Goal: Task Accomplishment & Management: Manage account settings

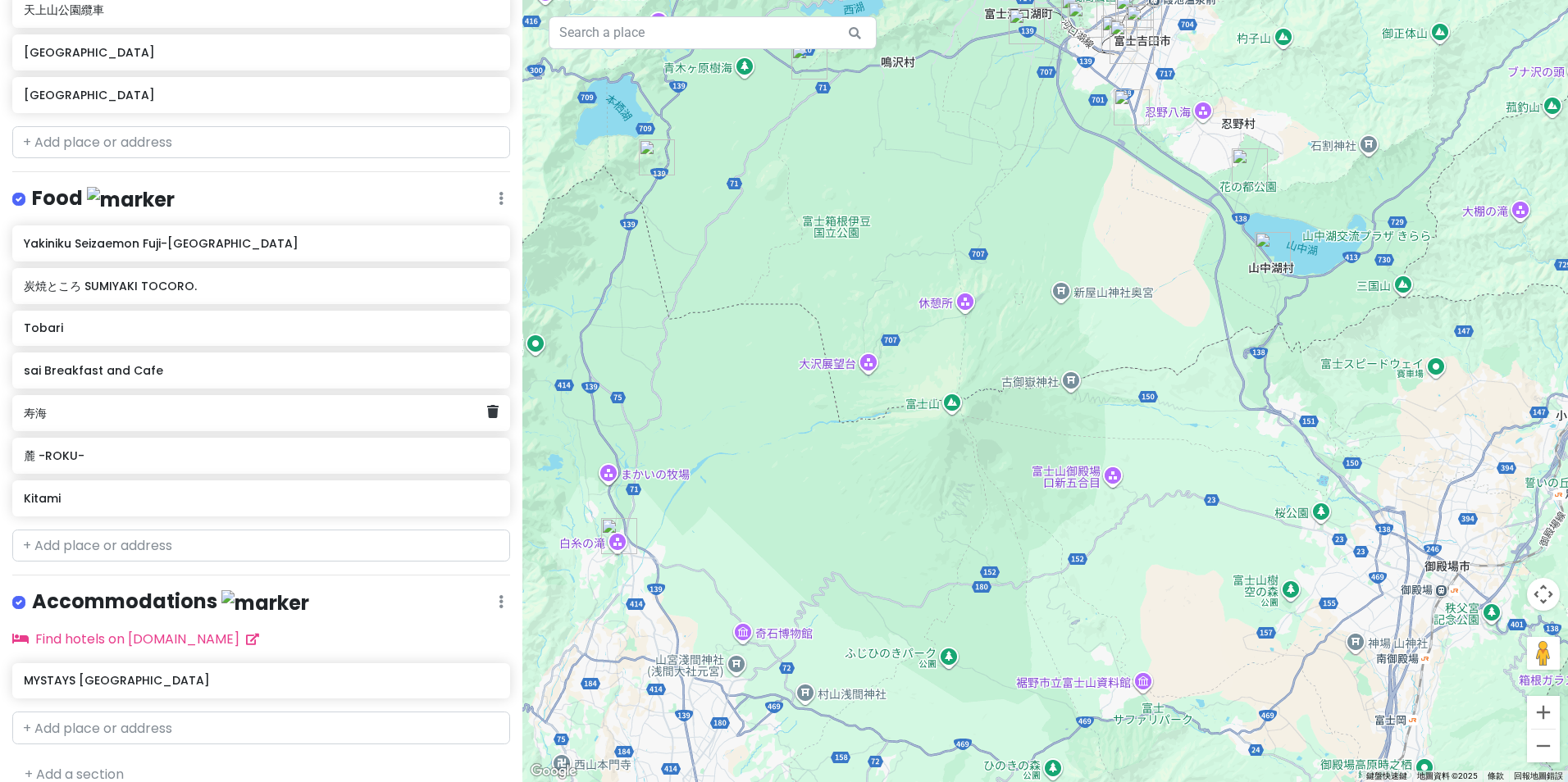
scroll to position [696, 0]
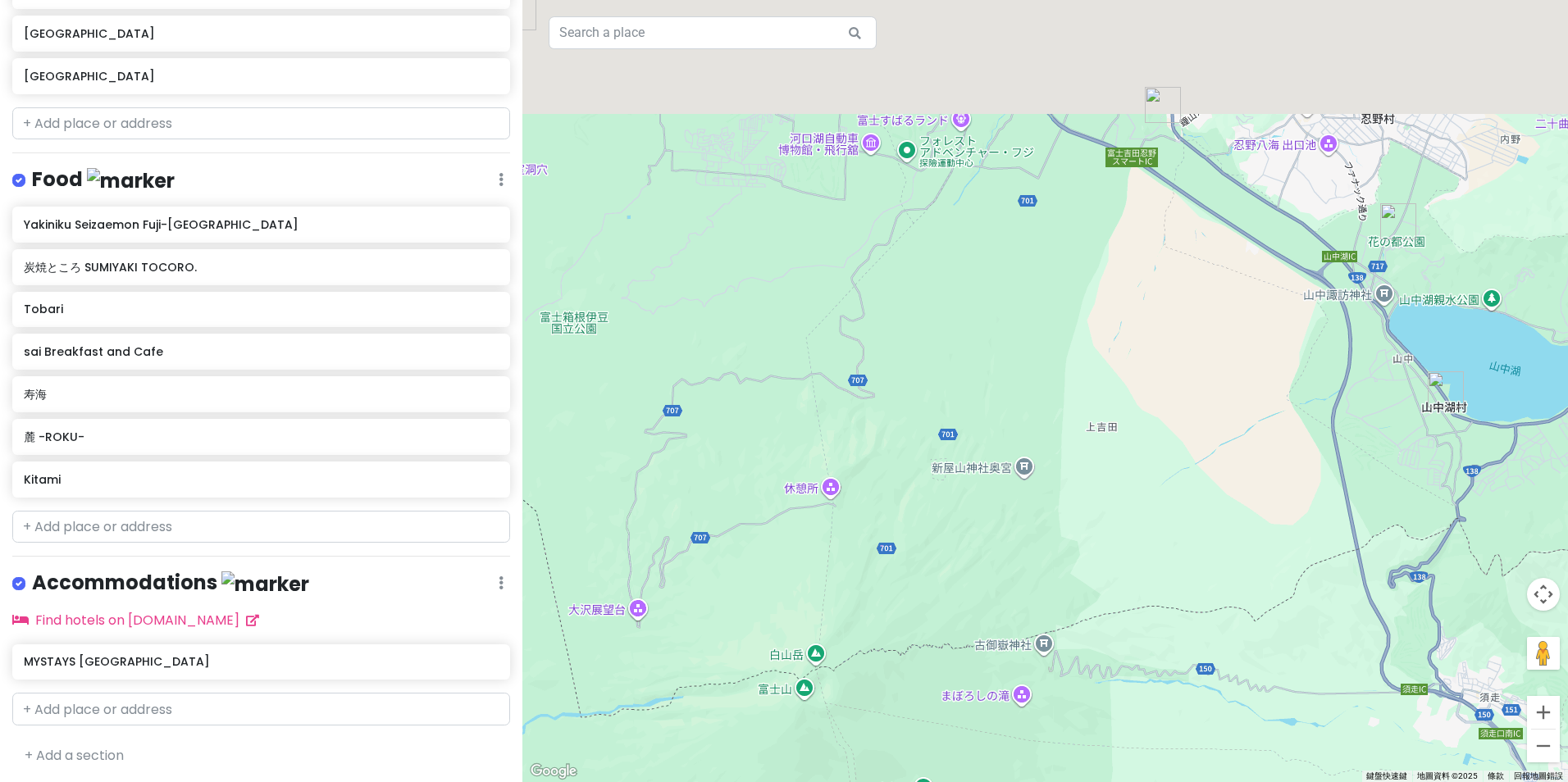
drag, startPoint x: 1055, startPoint y: 410, endPoint x: 1014, endPoint y: 544, distance: 140.1
click at [513, 586] on div at bounding box center [1045, 391] width 1046 height 782
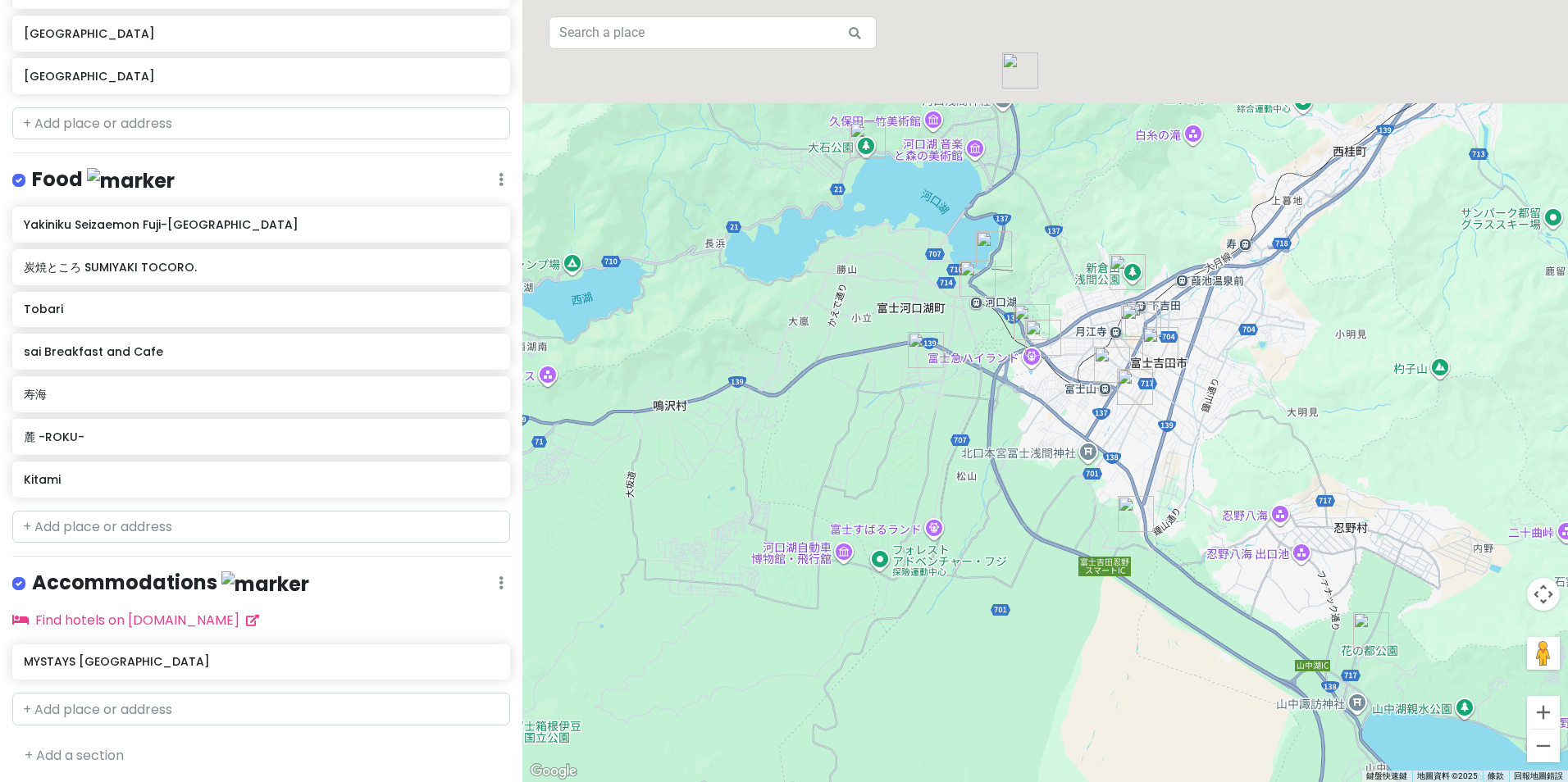
drag, startPoint x: 938, startPoint y: 338, endPoint x: 949, endPoint y: 480, distance: 142.4
click at [513, 480] on div at bounding box center [1045, 391] width 1046 height 782
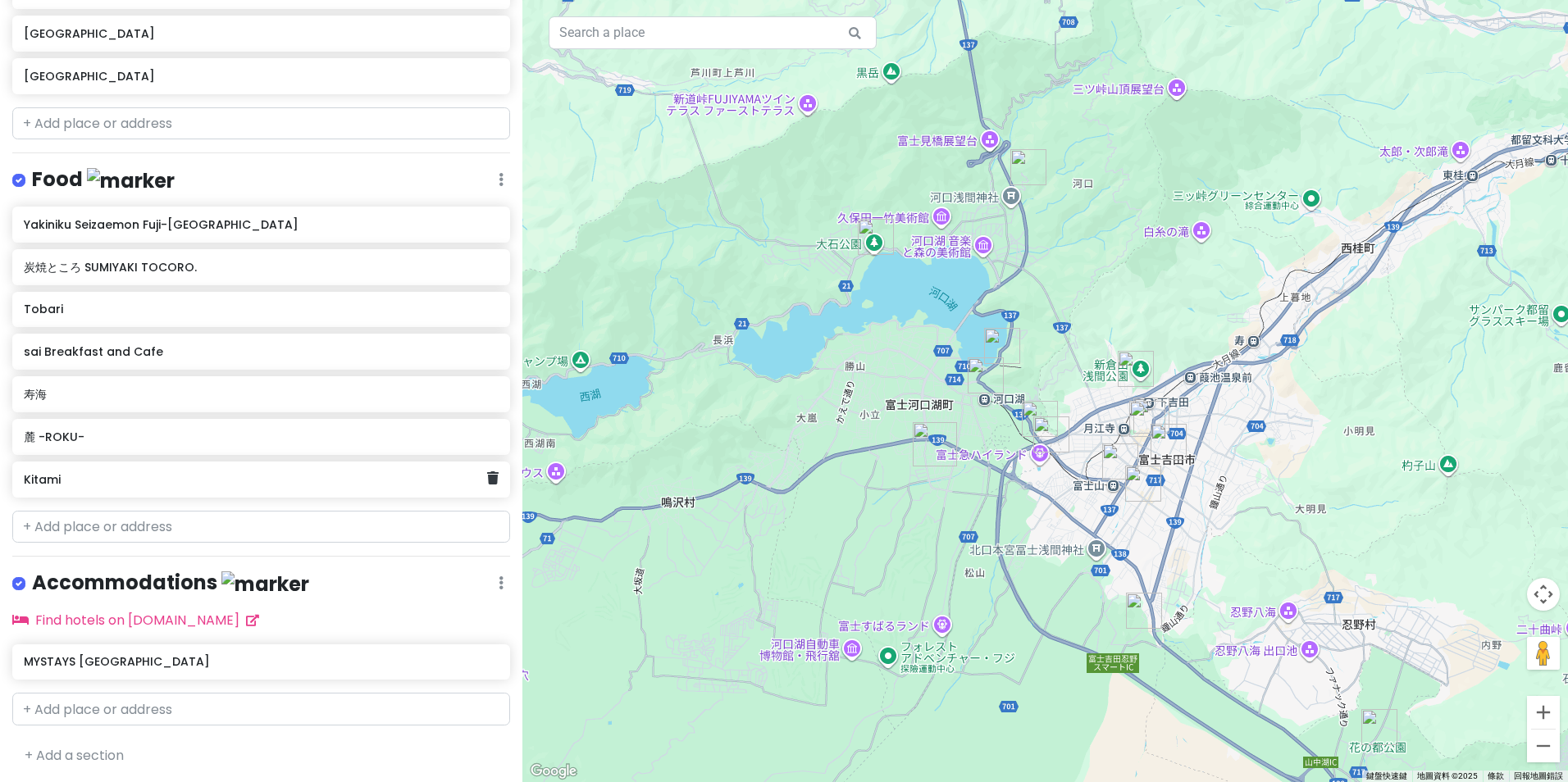
click at [265, 490] on div "Kitami" at bounding box center [261, 480] width 498 height 36
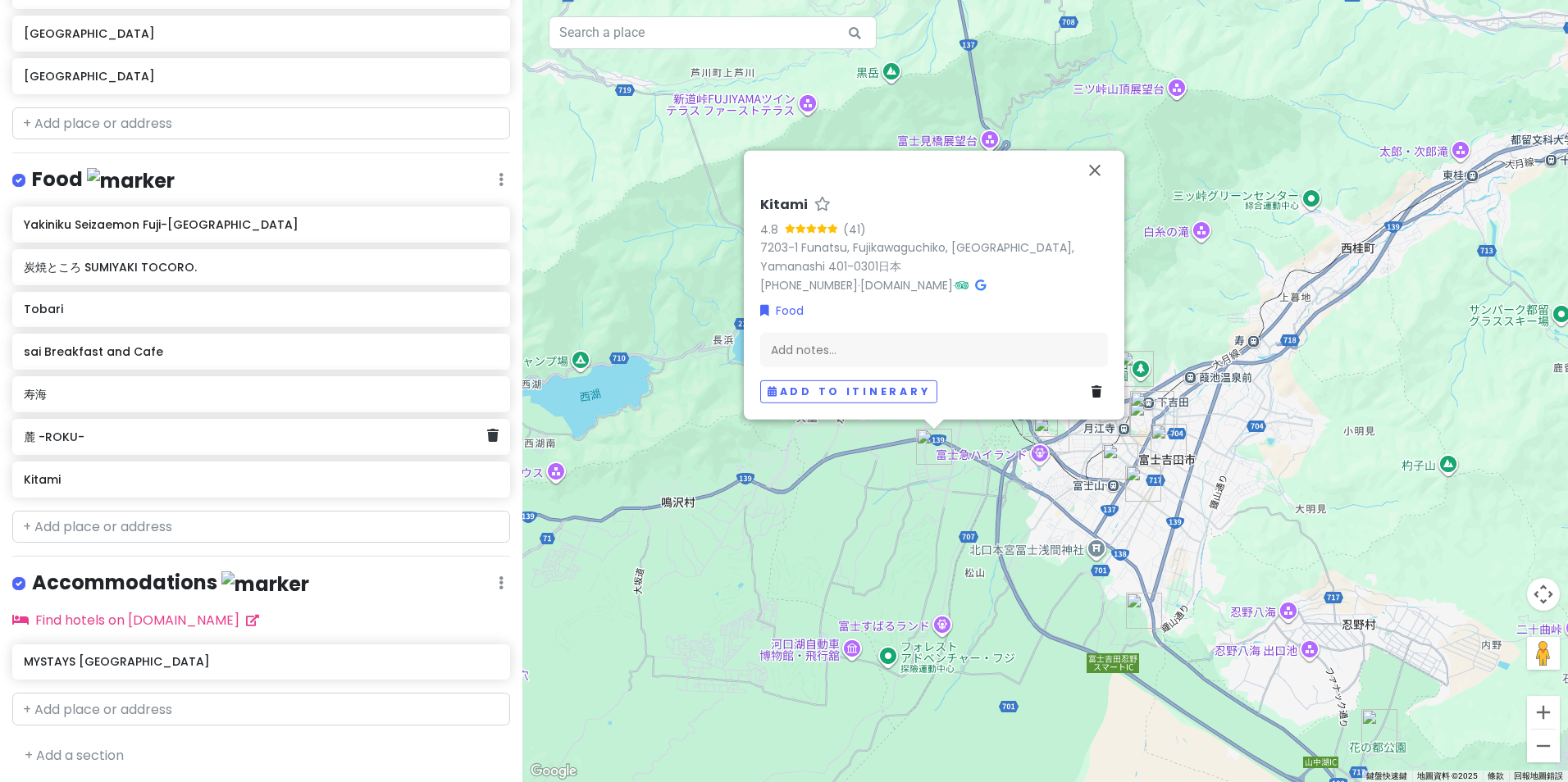
click at [275, 445] on div "麓 -ROKU-" at bounding box center [256, 436] width 463 height 23
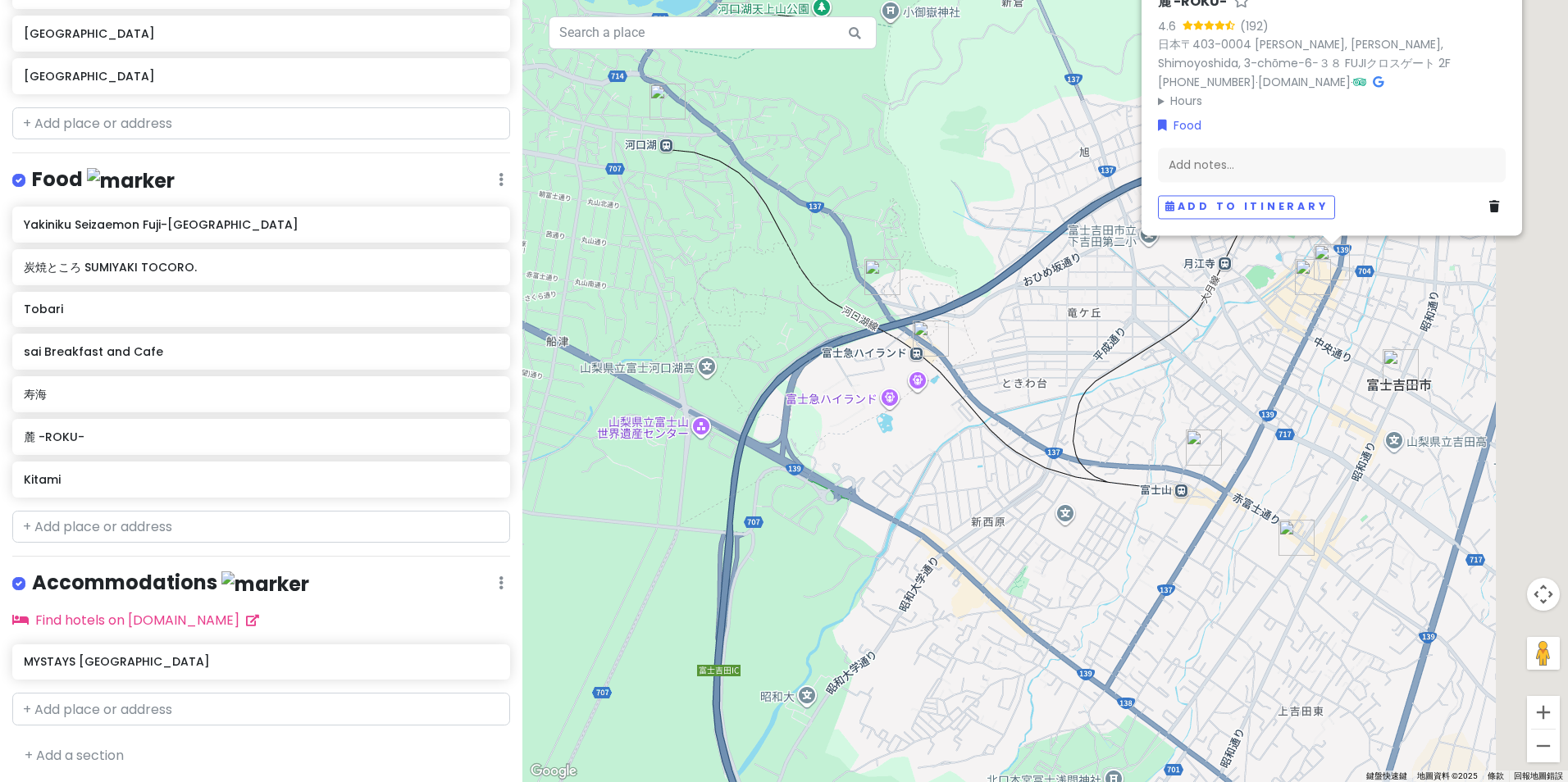
drag, startPoint x: 1291, startPoint y: 430, endPoint x: 1200, endPoint y: 443, distance: 91.9
click at [513, 443] on img "sai Breakfast and Cafe" at bounding box center [1204, 448] width 36 height 36
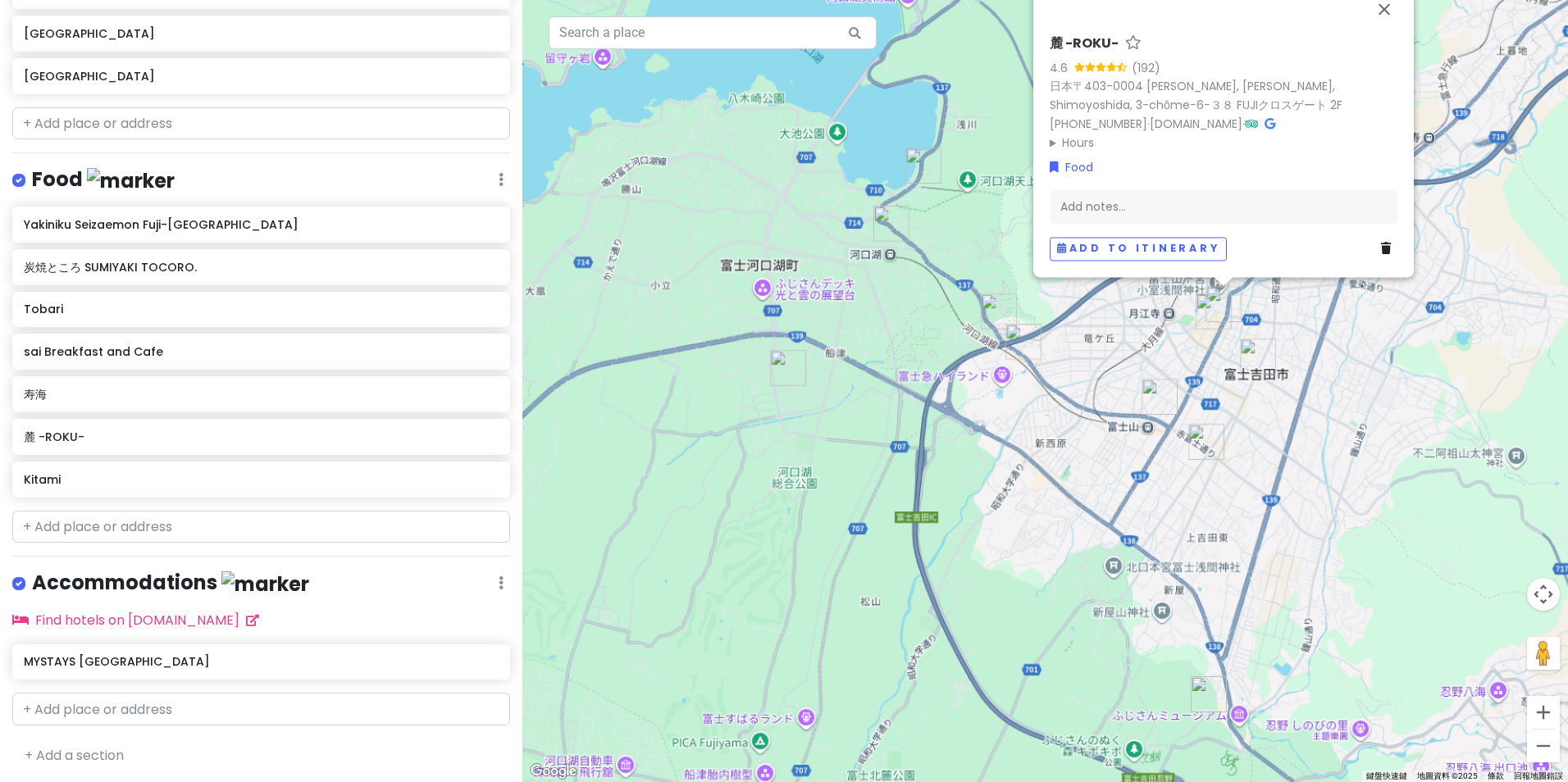
drag, startPoint x: 967, startPoint y: 423, endPoint x: 972, endPoint y: 462, distance: 39.3
click at [513, 462] on div "麓 -ROKU- 4.6 (192) 日本〒403-0004 Yamanashi, Fujiyoshida, Shimoyoshida, 3-chōme−6−…" at bounding box center [1045, 391] width 1046 height 782
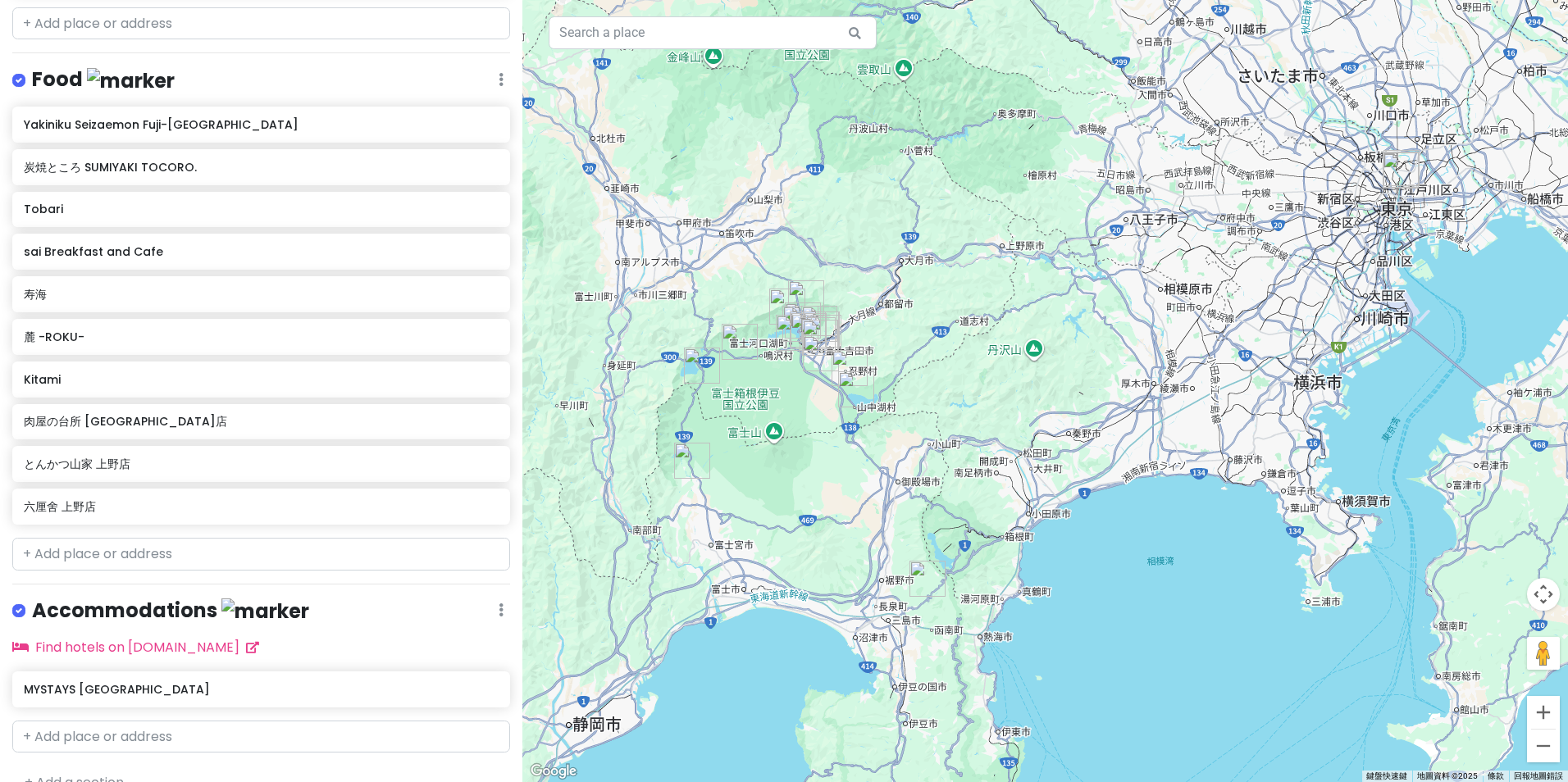
scroll to position [823, 0]
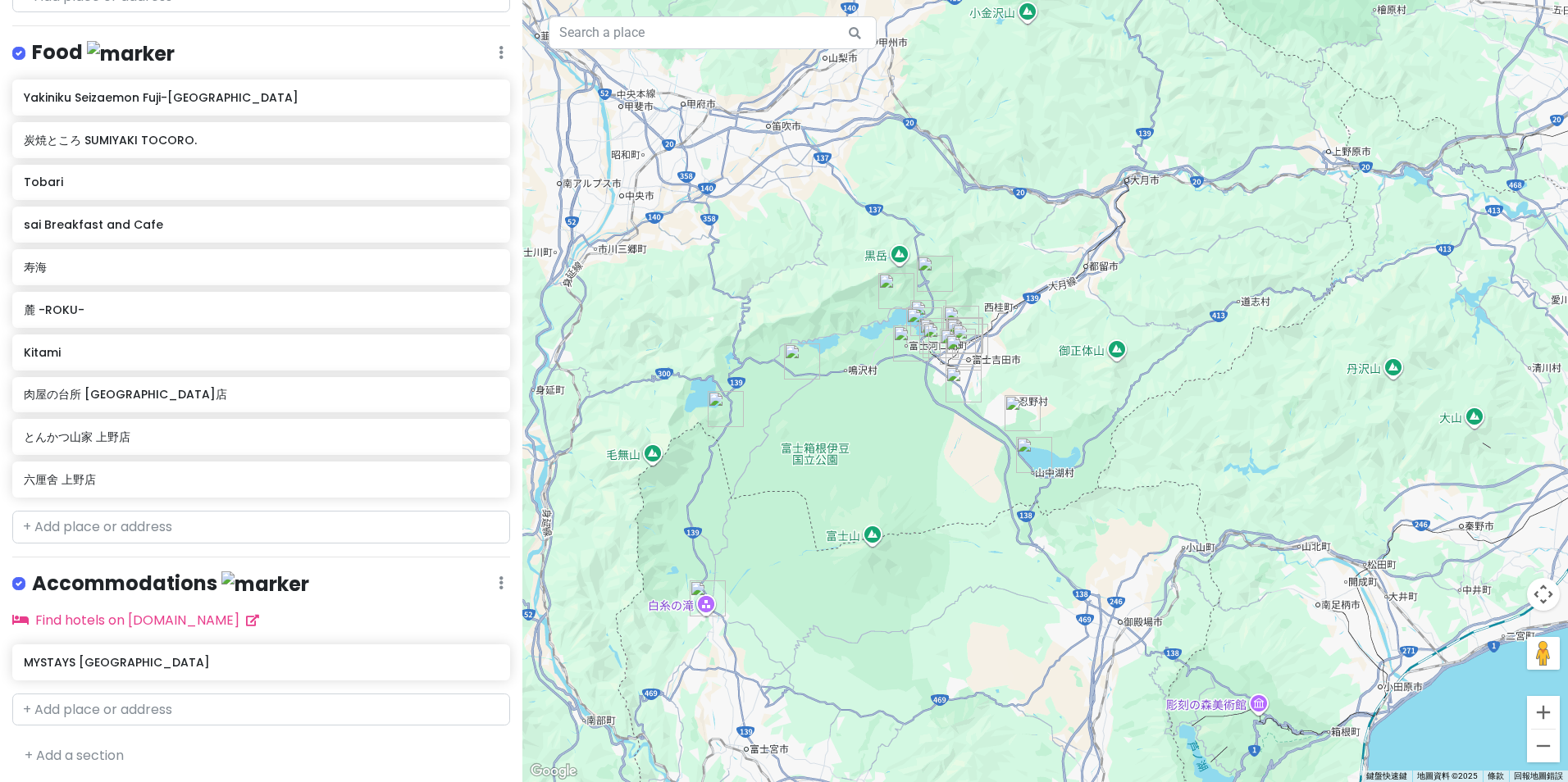
drag, startPoint x: 723, startPoint y: 366, endPoint x: 910, endPoint y: 474, distance: 215.9
click at [925, 477] on div at bounding box center [1045, 391] width 1046 height 782
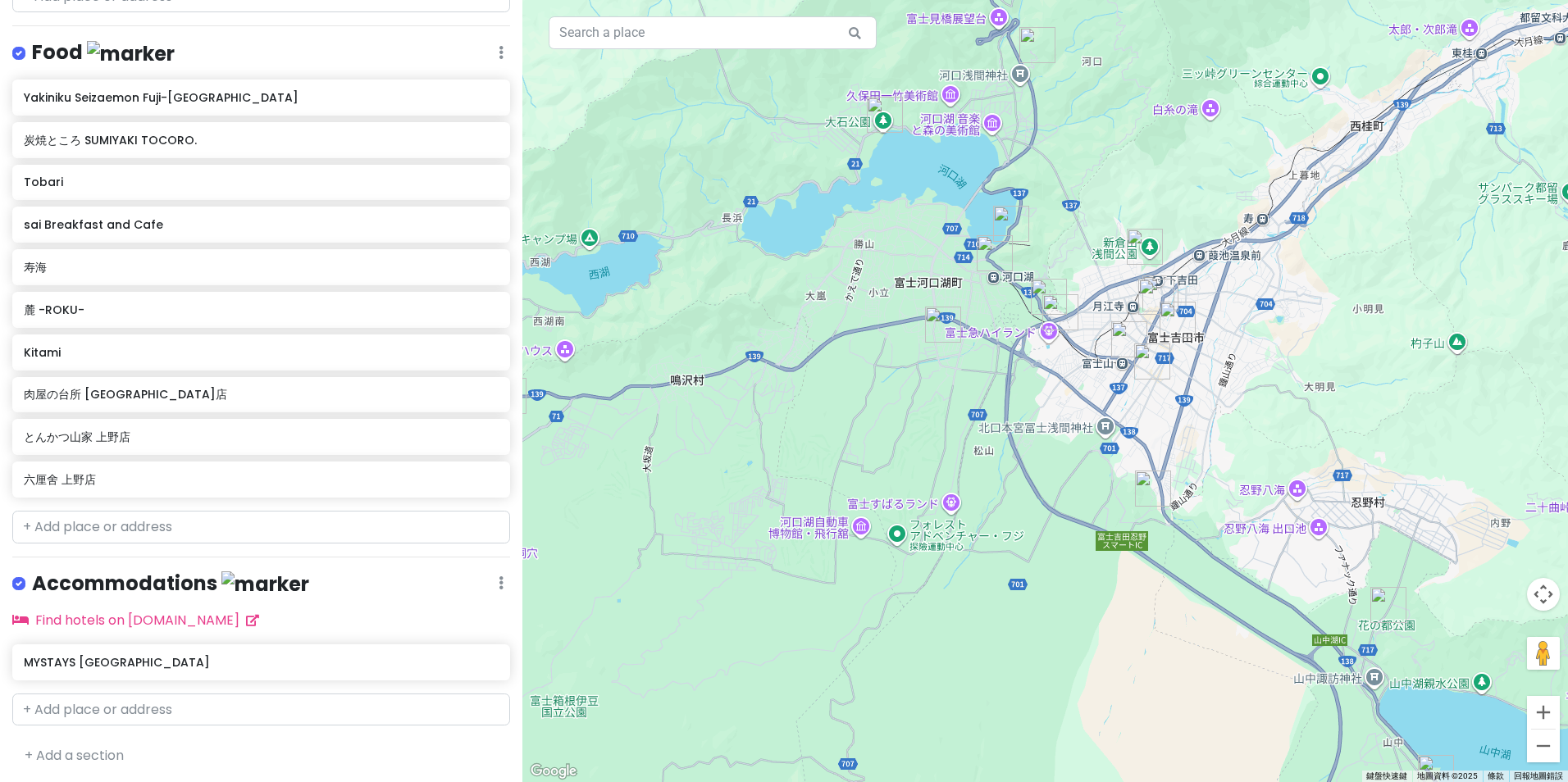
drag, startPoint x: 949, startPoint y: 346, endPoint x: 829, endPoint y: 590, distance: 271.9
click at [830, 590] on div at bounding box center [1045, 391] width 1046 height 782
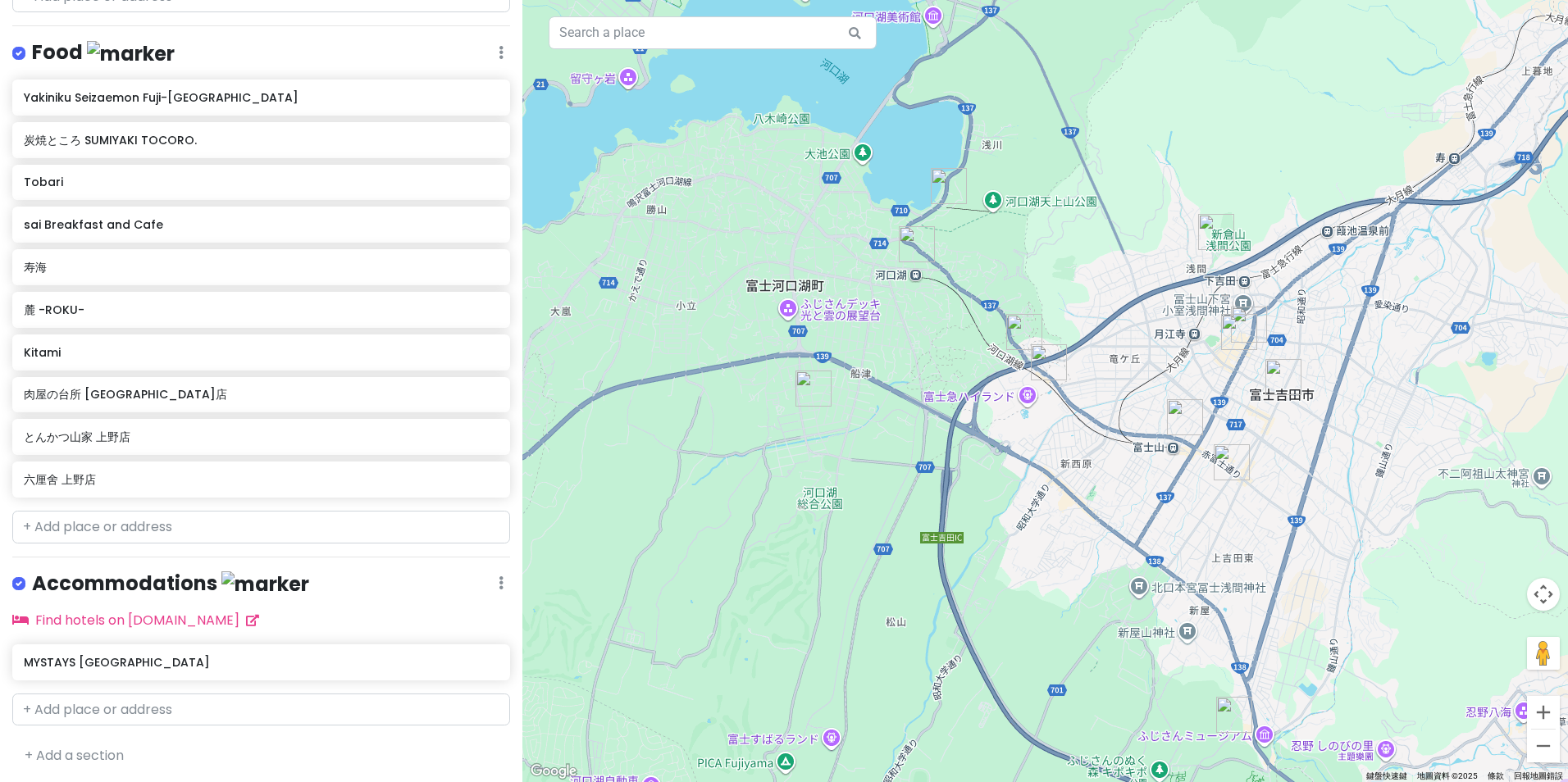
drag, startPoint x: 1016, startPoint y: 497, endPoint x: 973, endPoint y: 604, distance: 115.3
click at [973, 604] on div at bounding box center [1045, 391] width 1046 height 782
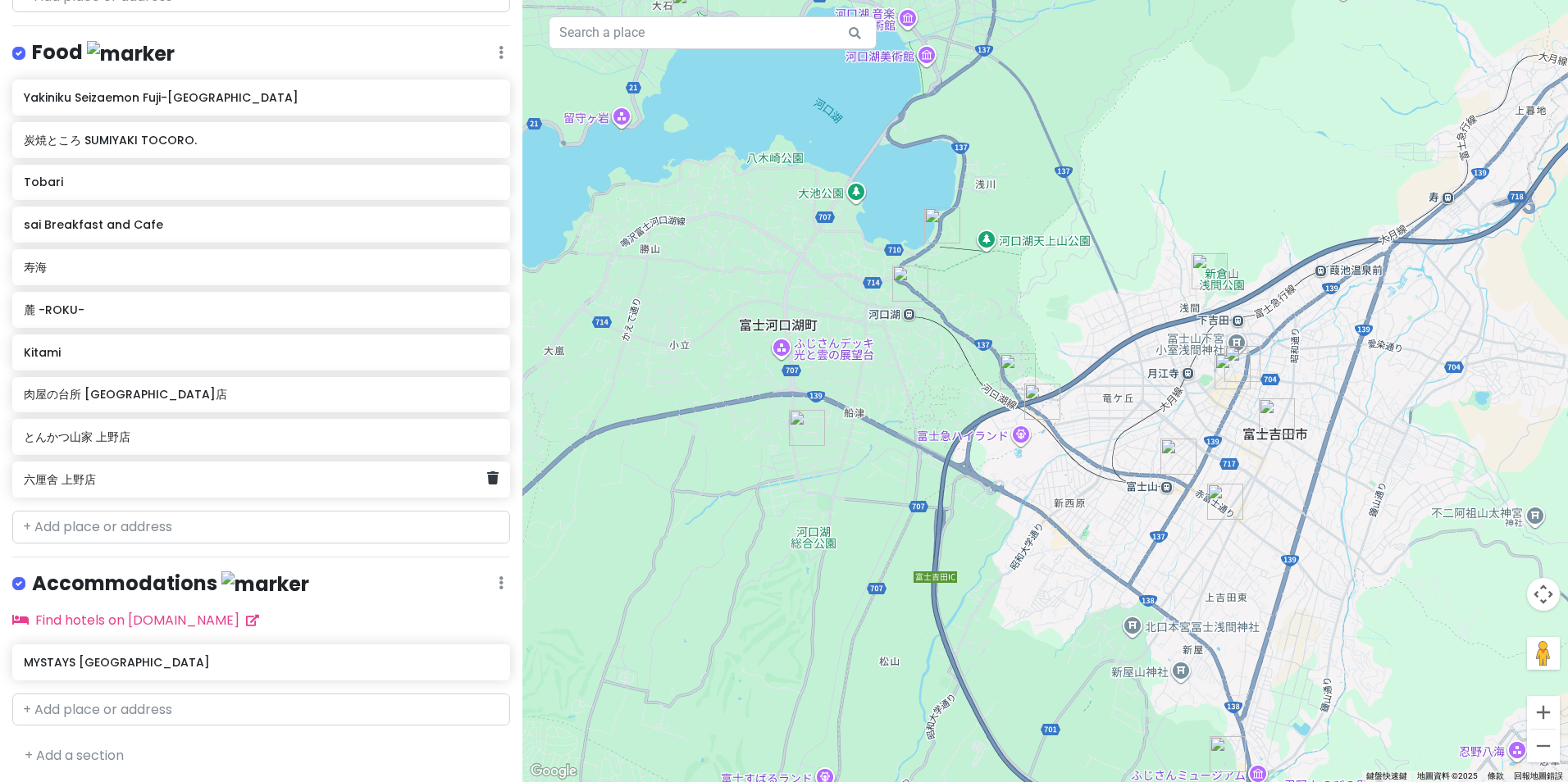
click at [284, 476] on h6 "六厘舍 上野店" at bounding box center [256, 480] width 463 height 15
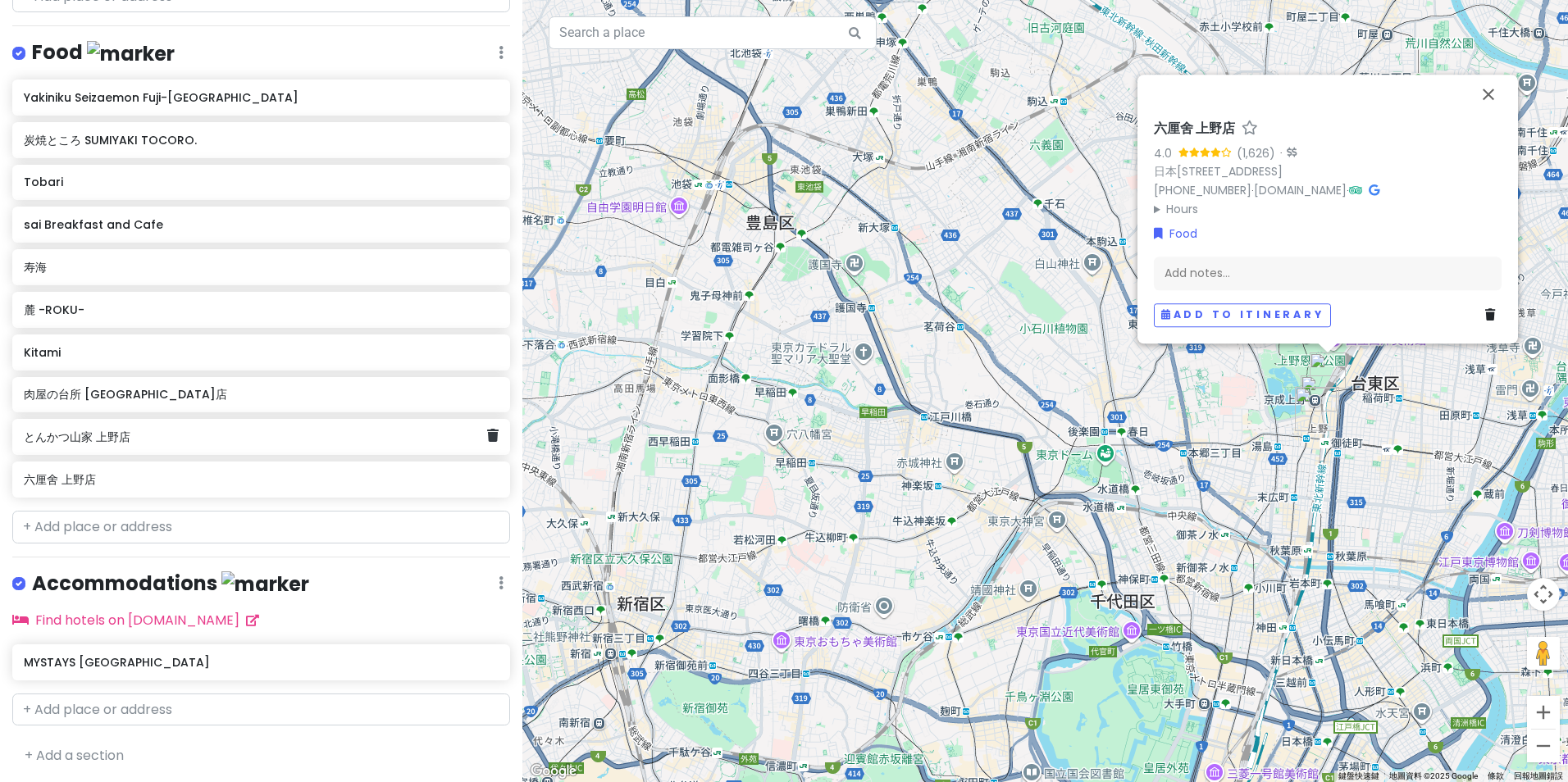
click at [256, 440] on h6 "とんかつ山家 上野店" at bounding box center [256, 436] width 463 height 15
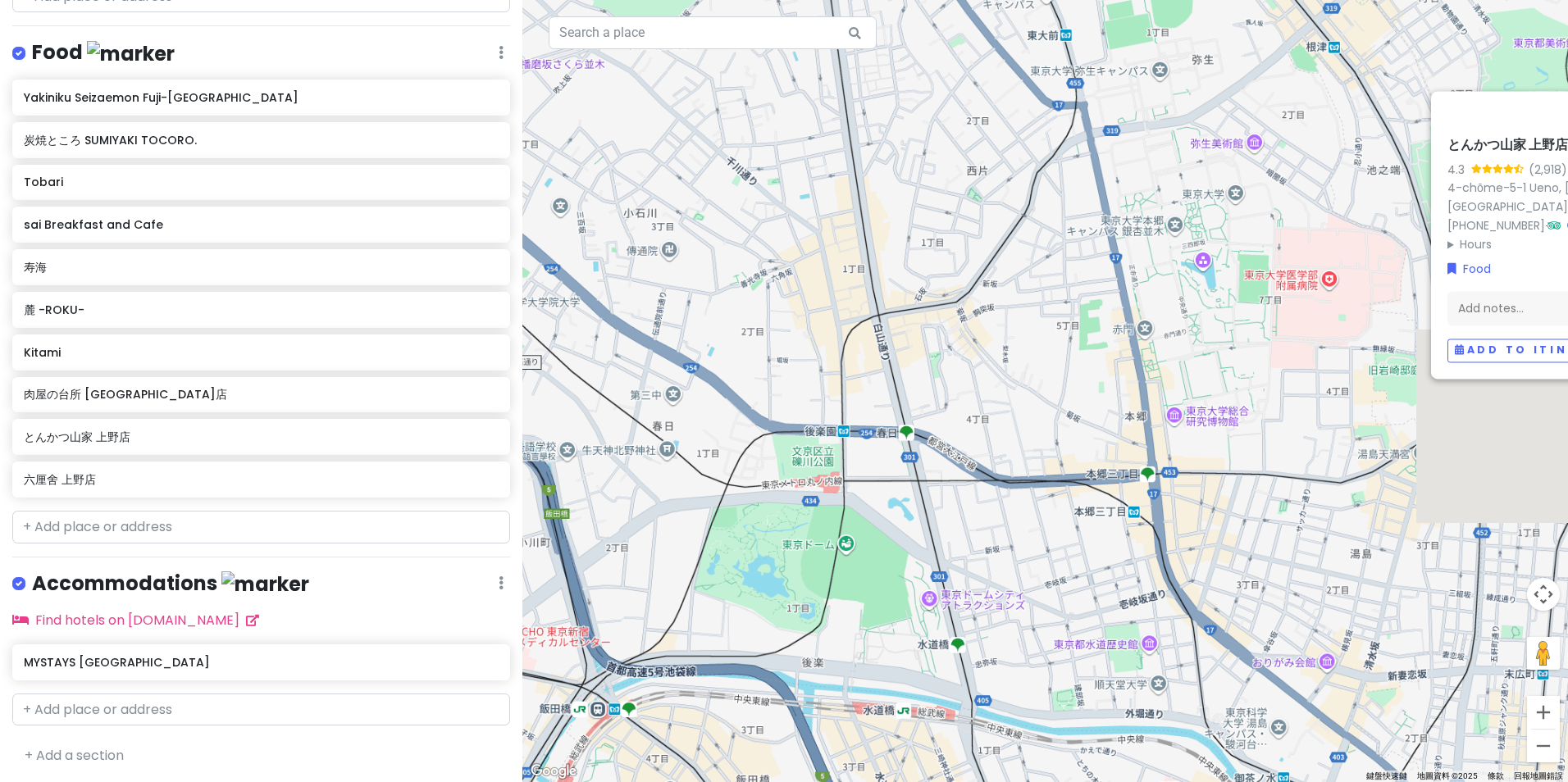
drag, startPoint x: 1025, startPoint y: 449, endPoint x: 452, endPoint y: 504, distance: 575.6
click at [452, 504] on div "東京 Trip Private Change Dates Make a Copy Delete Trip Go Pro ⚡️ Give Feedback 💡 …" at bounding box center [784, 391] width 1568 height 782
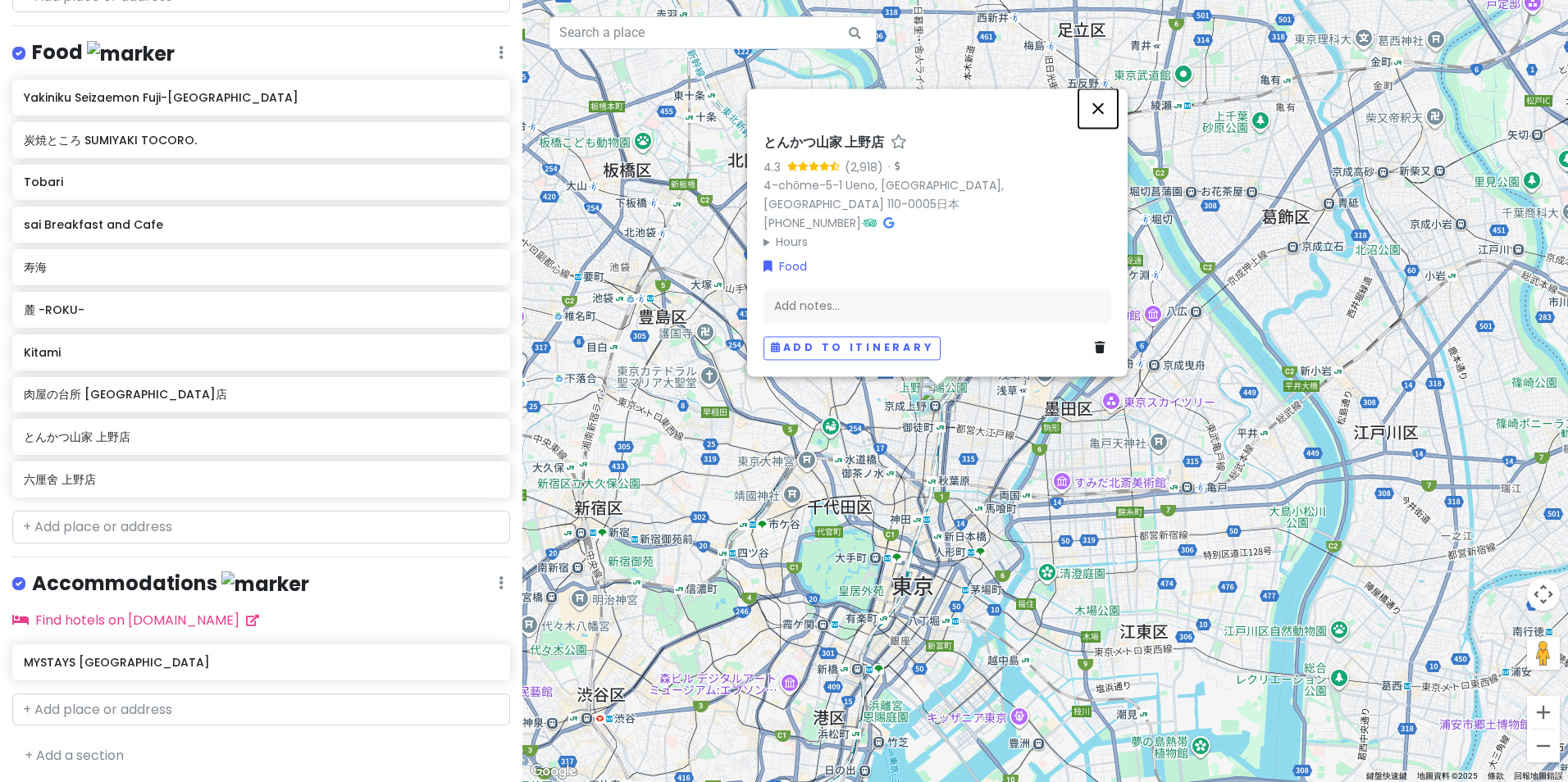
click at [1099, 128] on button "關閉" at bounding box center [1099, 108] width 40 height 40
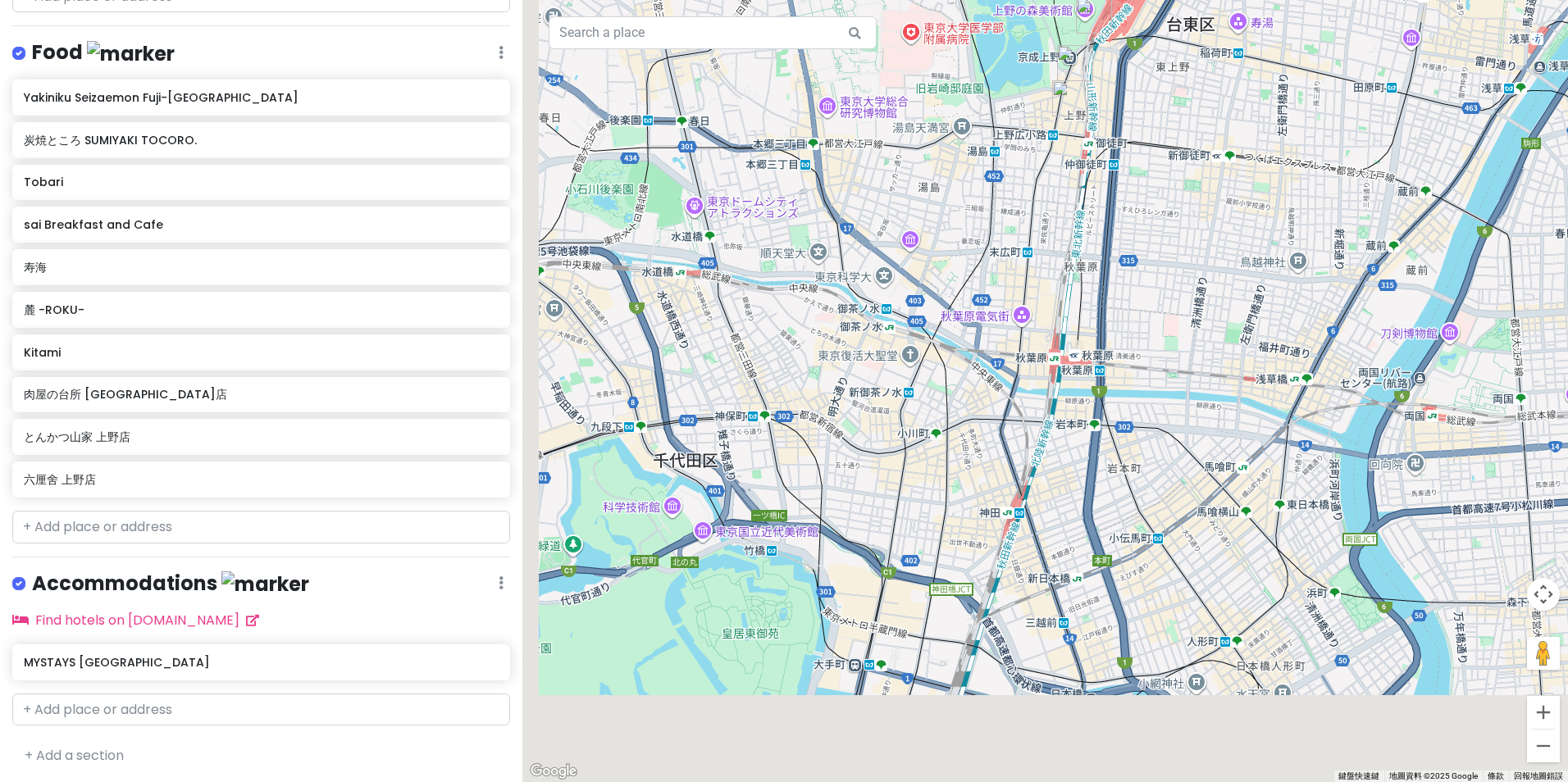
drag, startPoint x: 891, startPoint y: 518, endPoint x: 1114, endPoint y: 287, distance: 321.1
click at [1114, 287] on div at bounding box center [1045, 391] width 1046 height 782
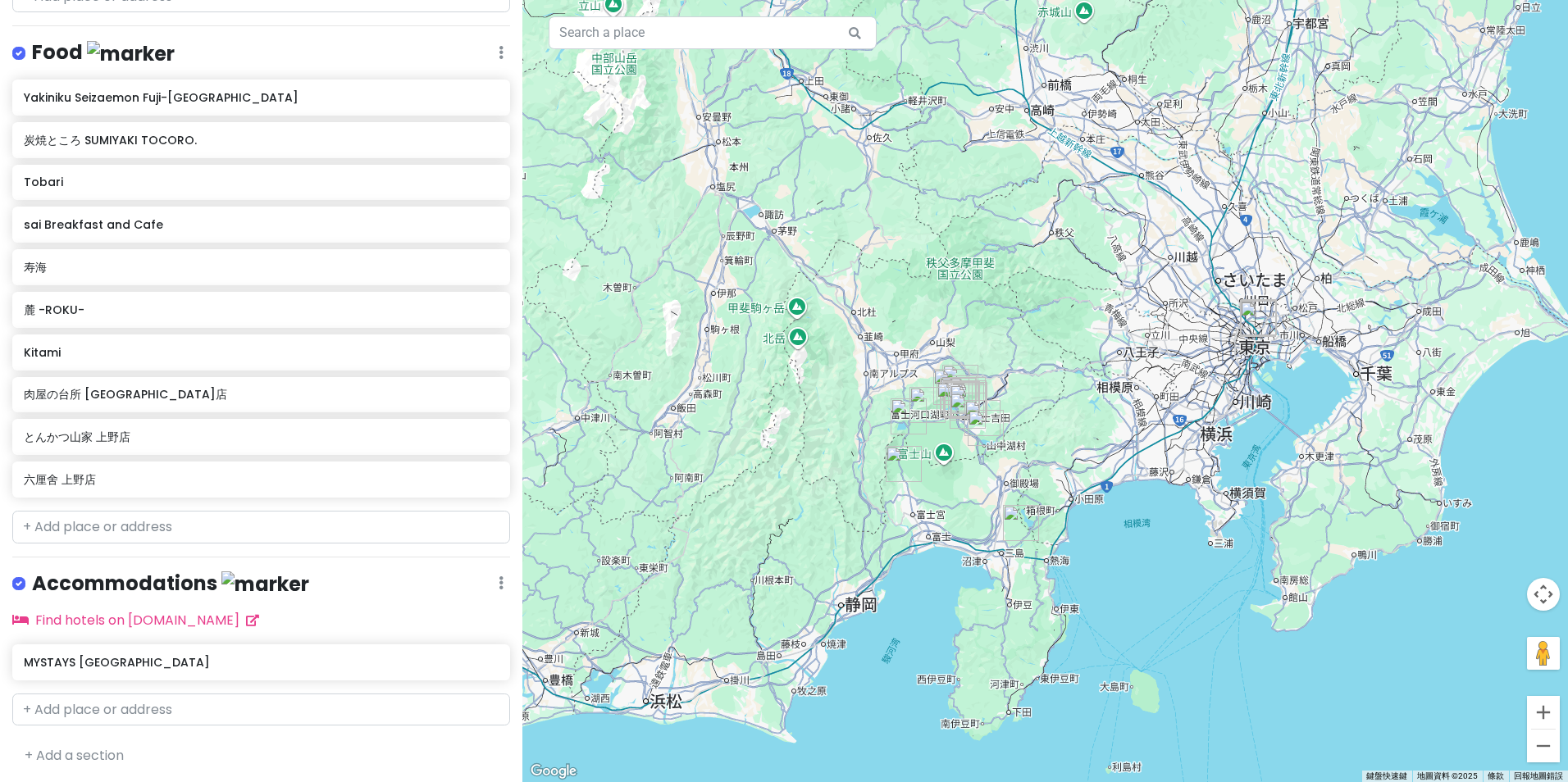
drag, startPoint x: 875, startPoint y: 493, endPoint x: 1119, endPoint y: 388, distance: 265.6
click at [1119, 388] on div at bounding box center [1045, 391] width 1046 height 782
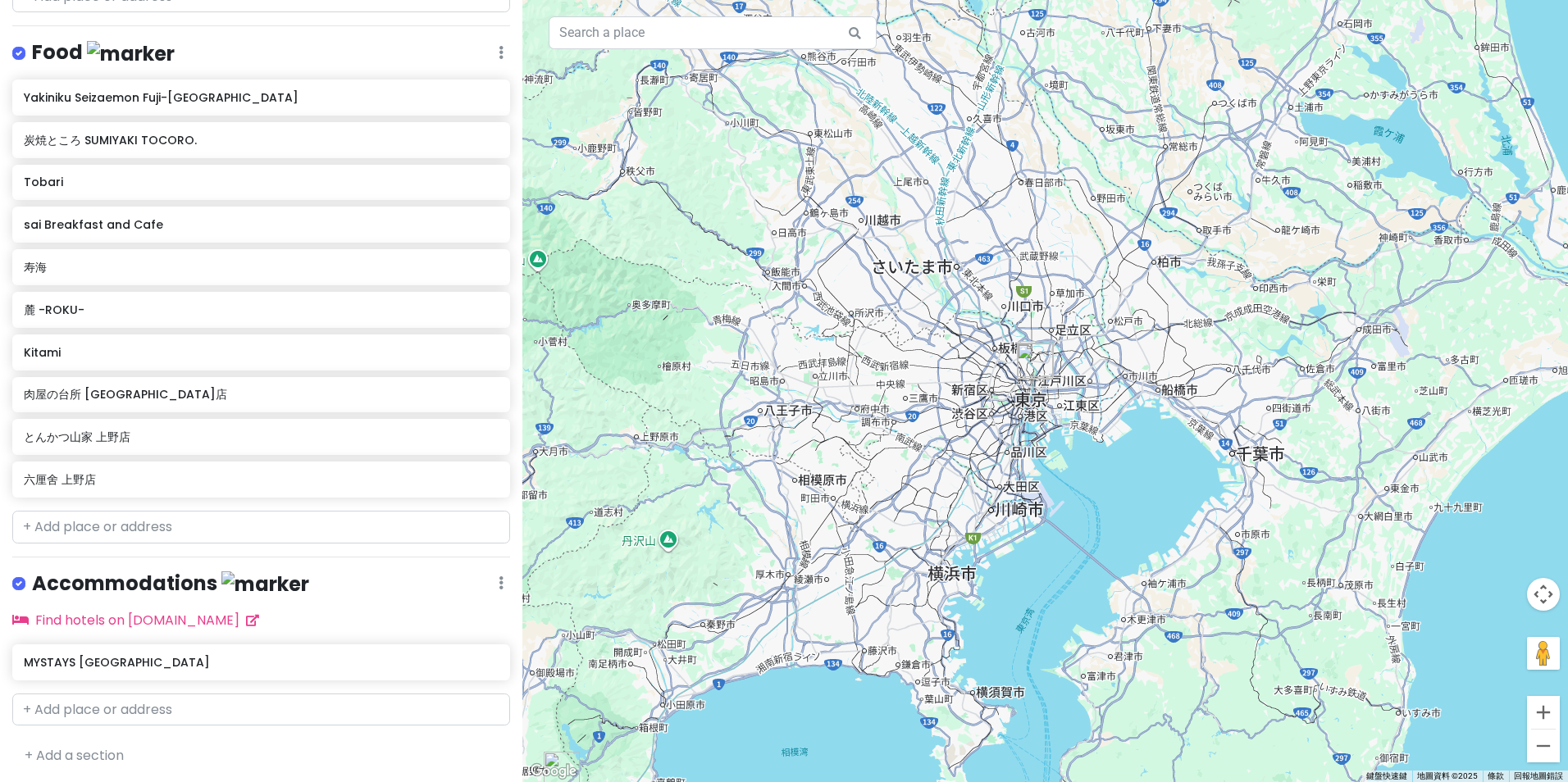
drag, startPoint x: 1323, startPoint y: 307, endPoint x: 1008, endPoint y: 383, distance: 324.0
click at [1008, 383] on div at bounding box center [1045, 391] width 1046 height 782
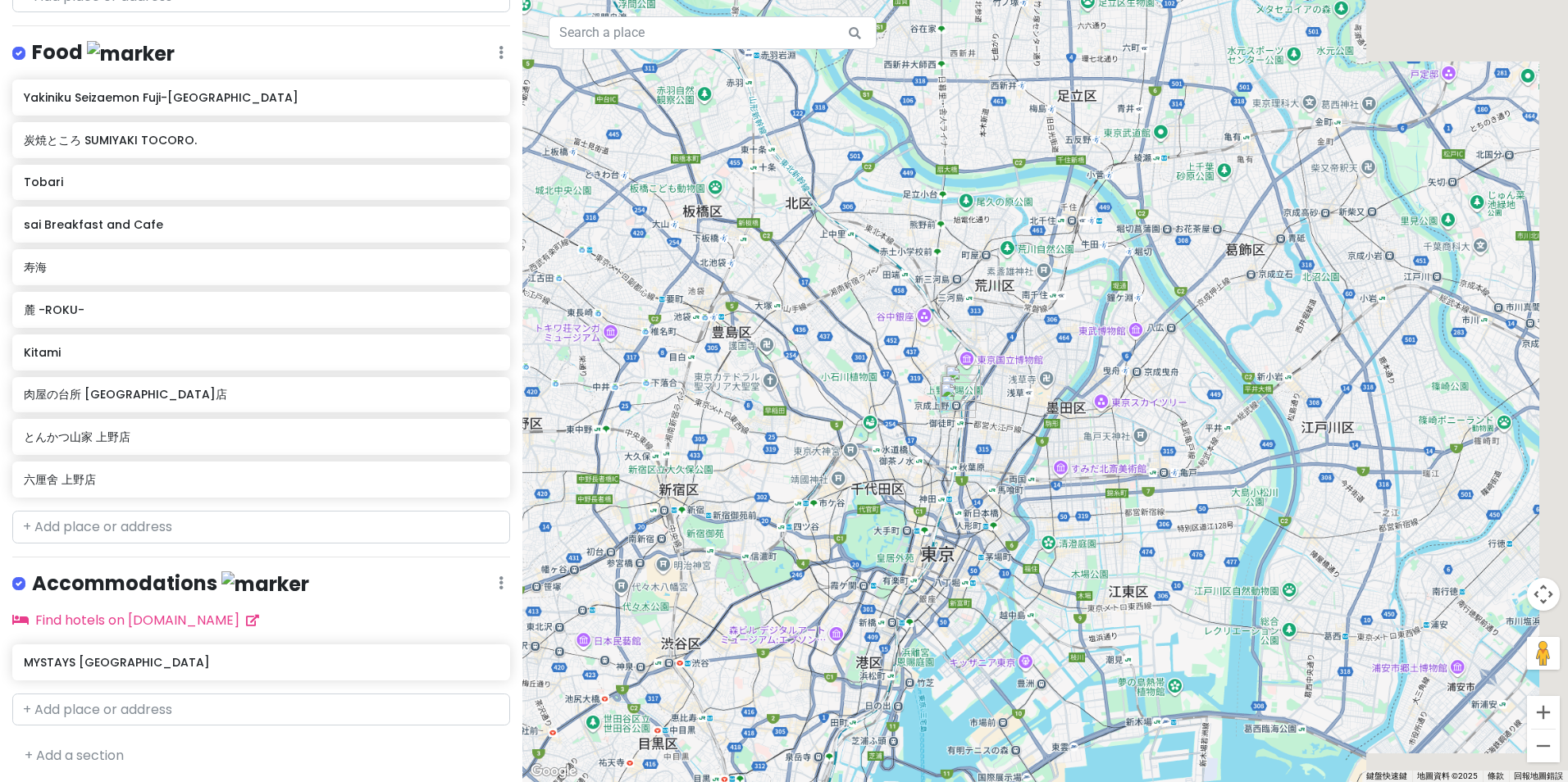
drag, startPoint x: 1209, startPoint y: 277, endPoint x: 779, endPoint y: 489, distance: 479.4
click at [730, 510] on div at bounding box center [1045, 391] width 1046 height 782
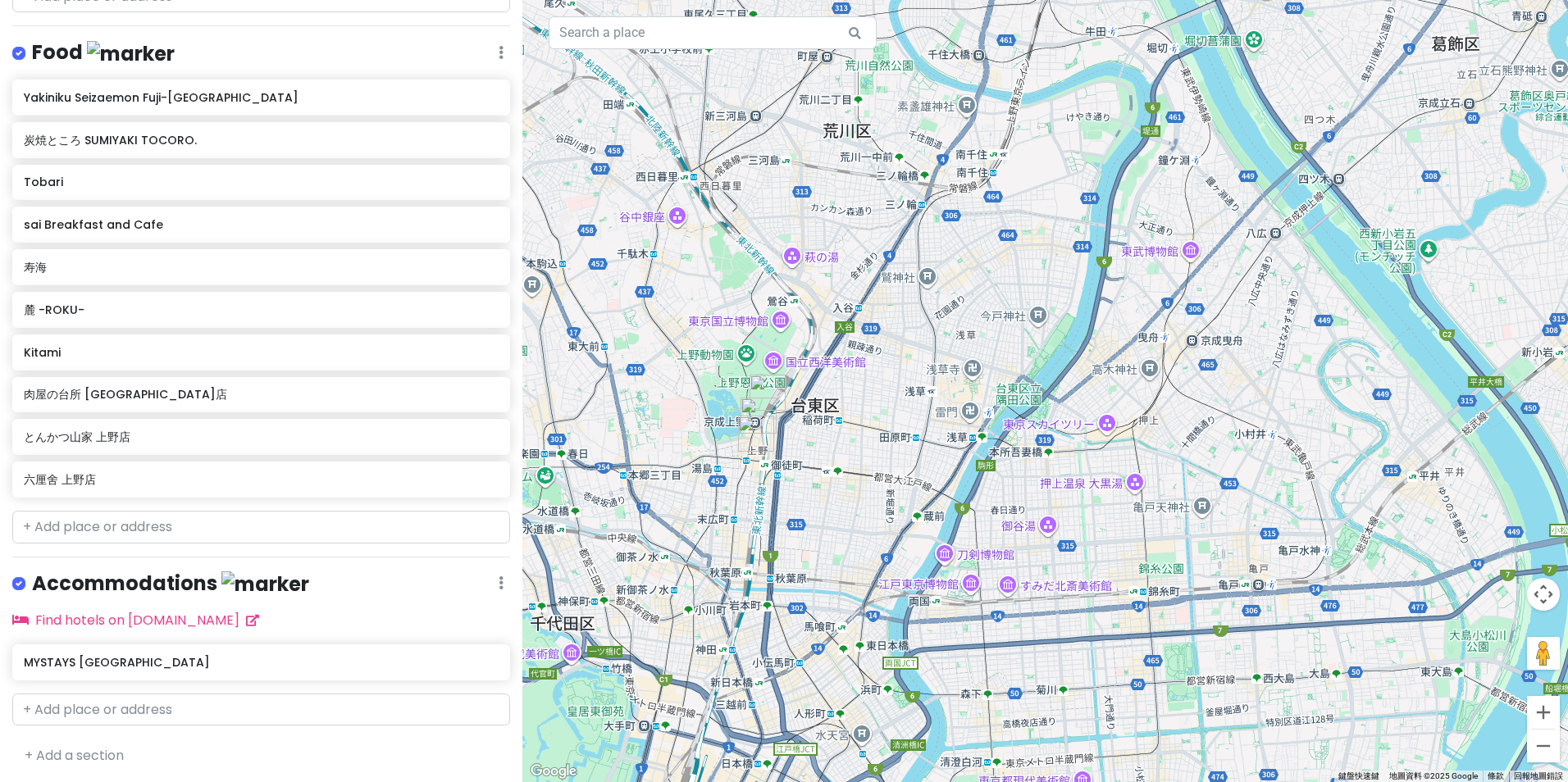
drag, startPoint x: 927, startPoint y: 458, endPoint x: 1100, endPoint y: 436, distance: 174.4
click at [1116, 435] on div at bounding box center [1045, 391] width 1046 height 782
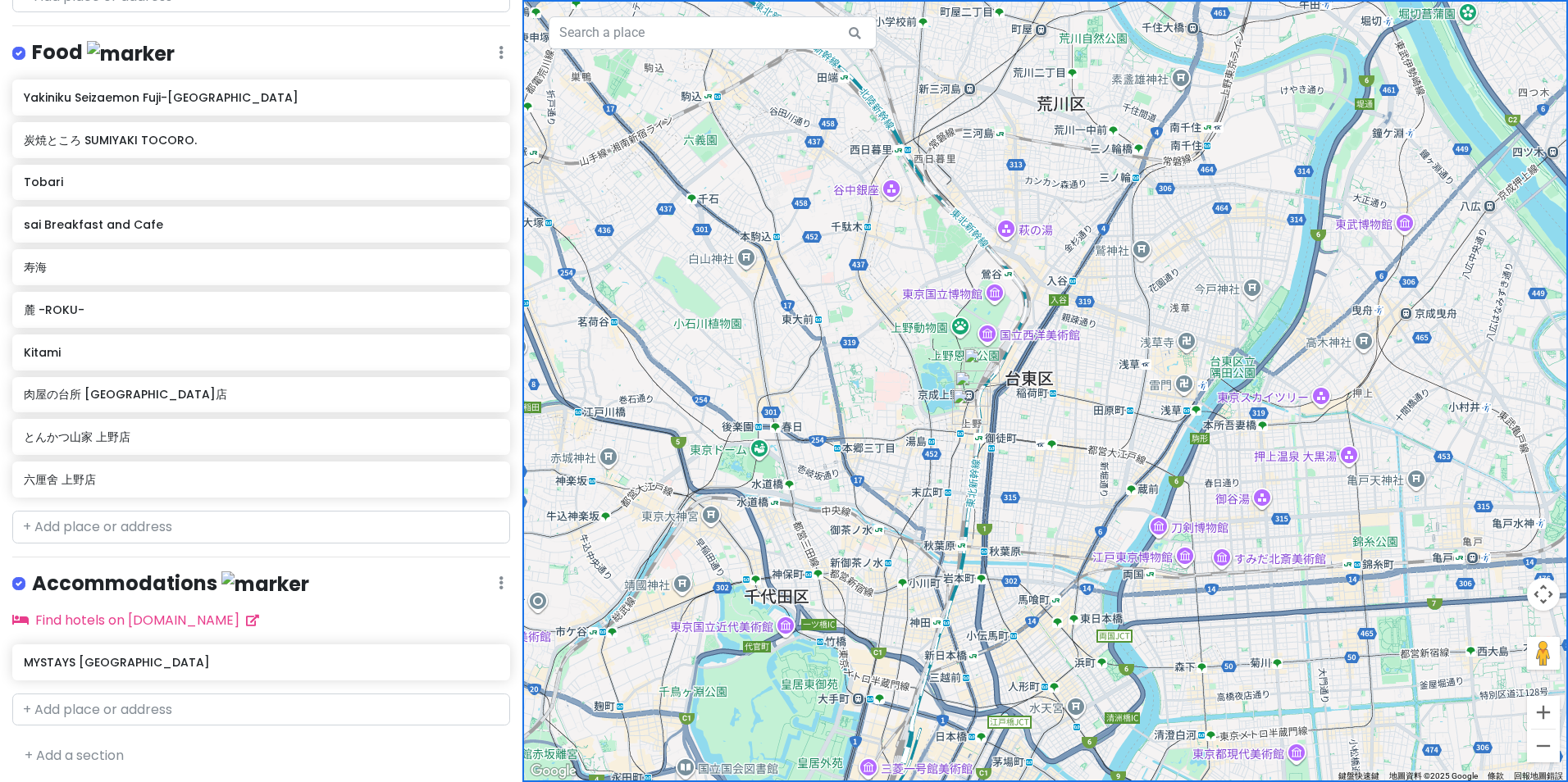
click at [232, 483] on h6 "六厘舍 上野店" at bounding box center [261, 480] width 475 height 15
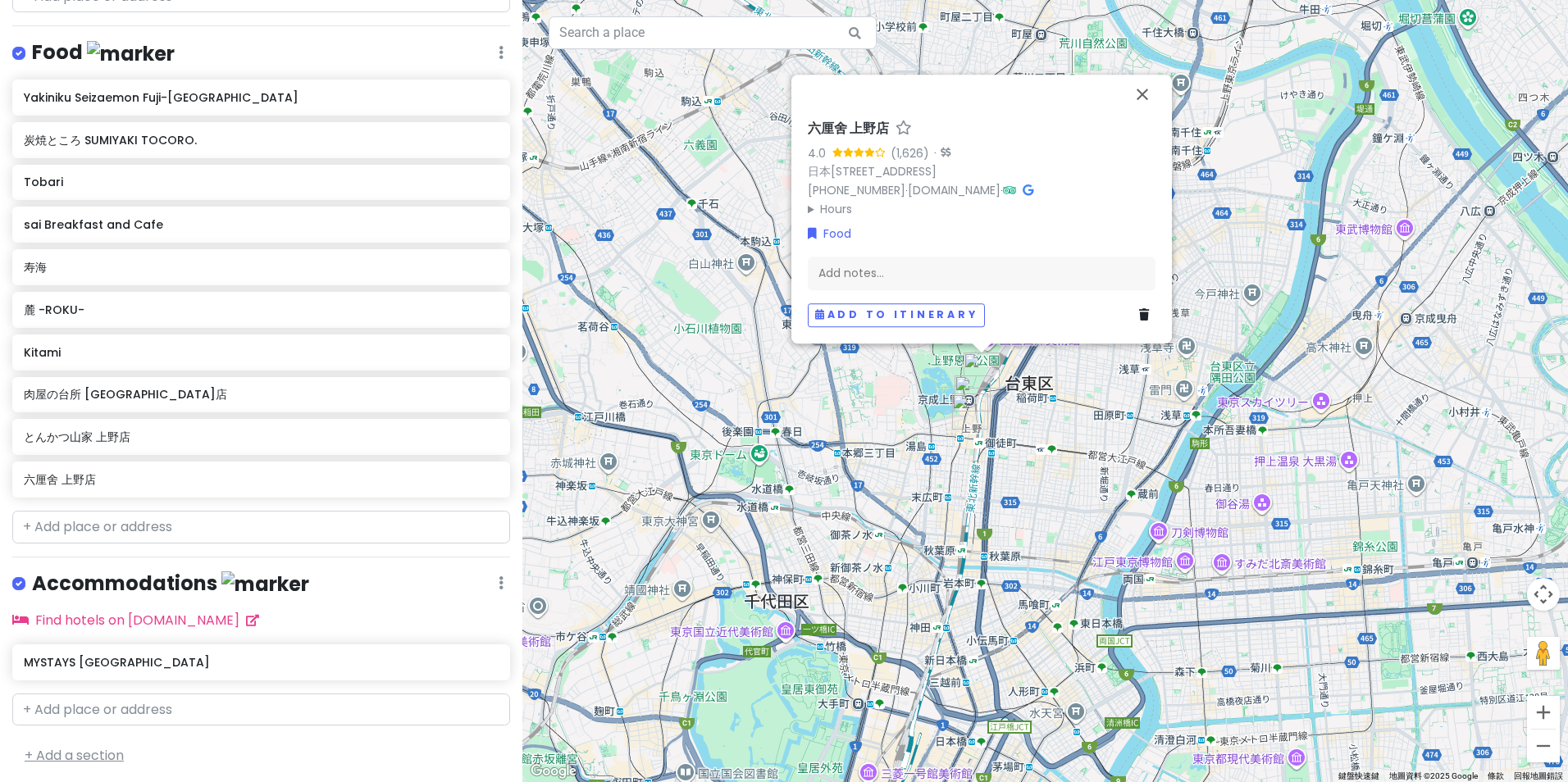
click at [88, 750] on link "+ Add a section" at bounding box center [73, 755] width 99 height 19
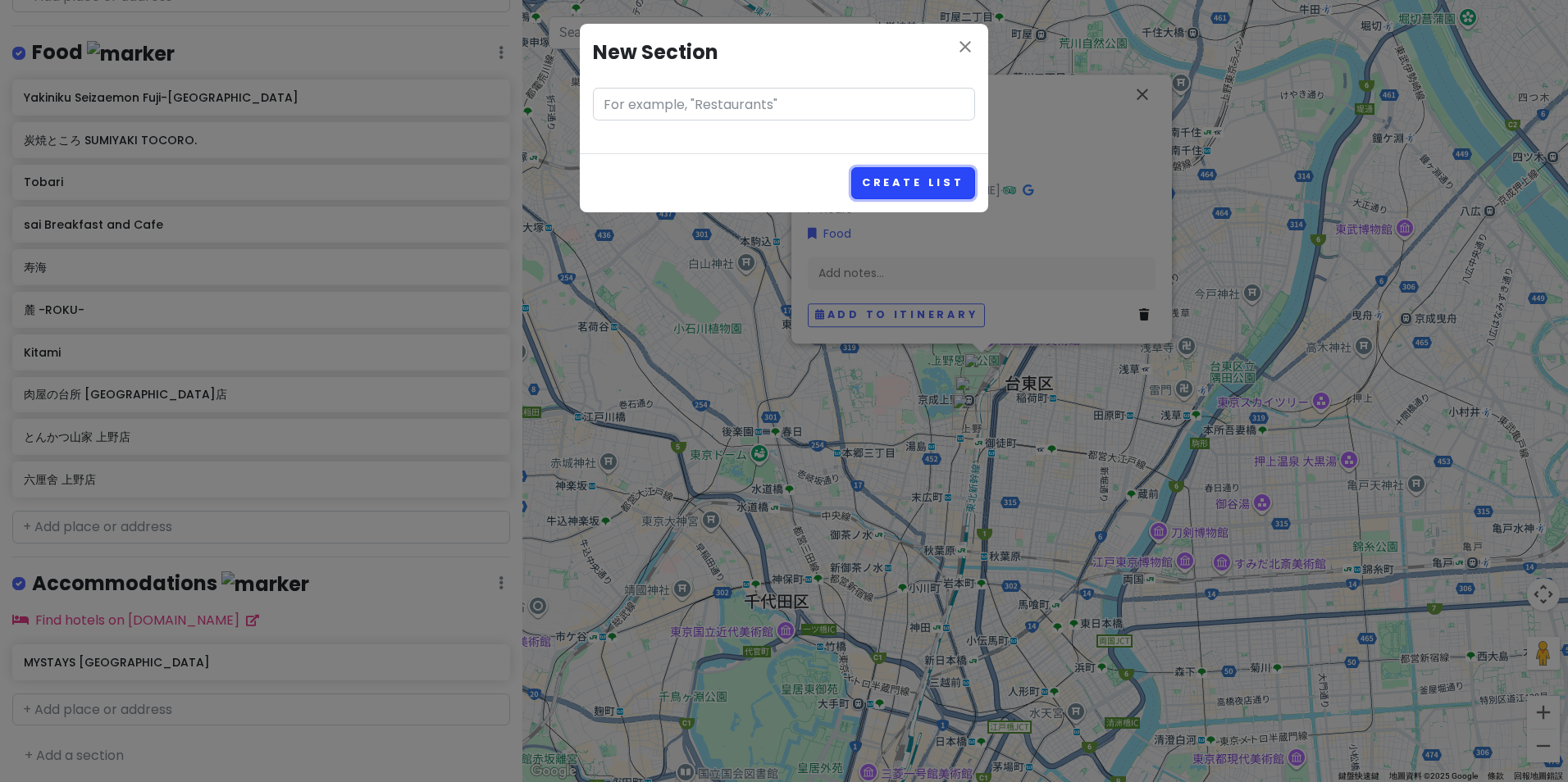
click at [930, 199] on button "Create List" at bounding box center [913, 183] width 124 height 32
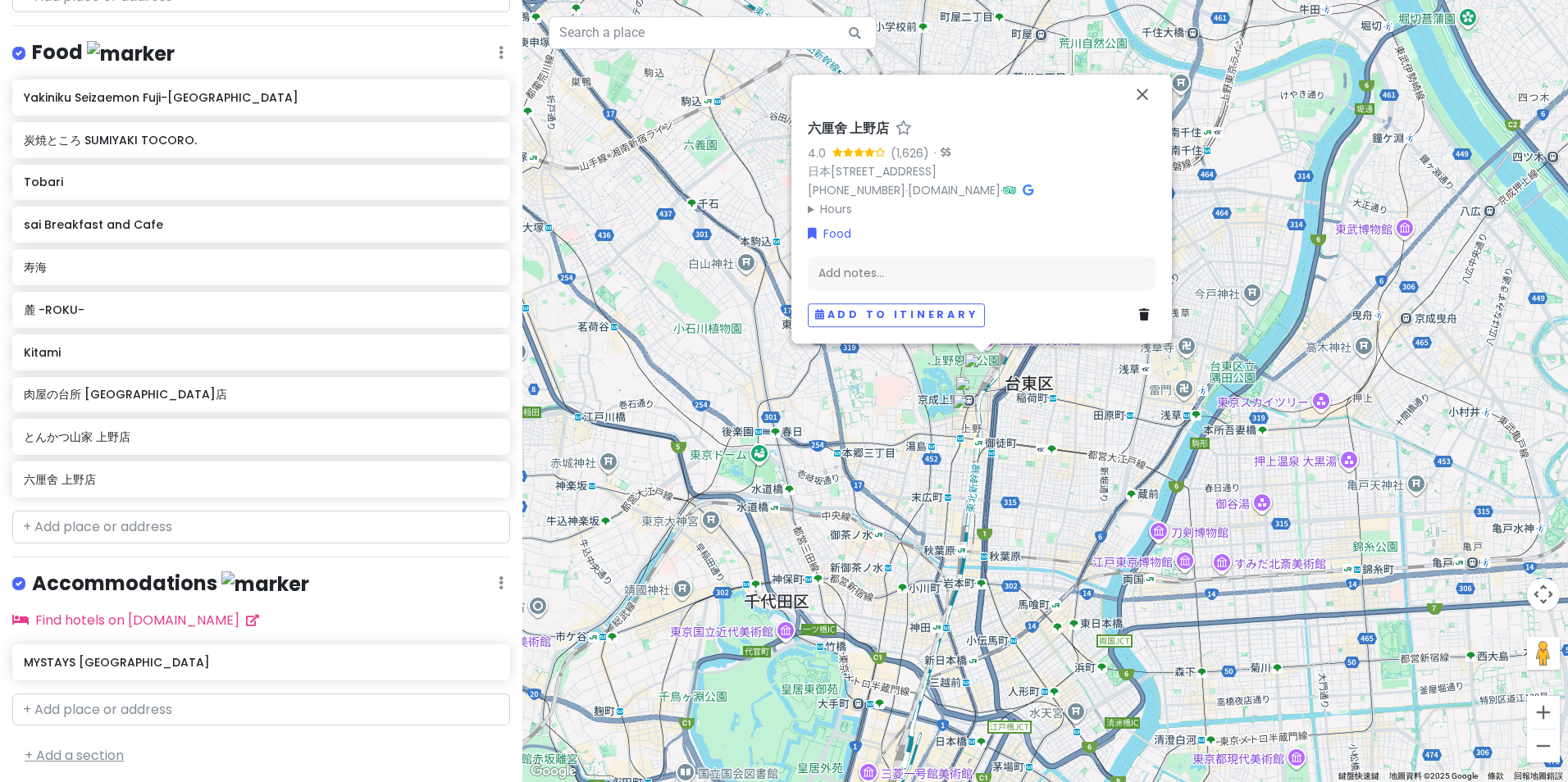
click at [120, 753] on link "+ Add a section" at bounding box center [73, 755] width 99 height 19
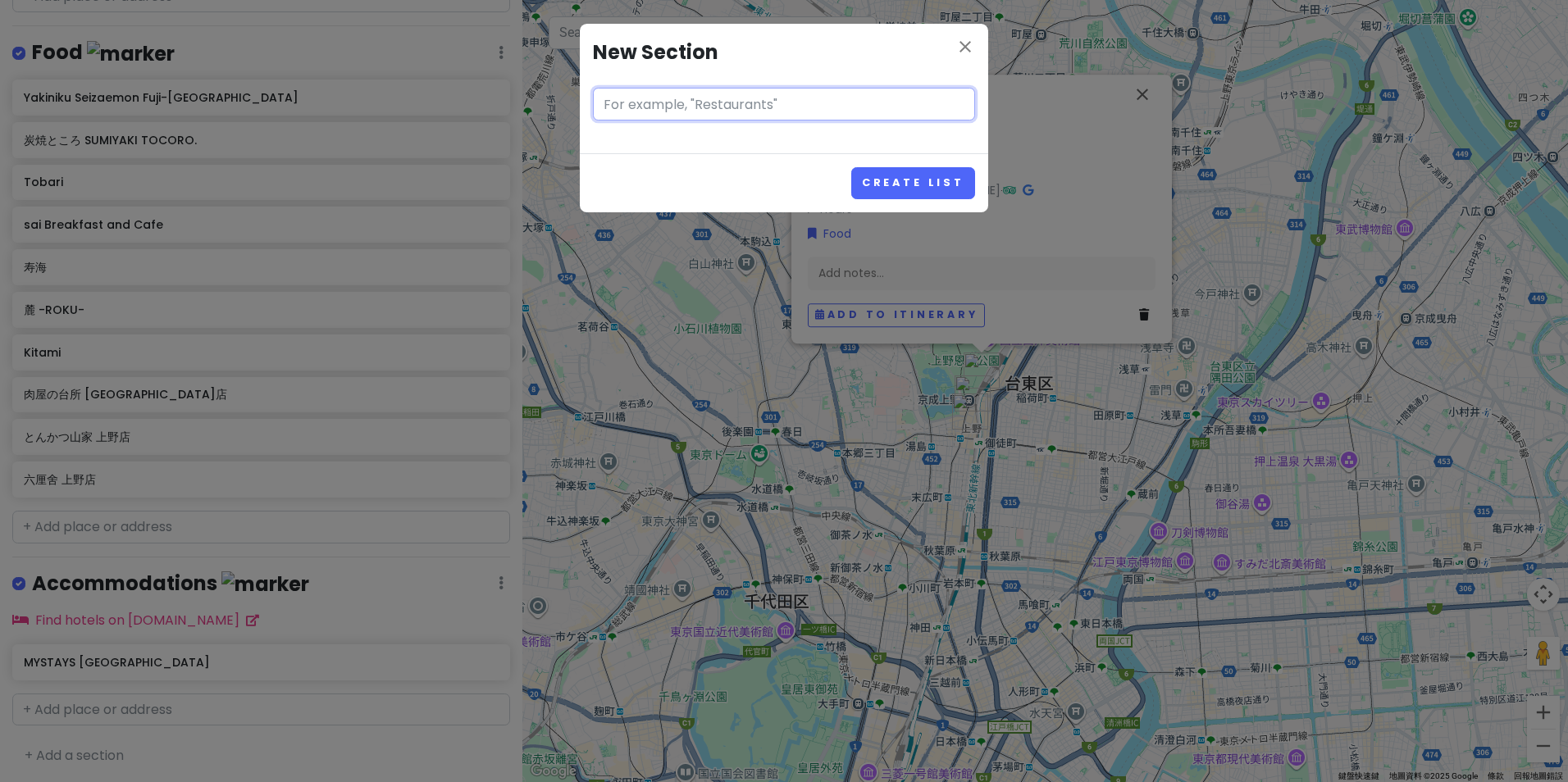
click at [773, 95] on input "text" at bounding box center [784, 105] width 382 height 33
type input "1-4/10 Food"
click at [944, 175] on button "Create List" at bounding box center [913, 183] width 124 height 32
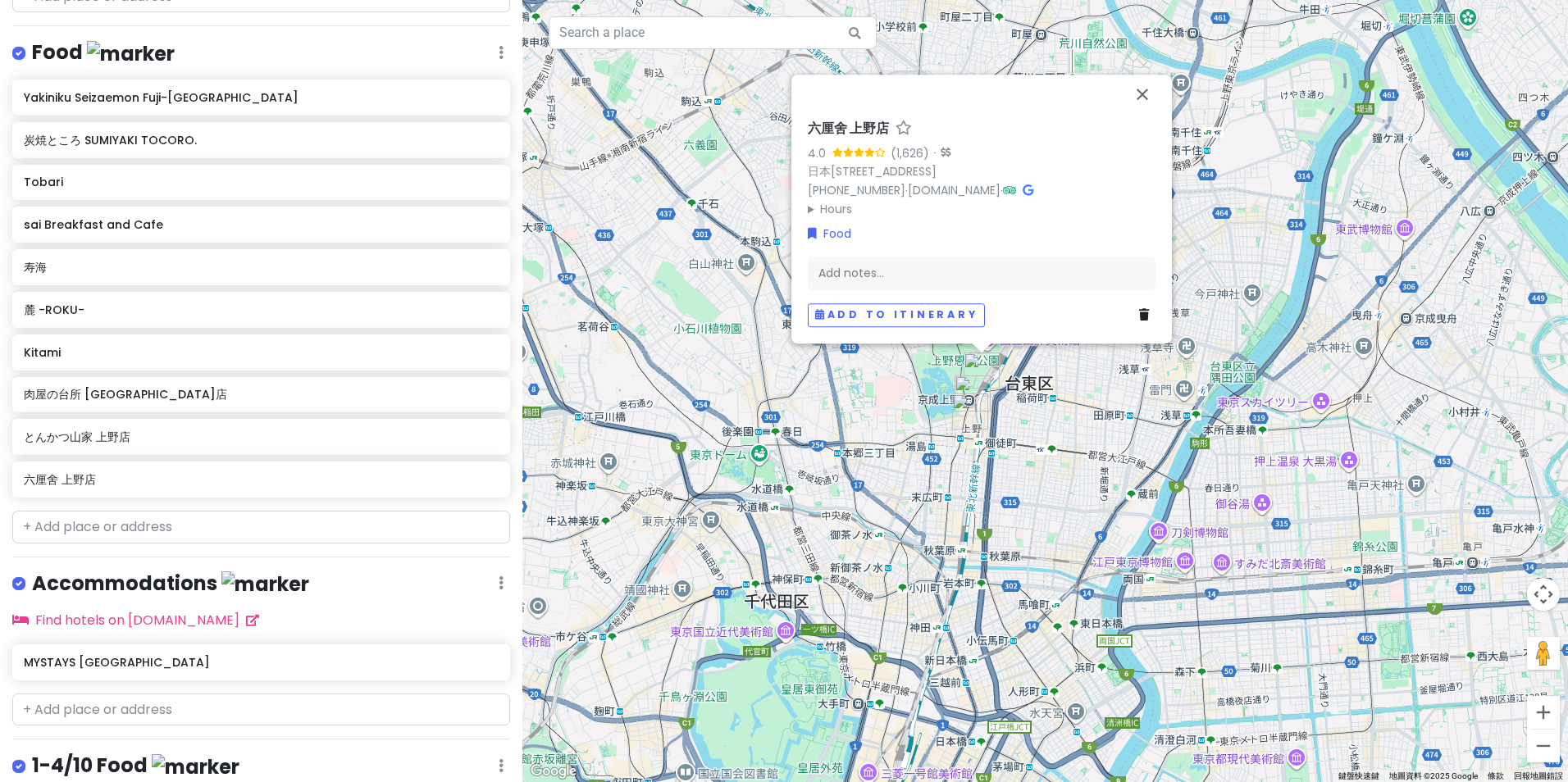
scroll to position [927, 0]
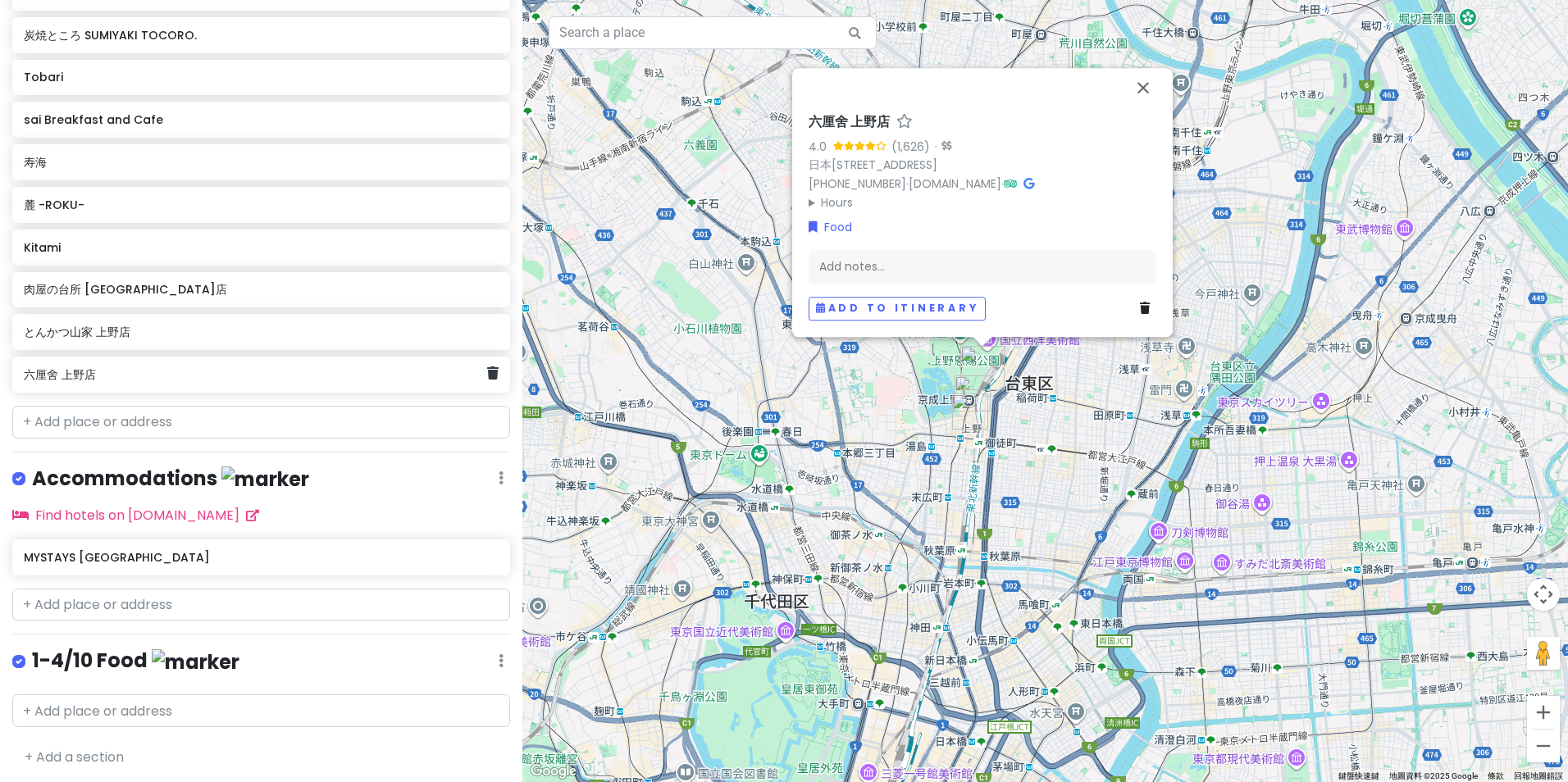
click at [136, 385] on div "六厘舍 上野店" at bounding box center [261, 375] width 498 height 36
click at [129, 376] on h6 "六厘舍 上野店" at bounding box center [256, 374] width 463 height 15
click at [499, 654] on div "東京 Trip Private Change Dates Make a Copy Delete Trip Go Pro ⚡️ Give Feedback 💡 …" at bounding box center [261, 391] width 522 height 782
click at [481, 658] on div "1-4/10 Food Edit Reorder Delete List" at bounding box center [261, 664] width 498 height 34
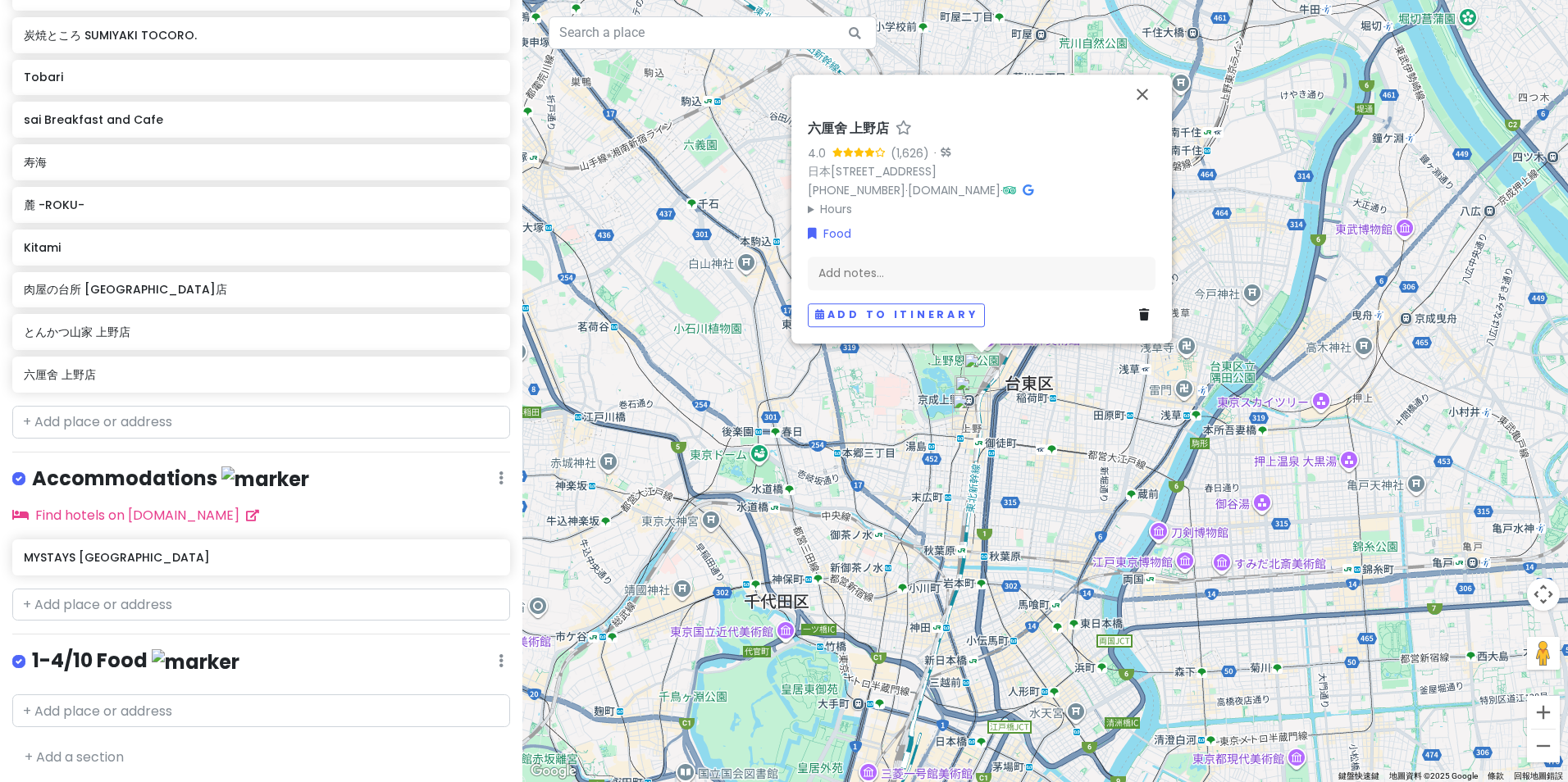
click at [499, 659] on icon at bounding box center [501, 660] width 5 height 13
click at [442, 544] on link "Edit" at bounding box center [453, 547] width 131 height 40
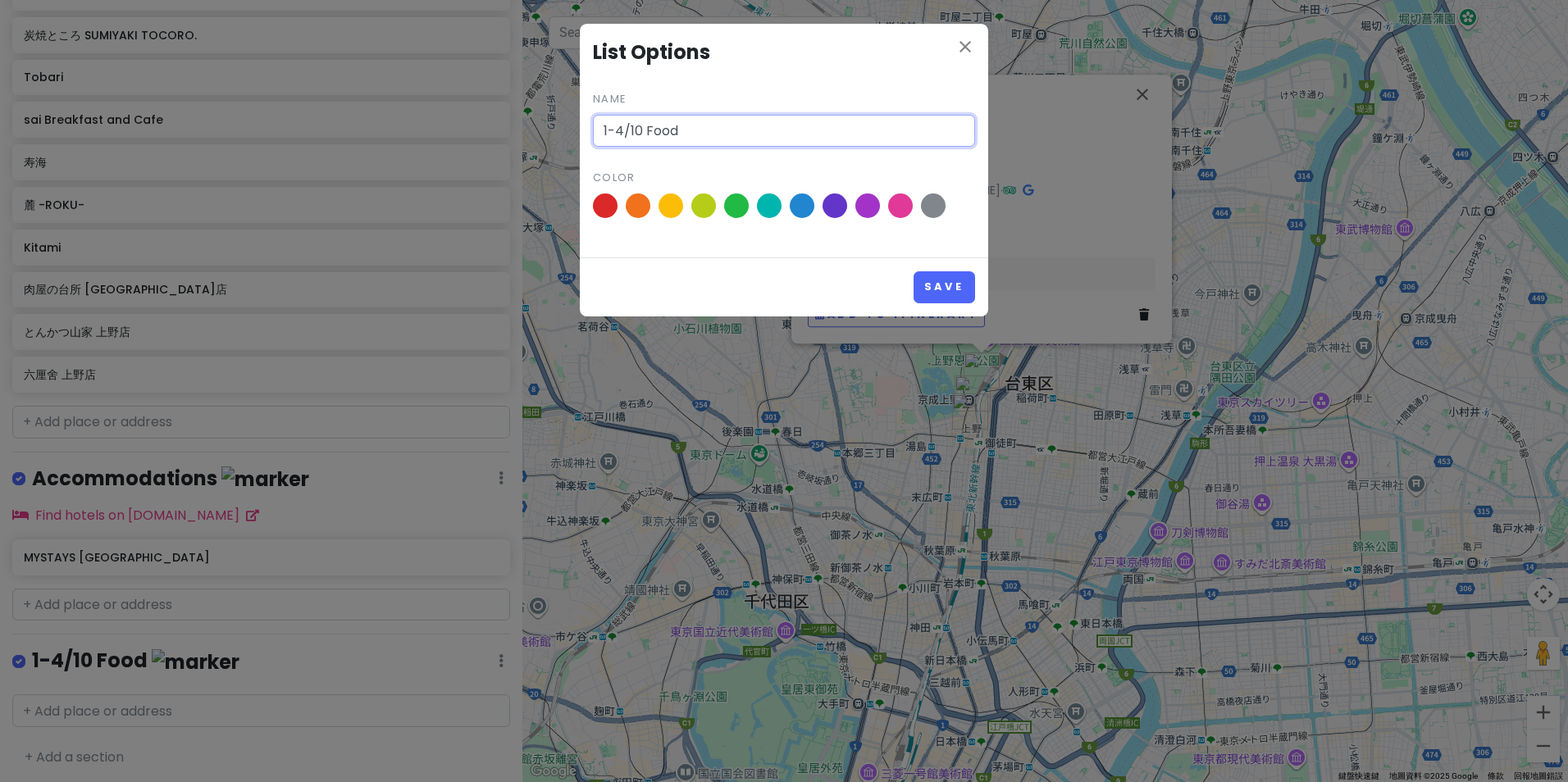
drag, startPoint x: 622, startPoint y: 125, endPoint x: 315, endPoint y: 120, distance: 307.0
click at [335, 121] on div "close List Options Name 1-4/10 Food Color Save" at bounding box center [784, 391] width 1568 height 782
type input "5/10 Food"
click at [914, 271] on button "Save" at bounding box center [944, 287] width 61 height 32
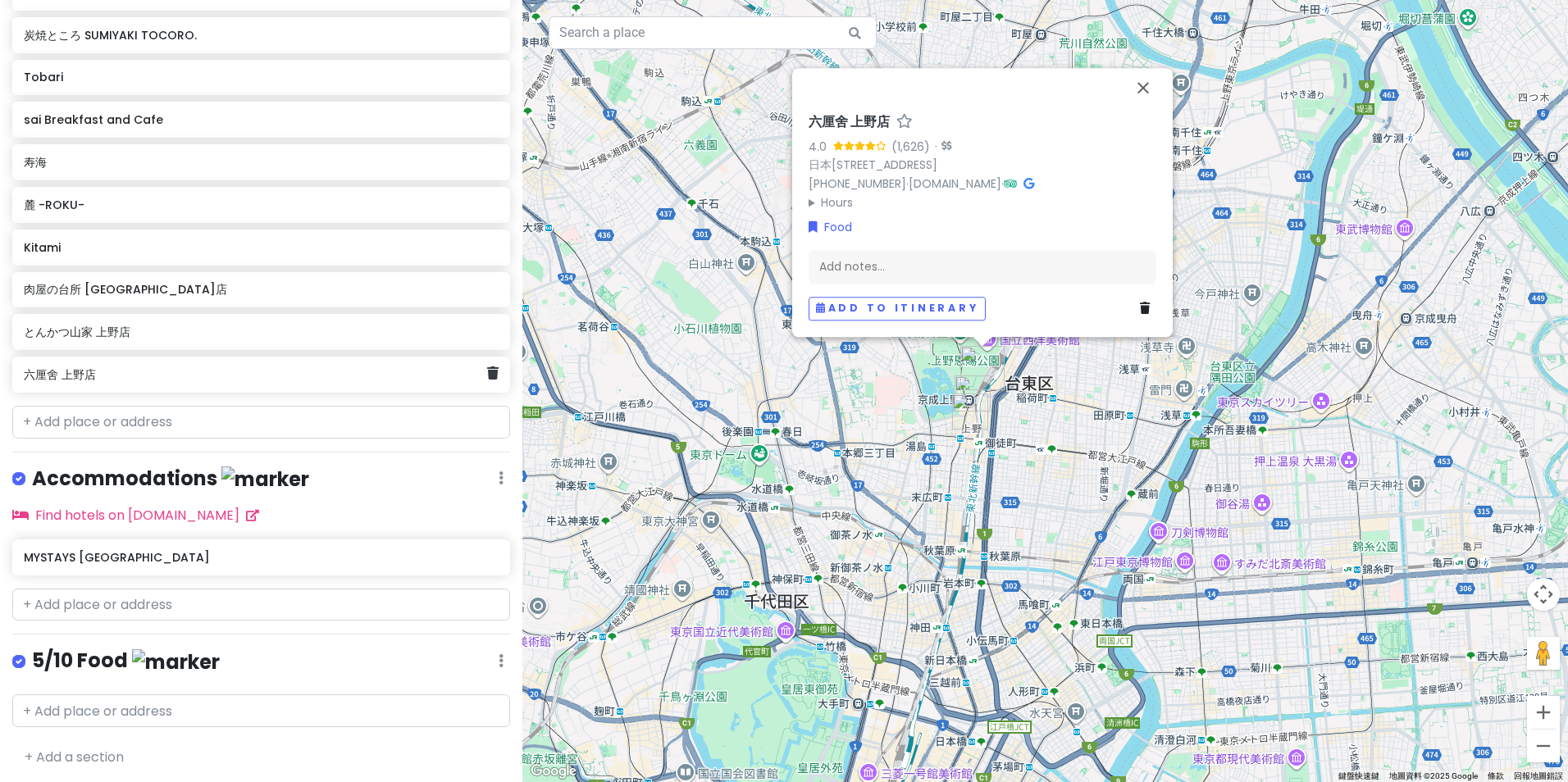
click at [153, 380] on div "六厘舍 上野店" at bounding box center [256, 374] width 463 height 23
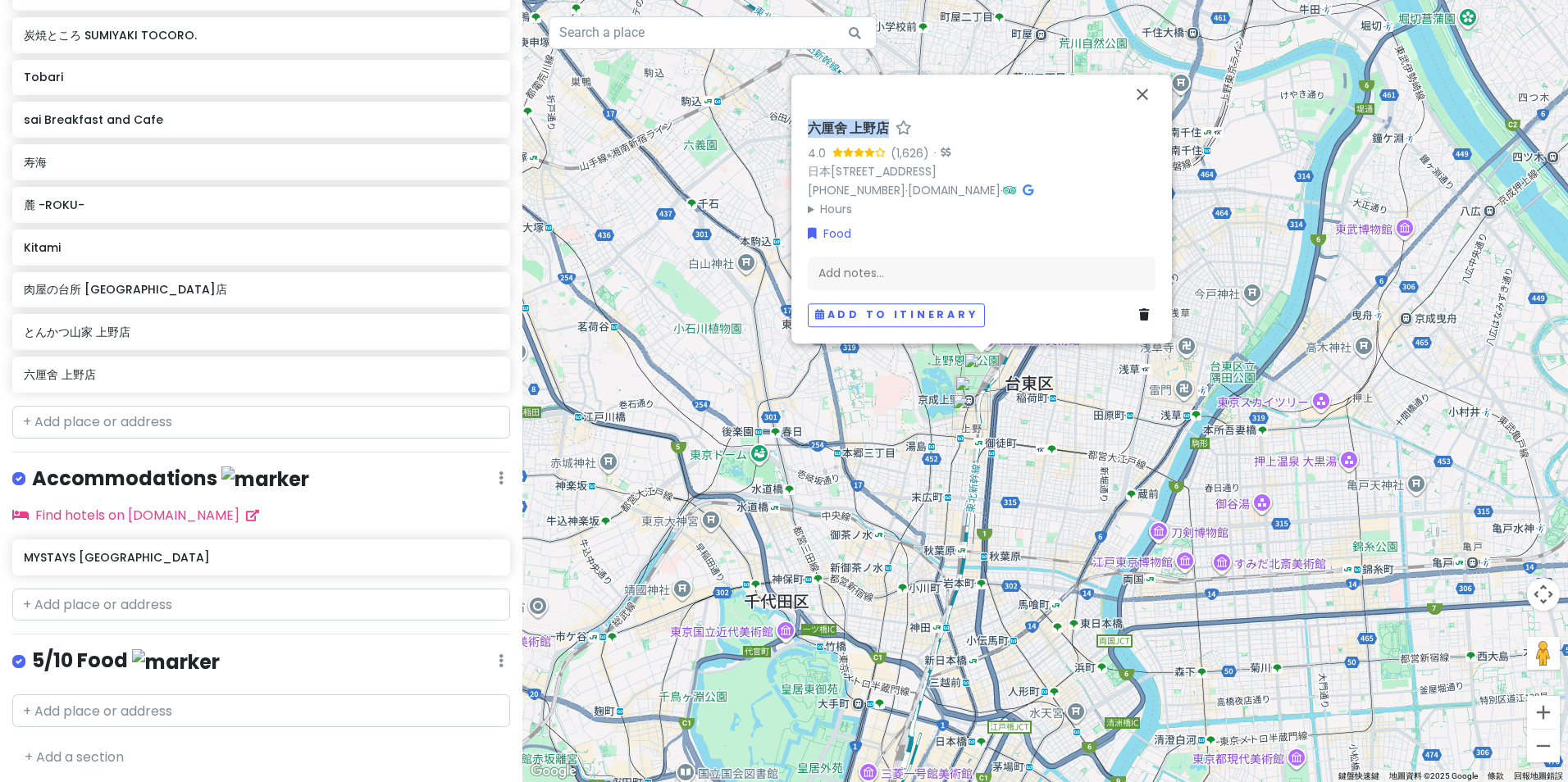
drag, startPoint x: 805, startPoint y: 105, endPoint x: 888, endPoint y: 109, distance: 83.1
click at [888, 114] on div "[GEOGRAPHIC_DATA] 上野店 4.0 (1,626) · 日本[STREET_ADDRESS] [PHONE_NUMBER] · [DOMAIN…" at bounding box center [982, 224] width 361 height 219
copy h6 "六厘舍 上野店"
click at [218, 703] on input "text" at bounding box center [261, 711] width 498 height 33
paste input "六厘舍 上野店"
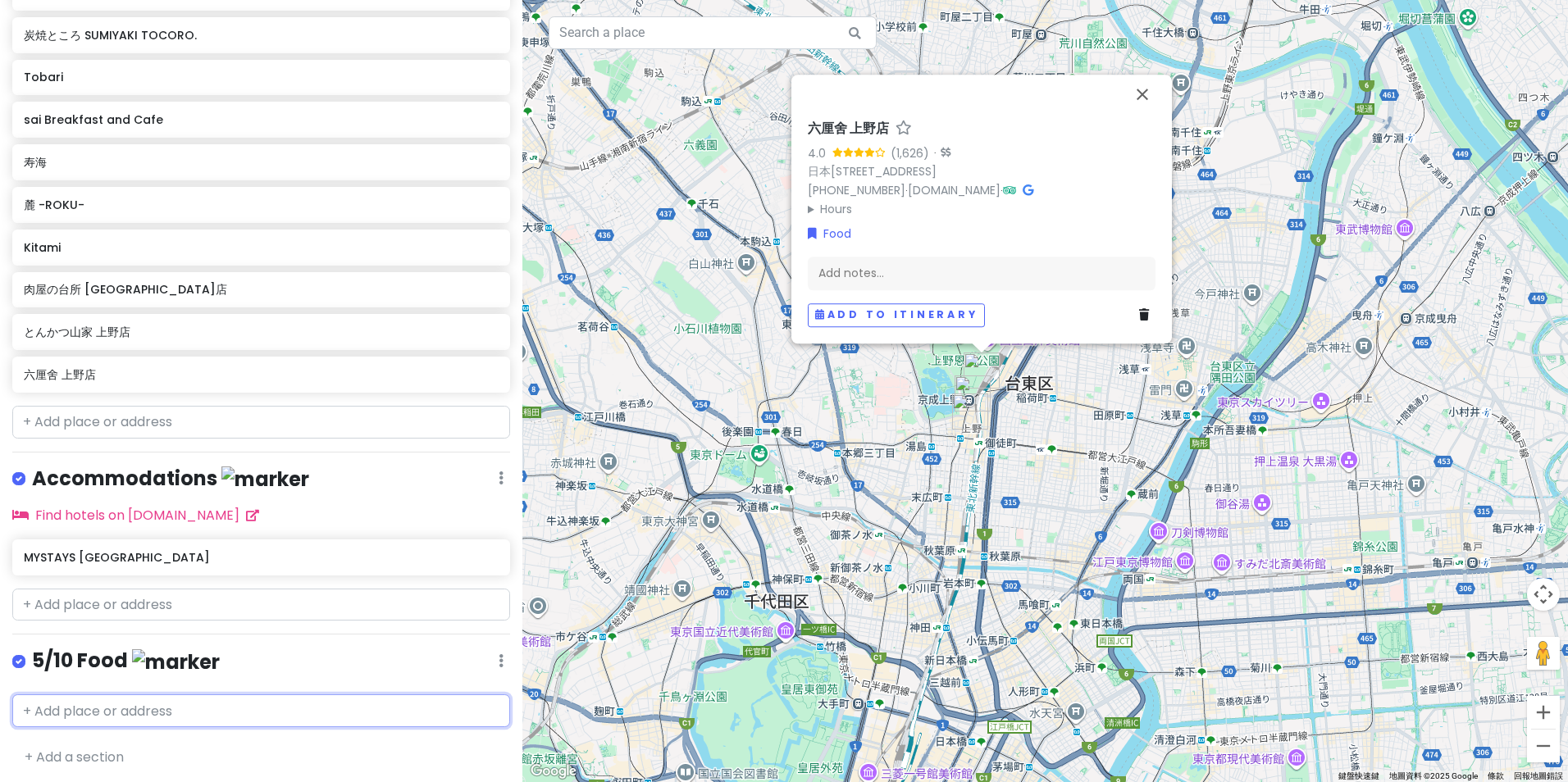
type input "六厘舍 上野店"
click at [163, 741] on span "日本[STREET_ADDRESS]" at bounding box center [165, 748] width 114 height 14
click at [488, 374] on icon at bounding box center [493, 372] width 11 height 13
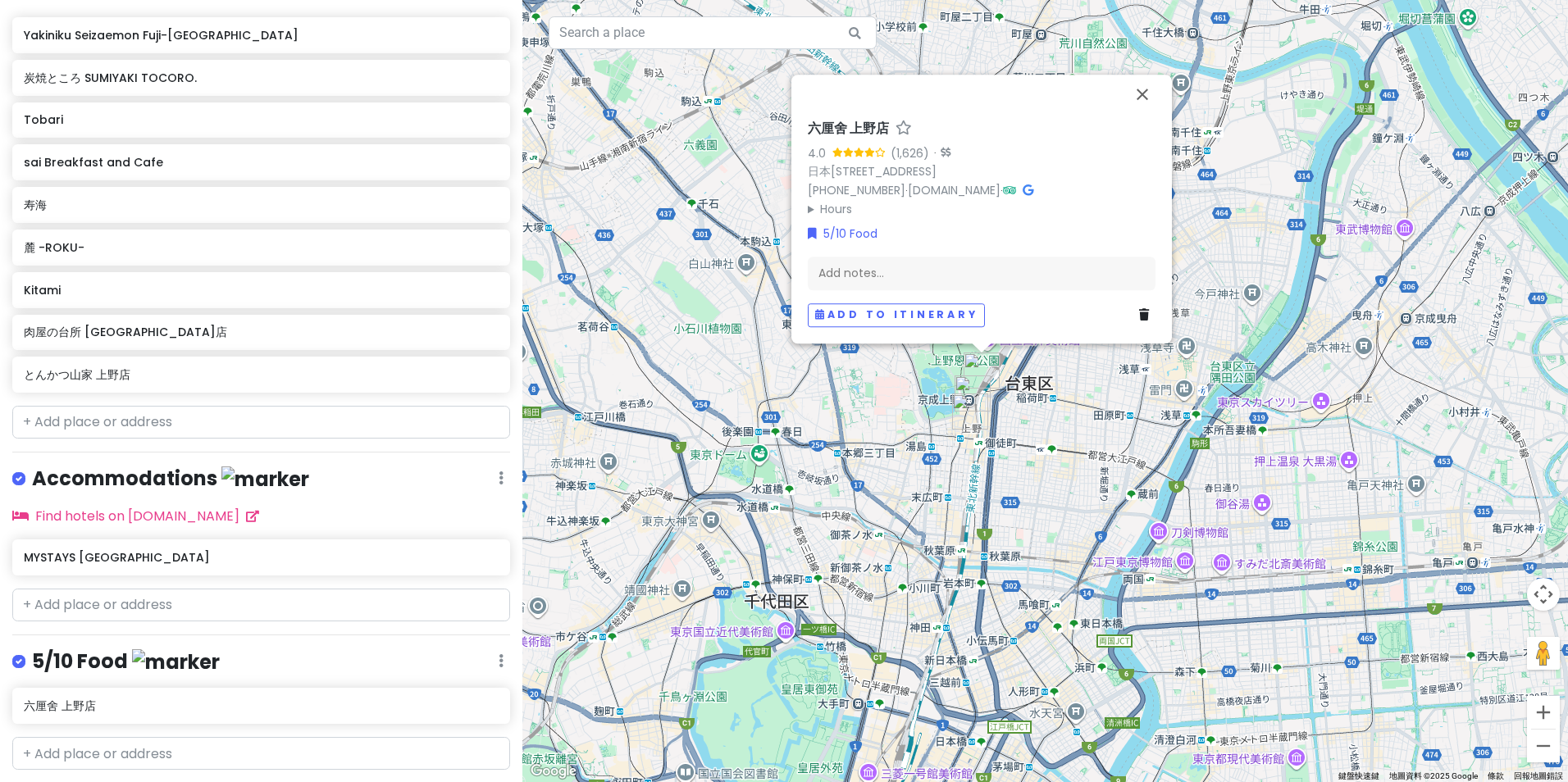
click at [187, 380] on div "とんかつ山家 上野店" at bounding box center [261, 374] width 475 height 23
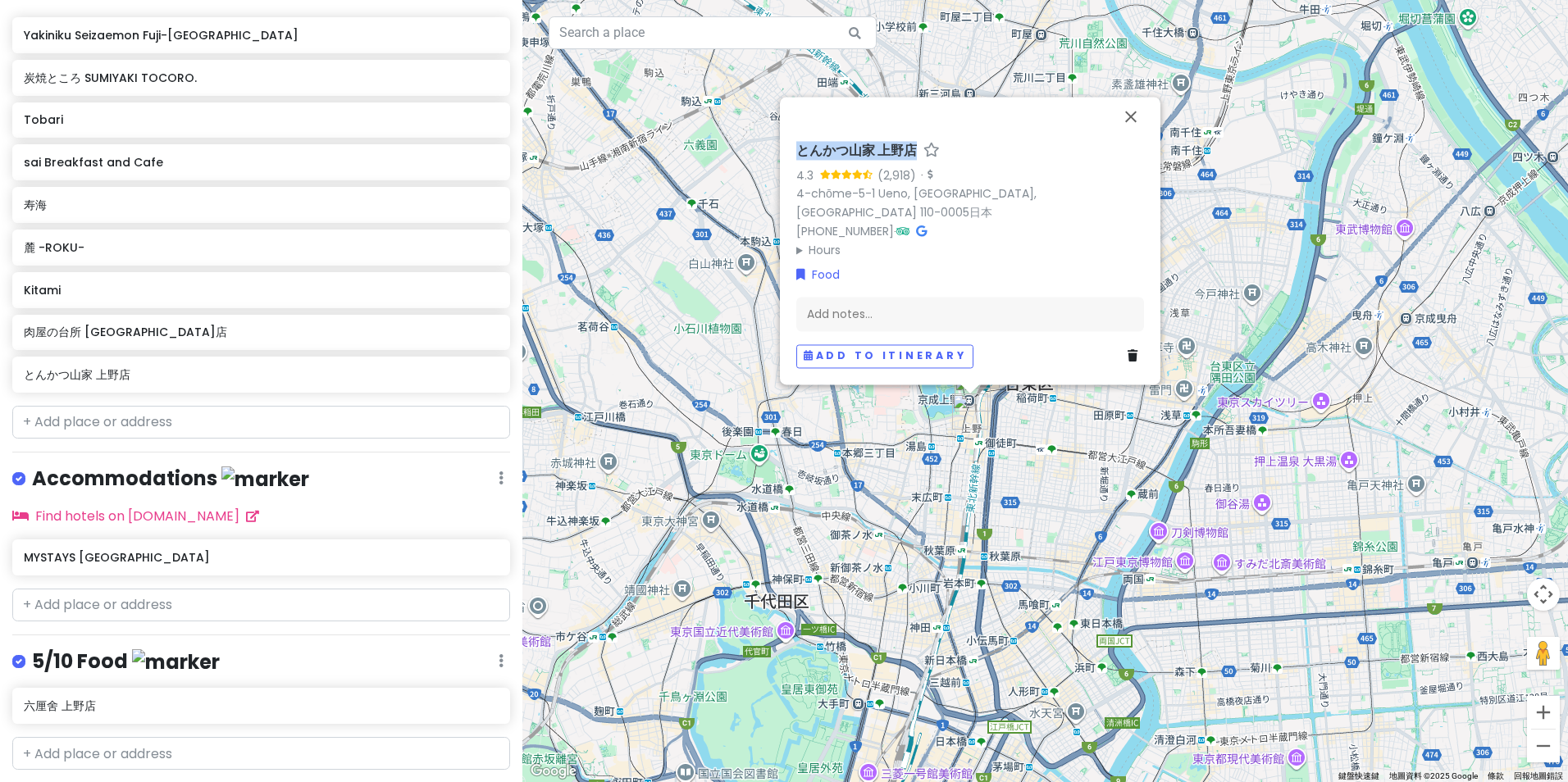
drag, startPoint x: 797, startPoint y: 173, endPoint x: 914, endPoint y: 165, distance: 117.3
click at [914, 160] on h6 "とんかつ山家 上野店" at bounding box center [856, 151] width 120 height 17
drag, startPoint x: 940, startPoint y: 167, endPoint x: 527, endPoint y: 194, distance: 413.9
click at [536, 194] on div "とんかつ山家 上野店 4.3 (2,918) · 4-chōme-5-1 Ueno, [GEOGRAPHIC_DATA] 110-0005日本 [PHONE_…" at bounding box center [1045, 391] width 1046 height 782
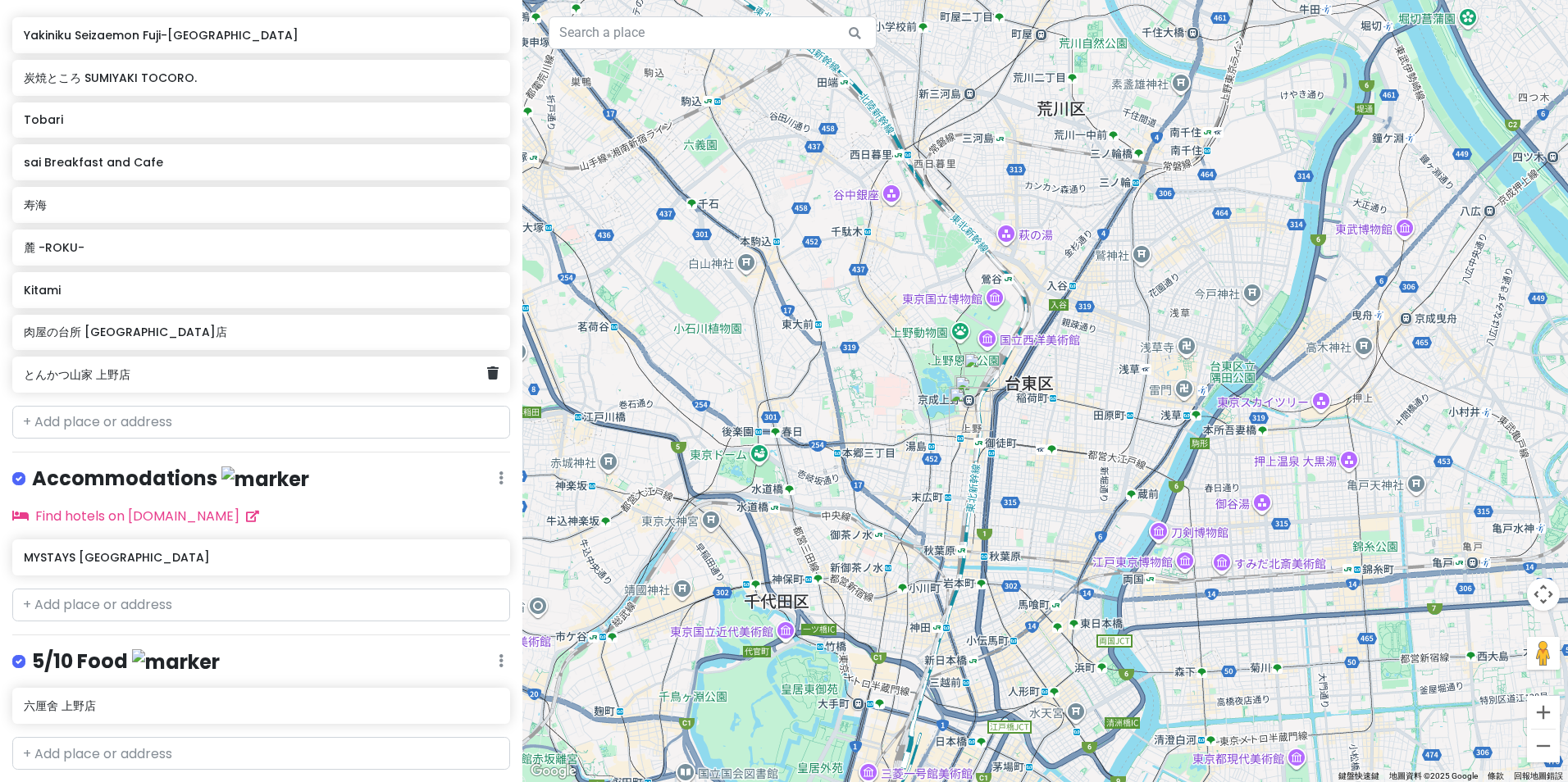
click at [319, 372] on h6 "とんかつ山家 上野店" at bounding box center [256, 374] width 463 height 15
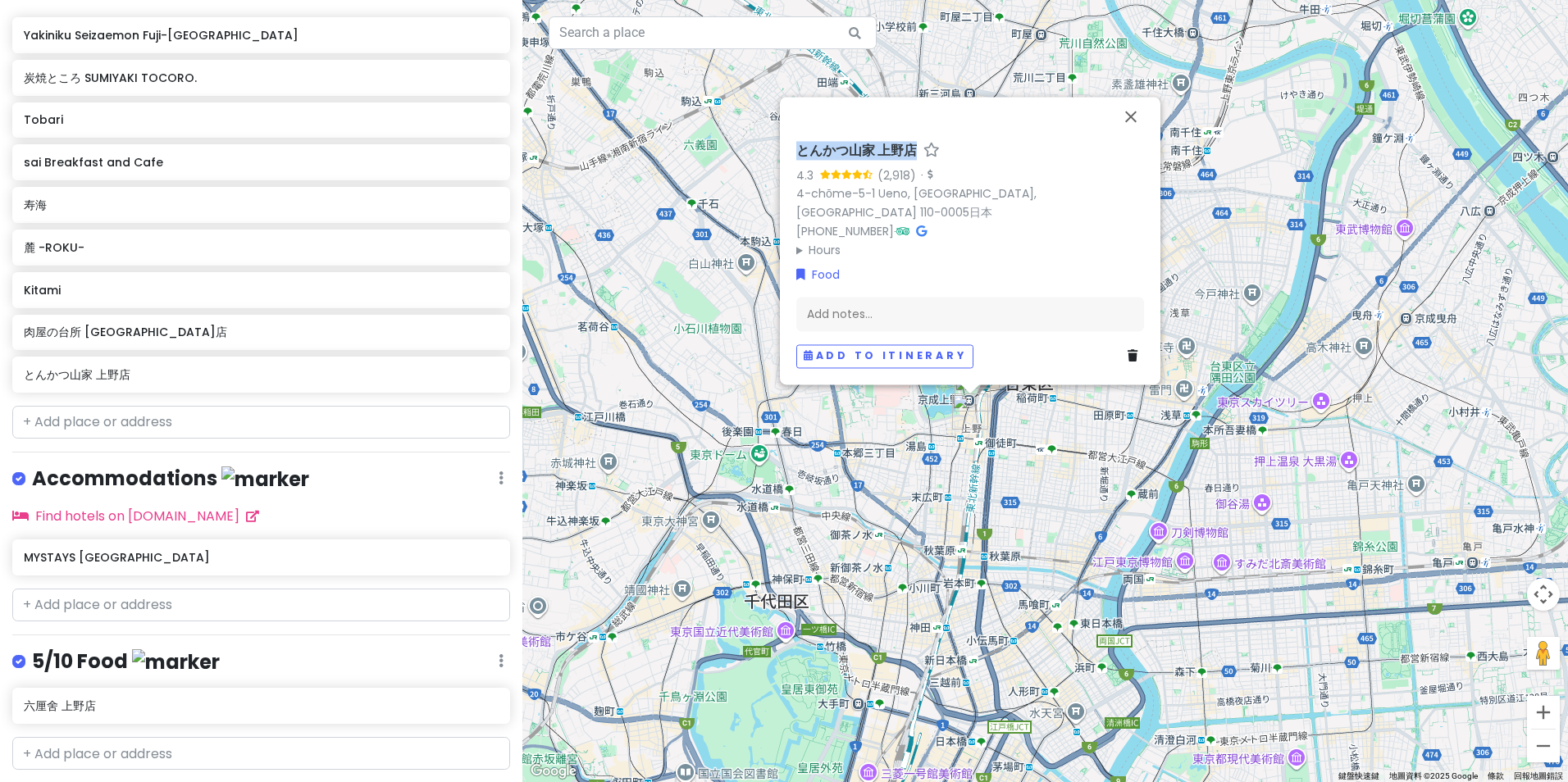
drag, startPoint x: 794, startPoint y: 169, endPoint x: 920, endPoint y: 163, distance: 126.1
click at [920, 163] on div "とんかつ山家 上野店 4.3 (2,918) · 4-chōme-5-1 Ueno, [GEOGRAPHIC_DATA] 110-0005日本 [PHONE_…" at bounding box center [971, 256] width 361 height 238
copy h6 "とんかつ山家 上野店"
click at [122, 754] on input "text" at bounding box center [261, 753] width 498 height 33
paste input "とんかつ山家 上野店"
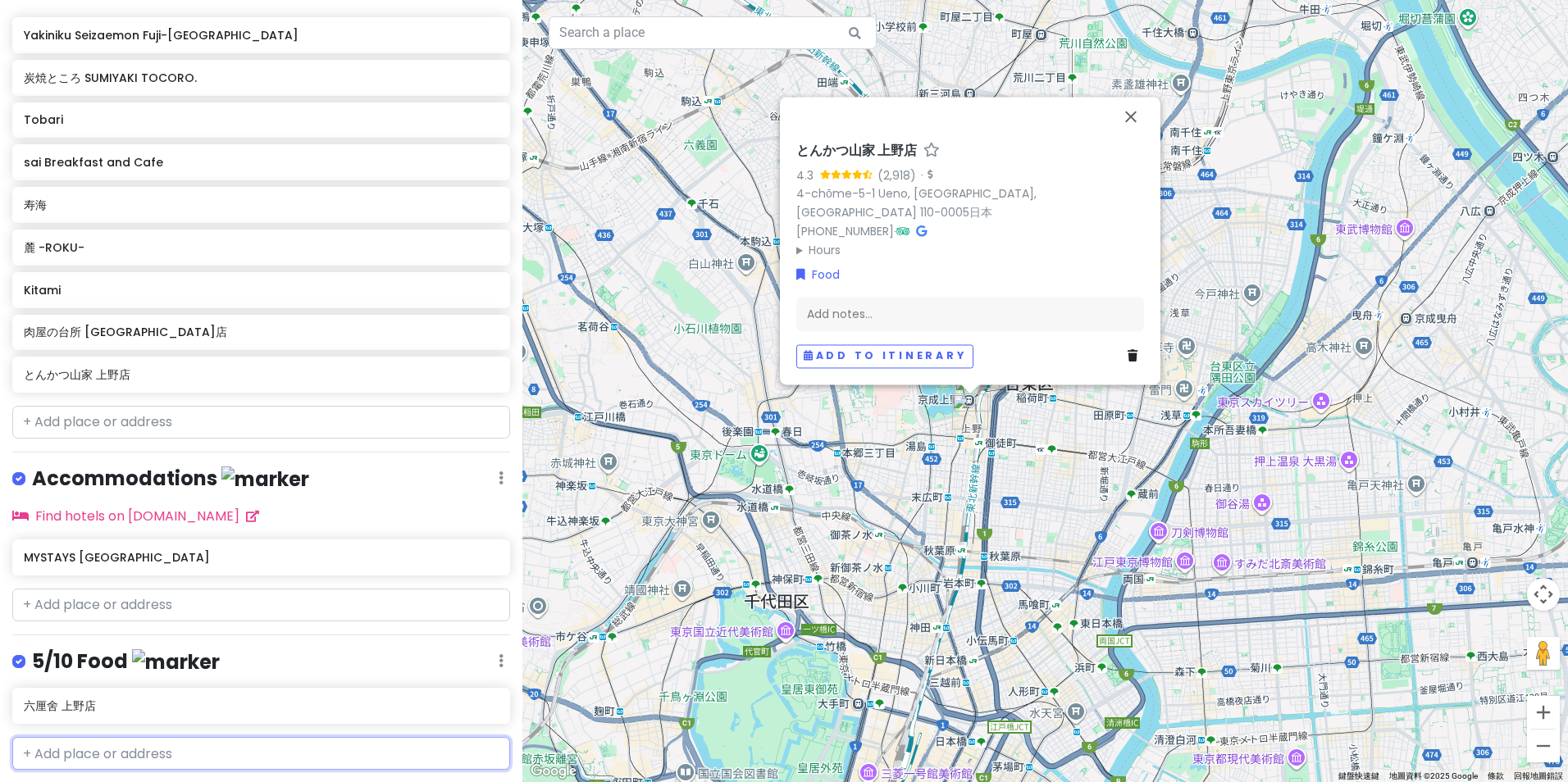
type input "とんかつ山家 上野店"
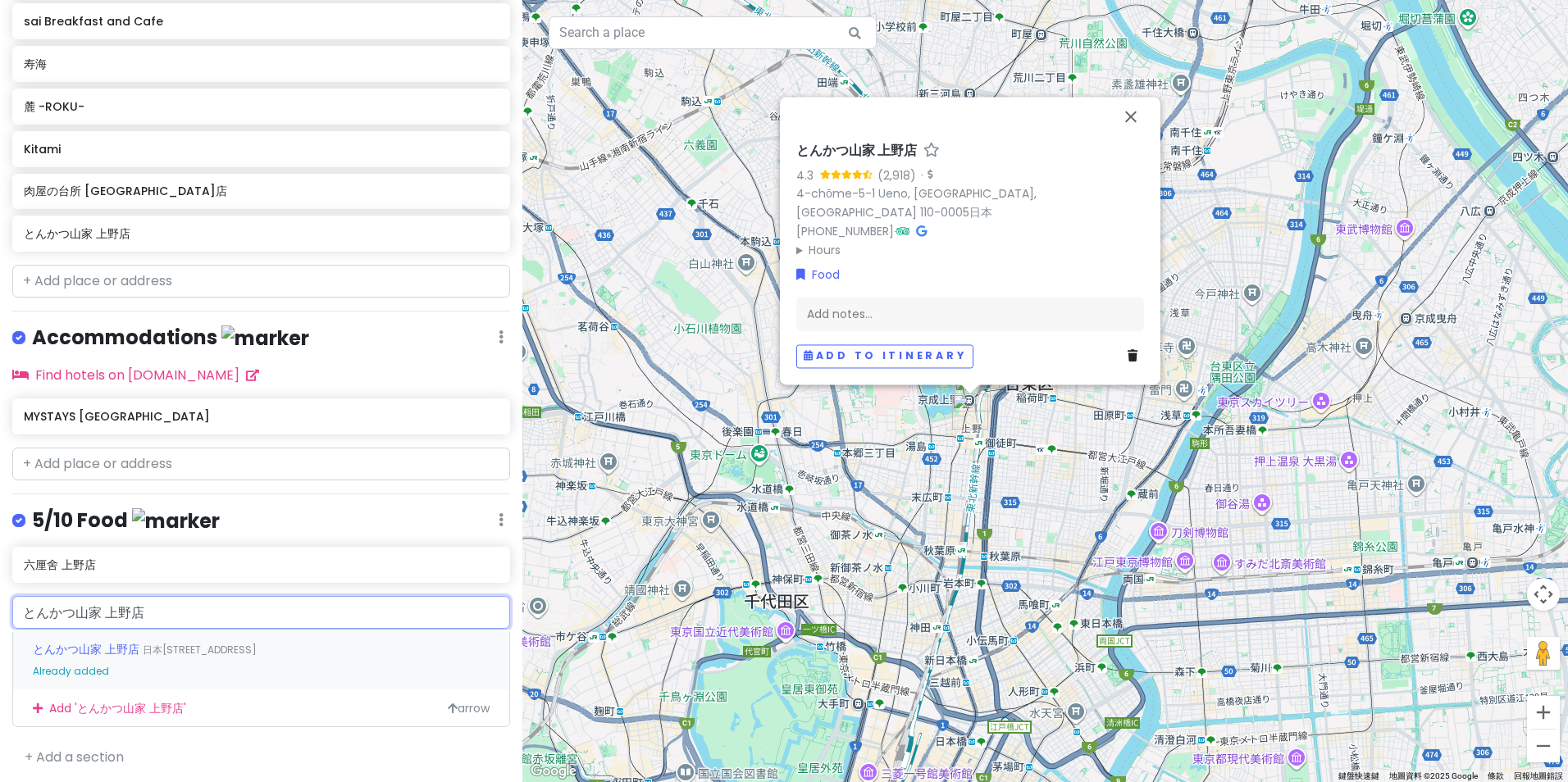
click at [192, 644] on span "日本[STREET_ADDRESS]" at bounding box center [200, 650] width 114 height 14
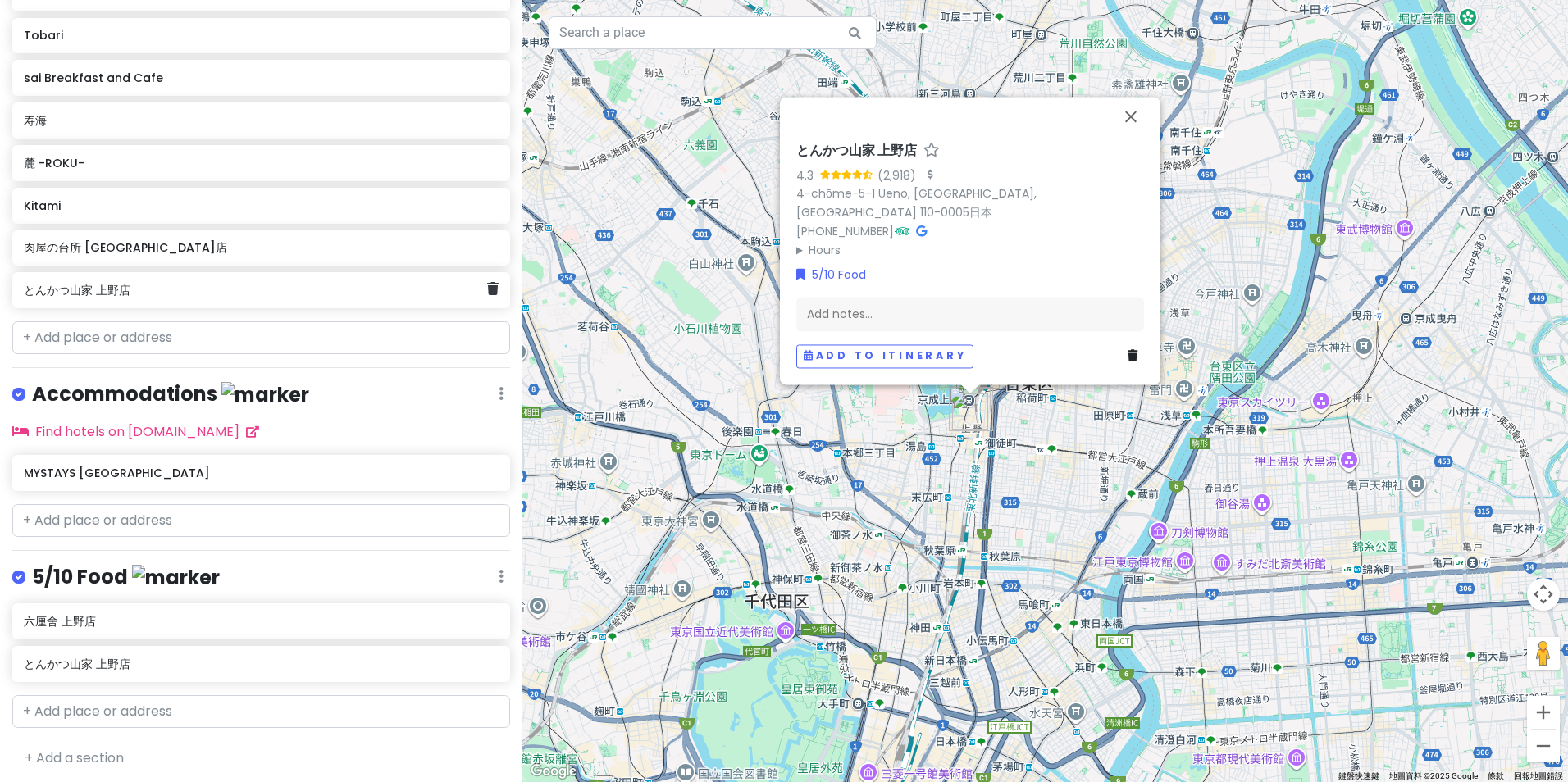
click at [488, 291] on div "とんかつ山家 上野店" at bounding box center [261, 290] width 498 height 36
click at [488, 291] on icon at bounding box center [493, 288] width 11 height 13
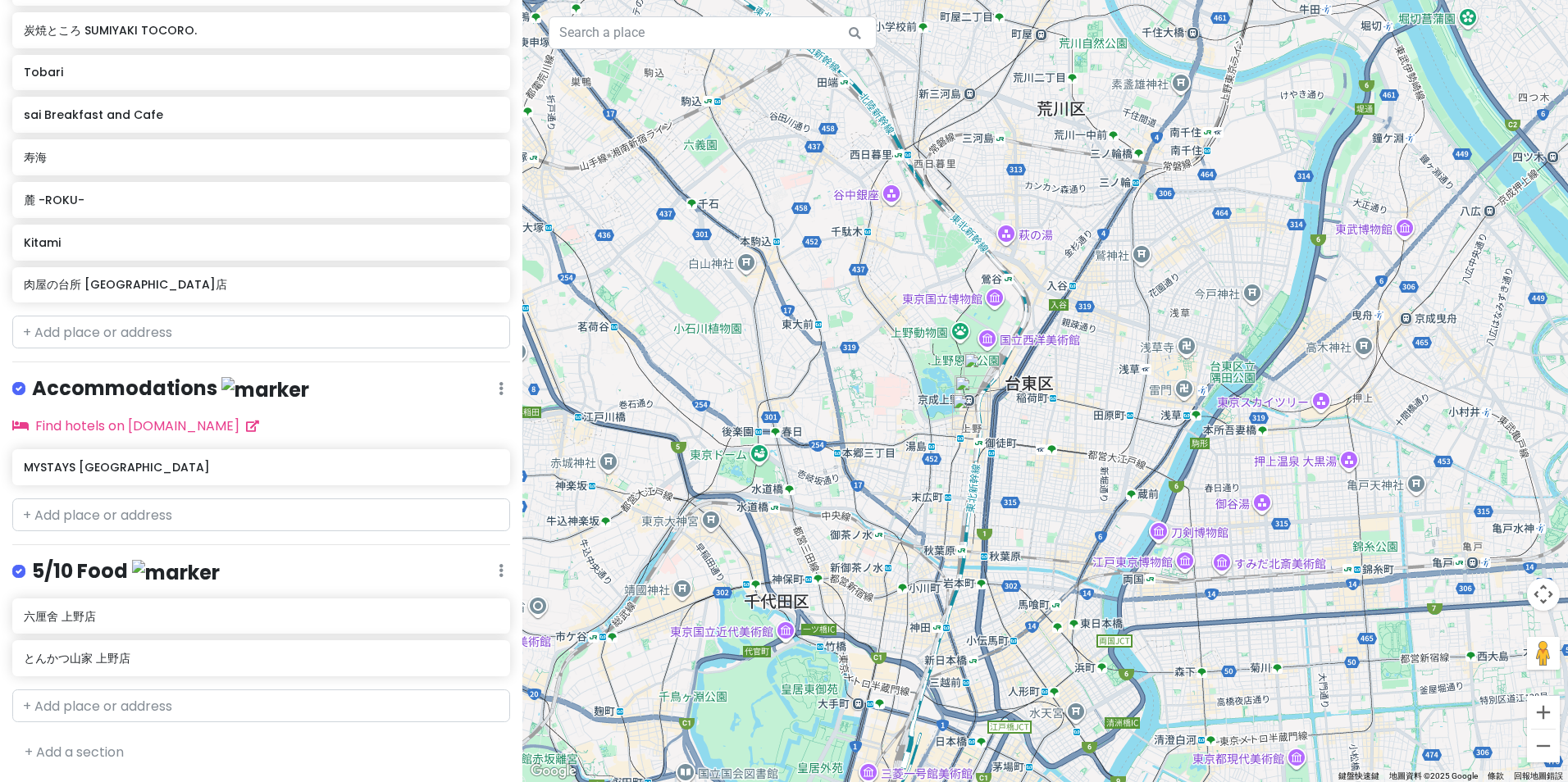
scroll to position [926, 0]
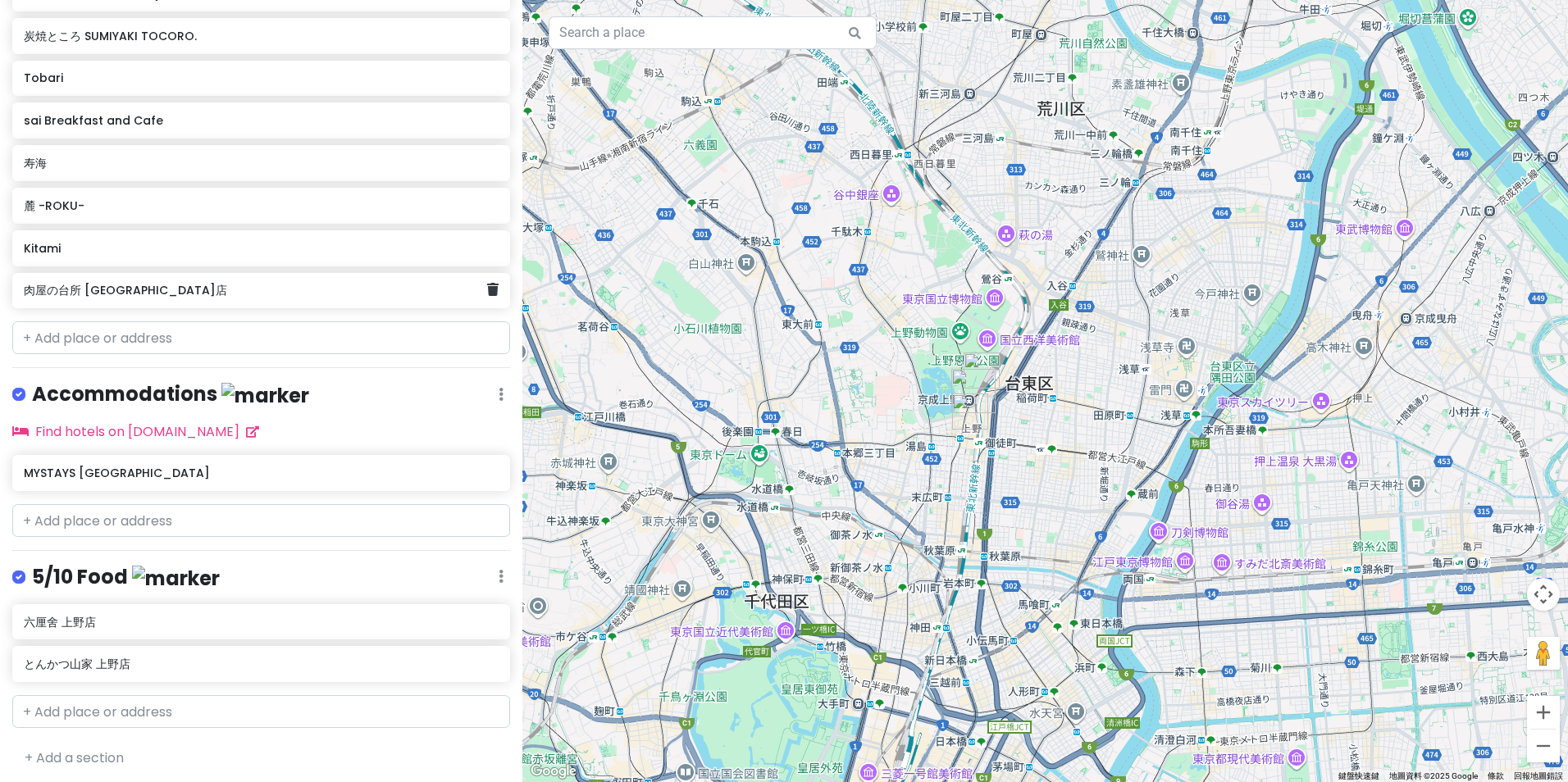
click at [252, 297] on div "肉屋の台所 [GEOGRAPHIC_DATA]店" at bounding box center [256, 291] width 463 height 23
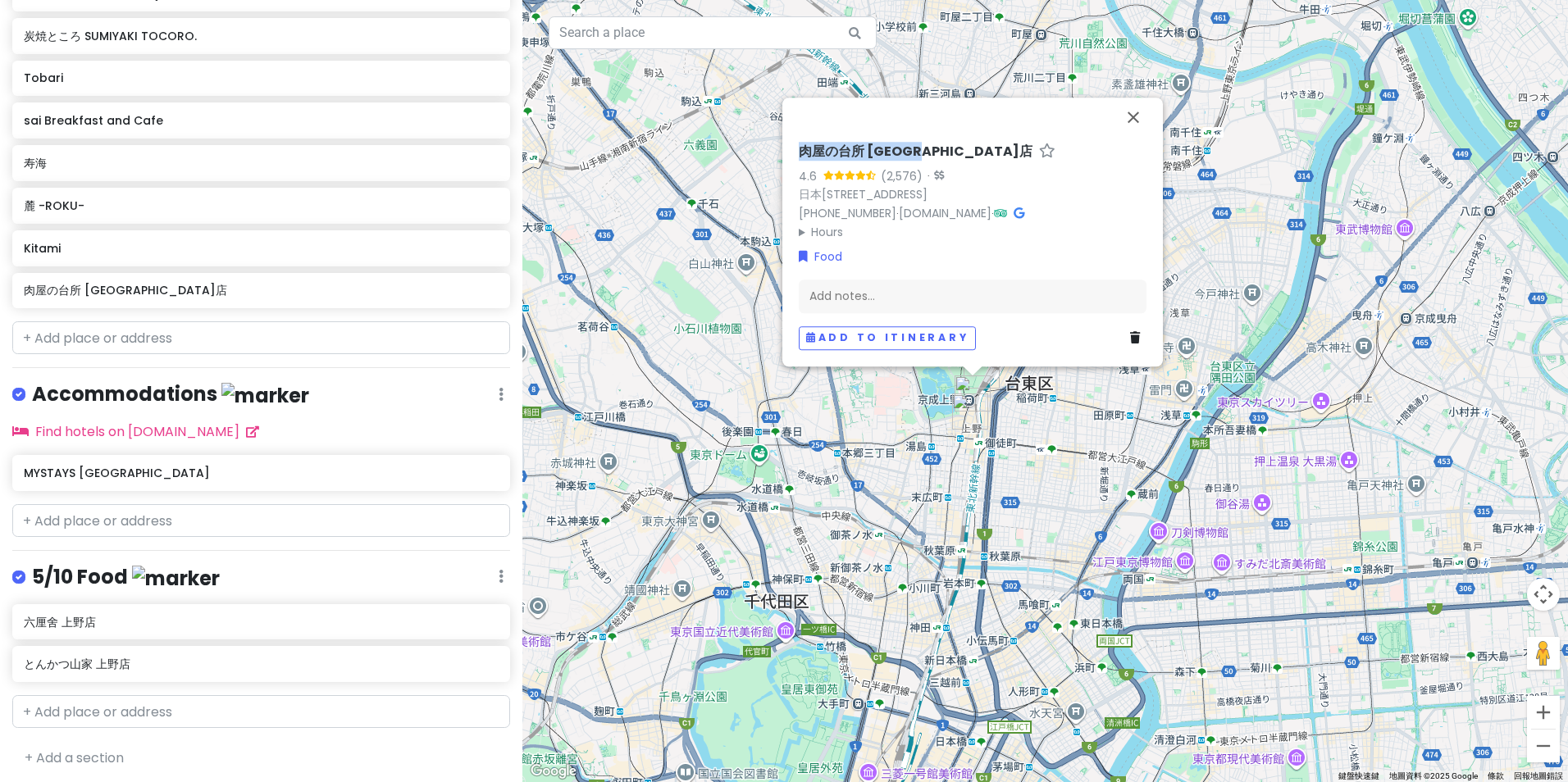
drag, startPoint x: 794, startPoint y: 111, endPoint x: 942, endPoint y: 113, distance: 148.0
click at [942, 137] on div "肉屋の台所 [GEOGRAPHIC_DATA]店 4.6 (2,576) · 日本[STREET_ADDRESS] [PHONE_NUMBER] · [DOM…" at bounding box center [973, 246] width 361 height 219
copy h6 "肉屋の台所 [GEOGRAPHIC_DATA]店"
click at [203, 714] on input "text" at bounding box center [261, 712] width 498 height 33
paste input "肉屋の台所 [GEOGRAPHIC_DATA]店"
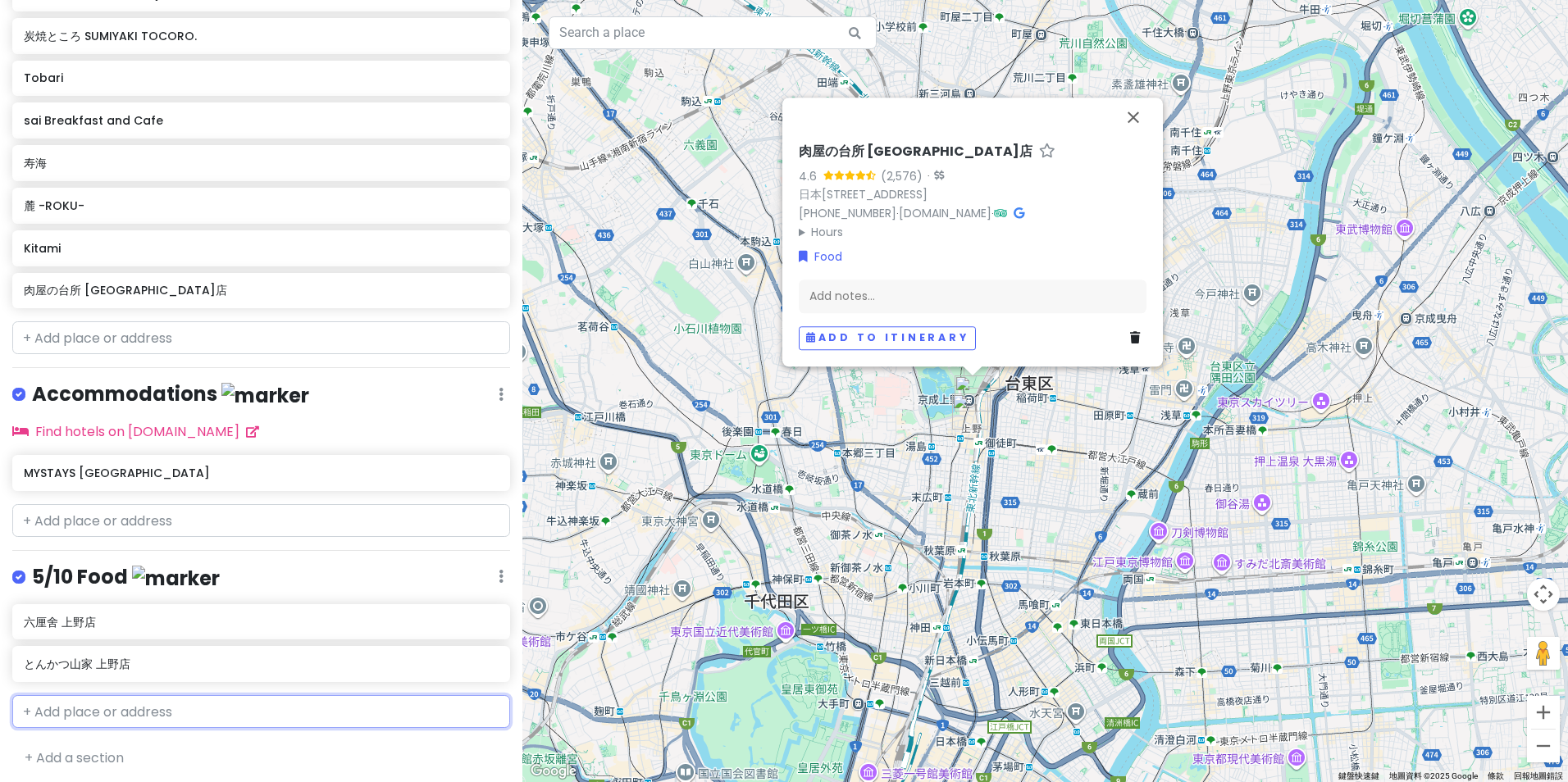
type input "肉屋の台所 [GEOGRAPHIC_DATA]店"
click at [320, 742] on span "日本[STREET_ADDRESS]" at bounding box center [296, 749] width 114 height 14
click at [488, 294] on link at bounding box center [493, 290] width 11 height 22
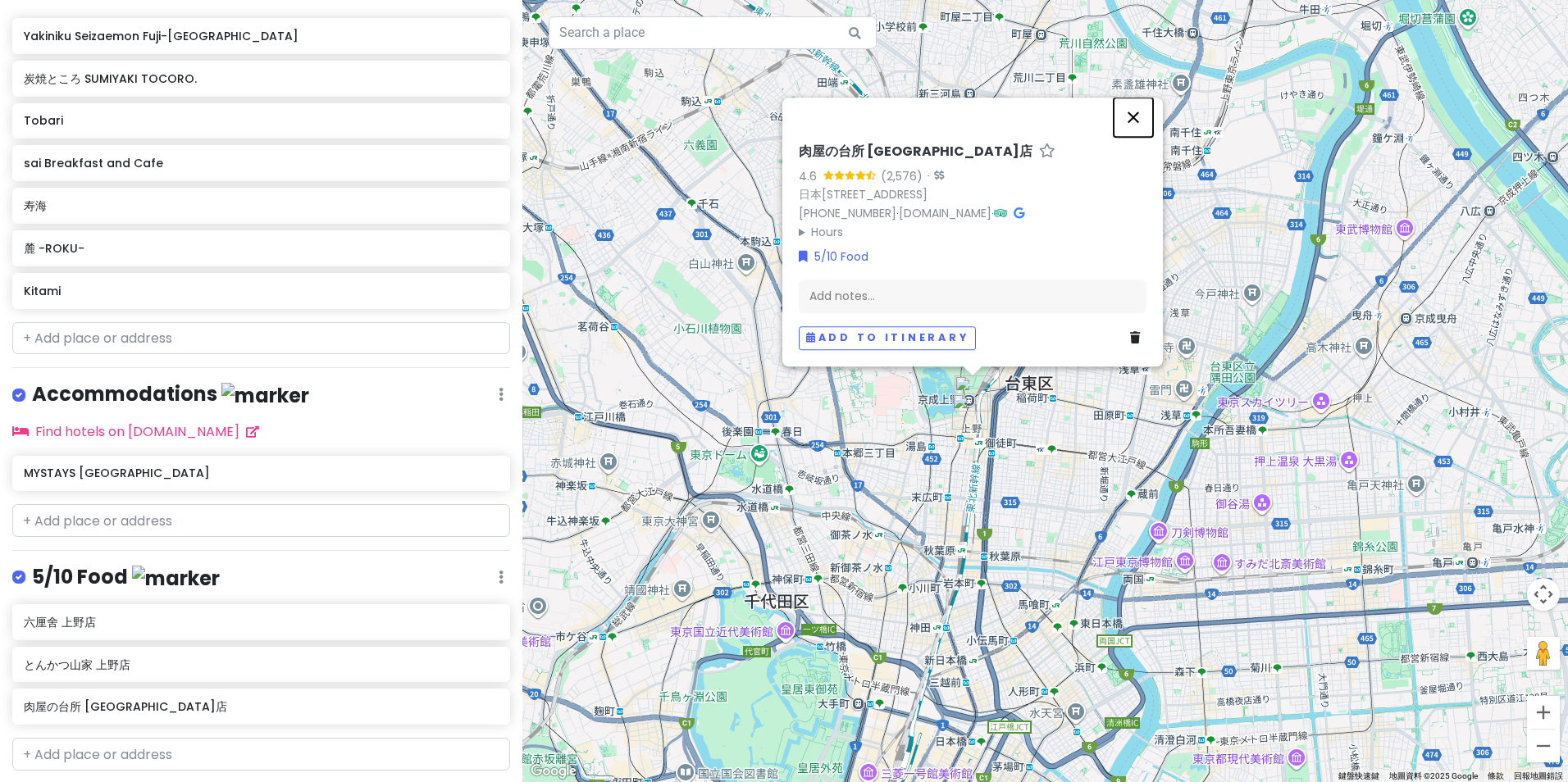
click at [1134, 98] on button "關閉" at bounding box center [1134, 118] width 40 height 40
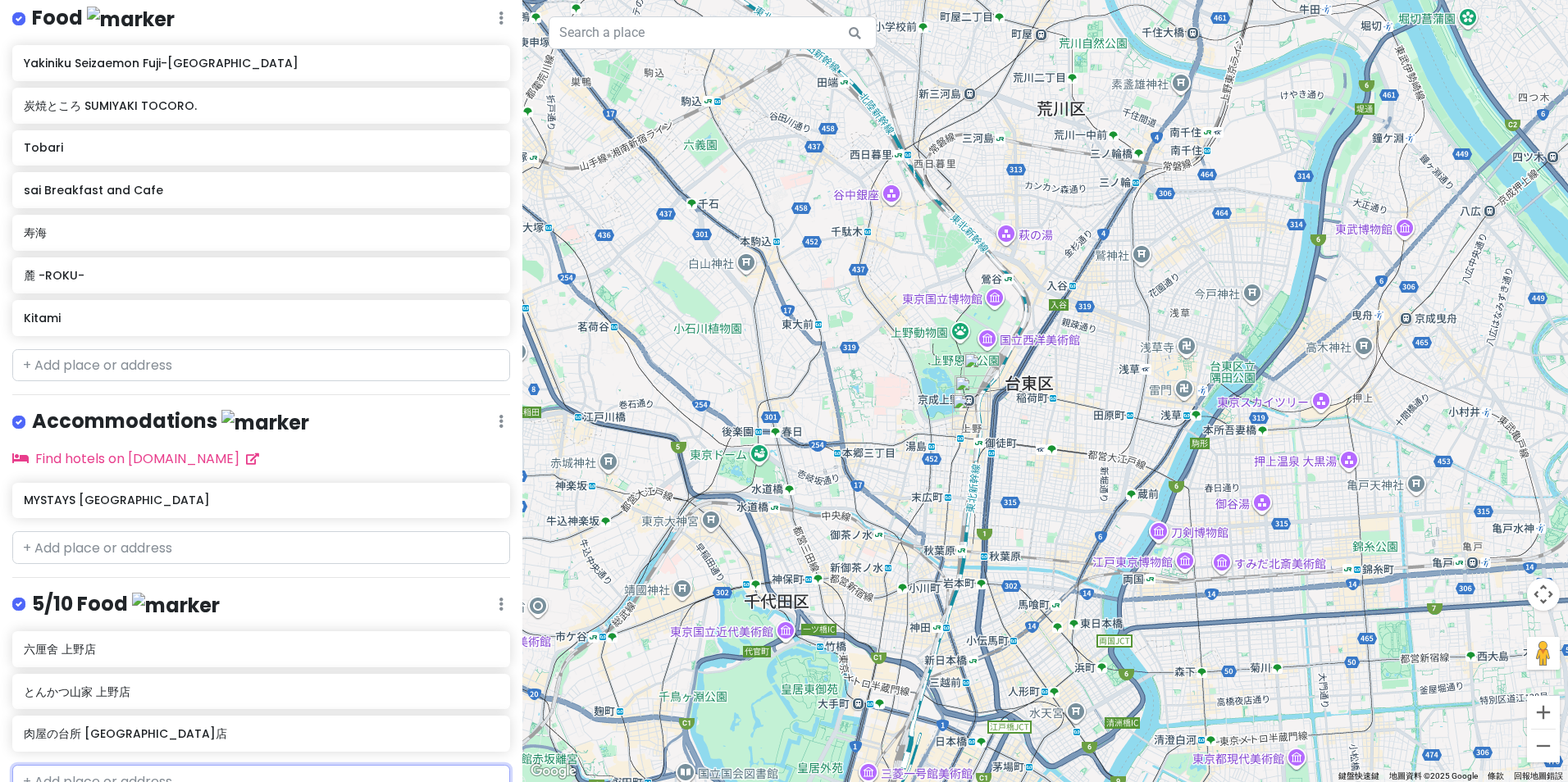
scroll to position [600, 0]
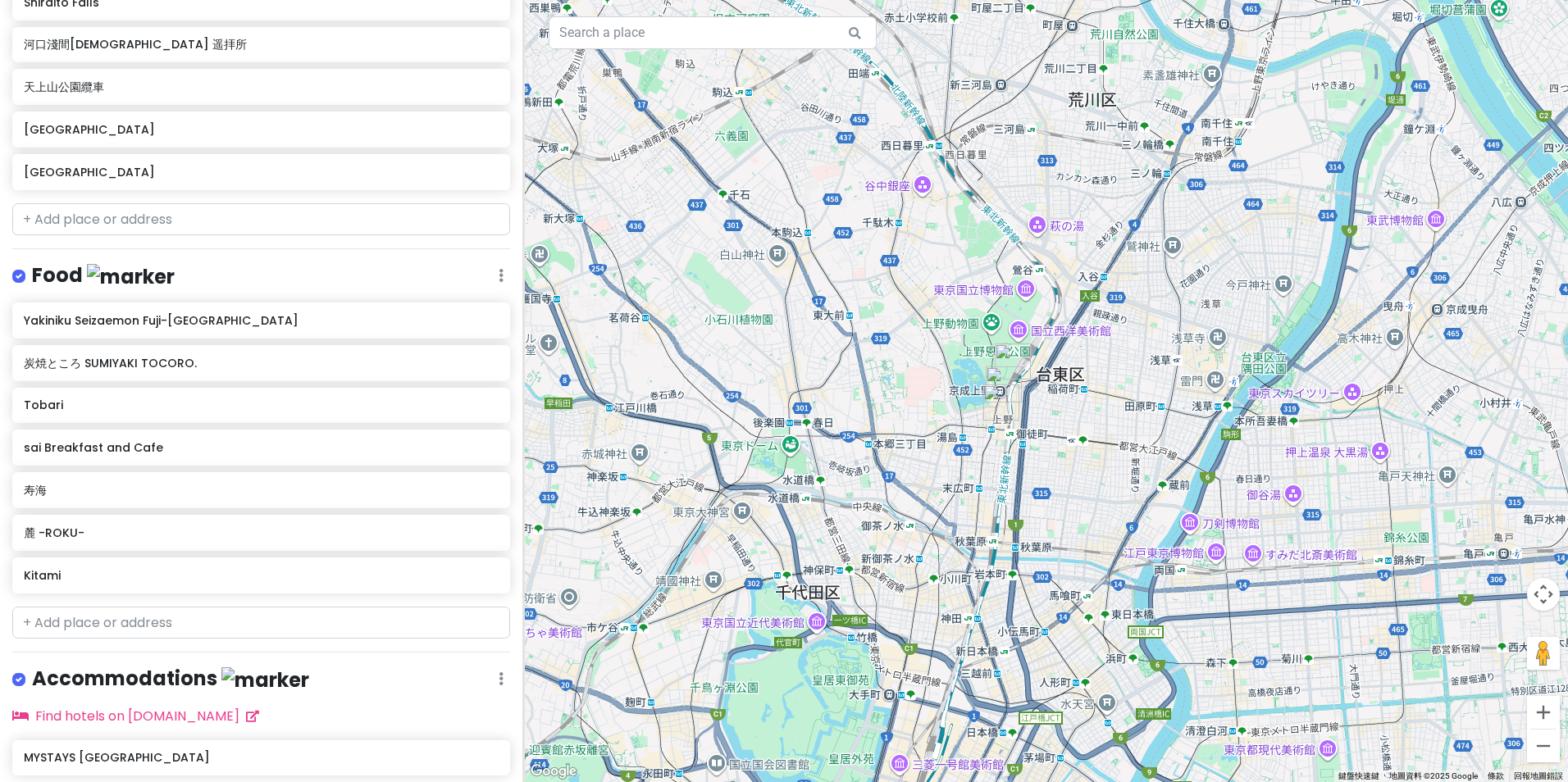
drag, startPoint x: 769, startPoint y: 558, endPoint x: 1177, endPoint y: 418, distance: 431.4
click at [1177, 418] on div at bounding box center [1045, 391] width 1046 height 782
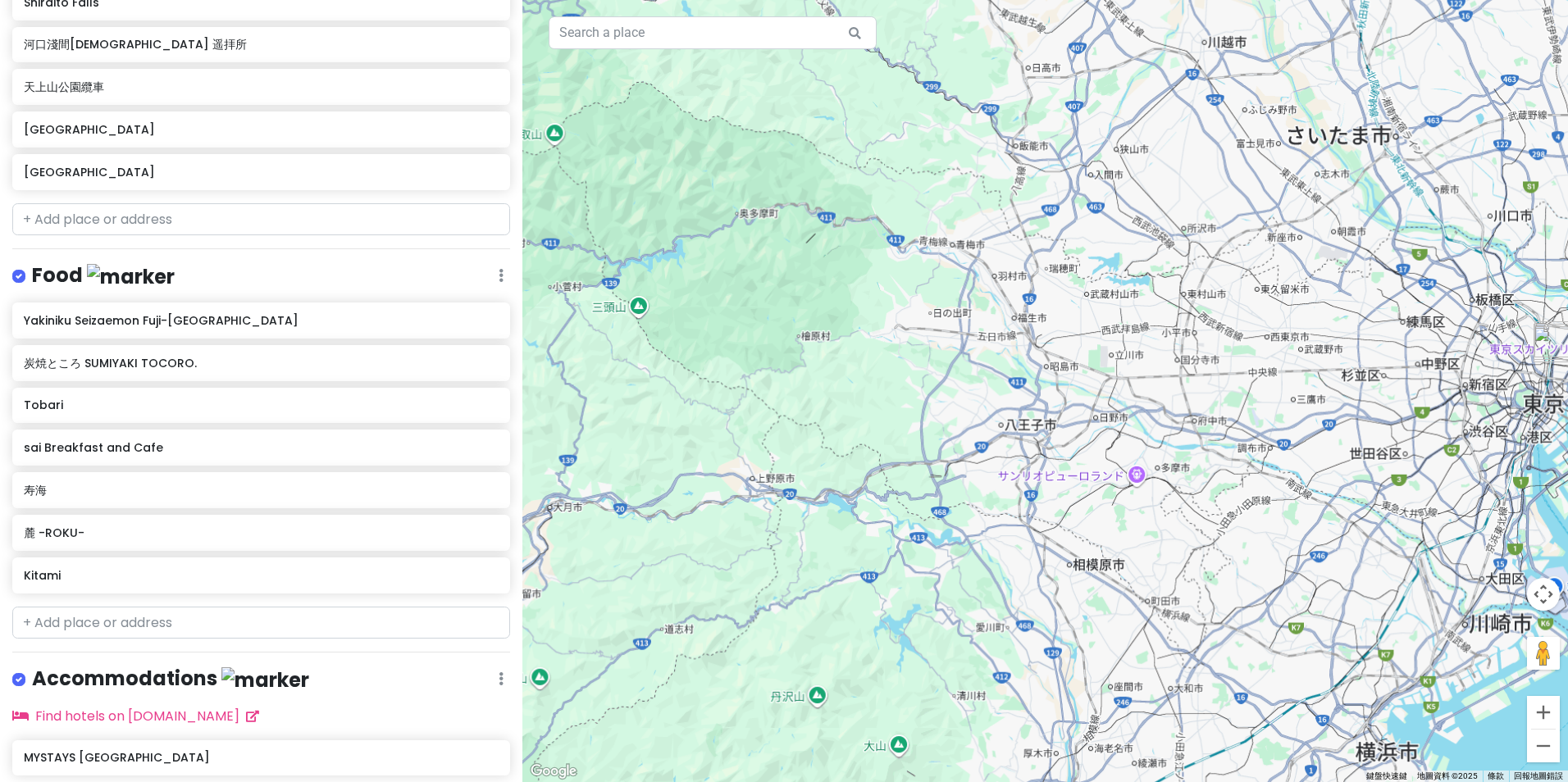
drag, startPoint x: 882, startPoint y: 520, endPoint x: 1237, endPoint y: 467, distance: 358.9
click at [1265, 466] on div at bounding box center [1045, 391] width 1046 height 782
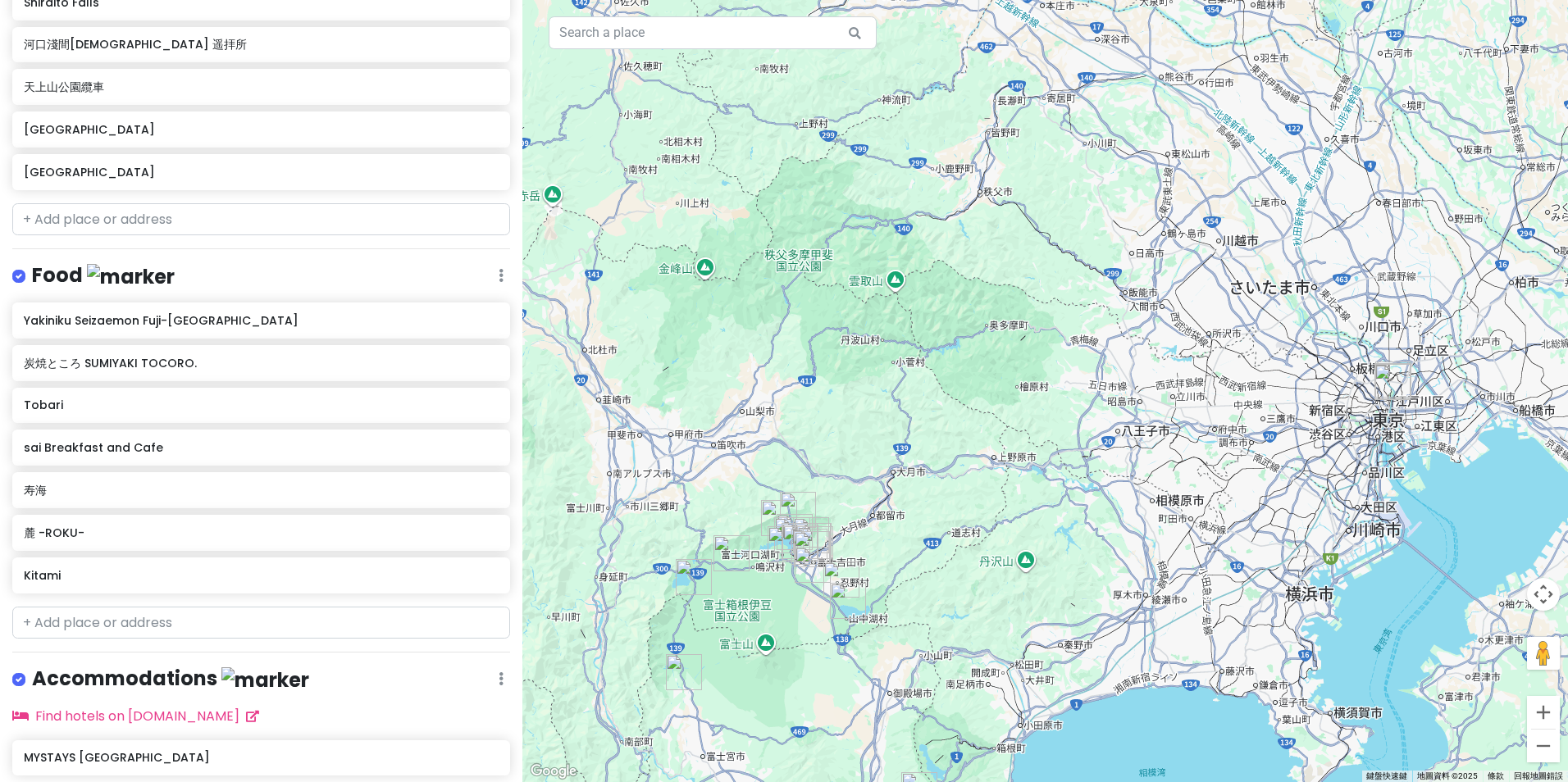
drag, startPoint x: 959, startPoint y: 564, endPoint x: 1165, endPoint y: 410, distance: 257.2
click at [1170, 410] on div at bounding box center [1045, 391] width 1046 height 782
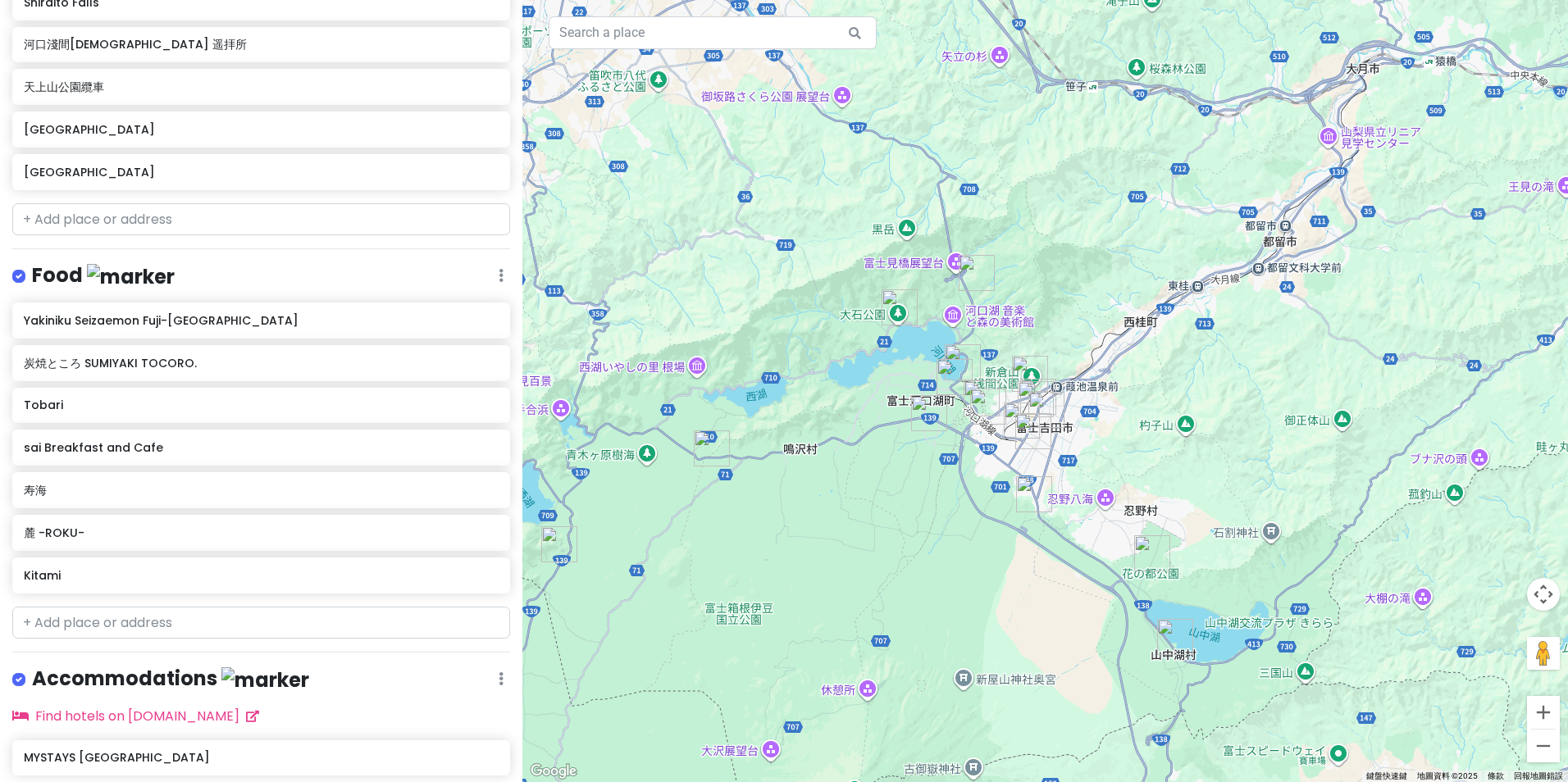
drag, startPoint x: 1061, startPoint y: 251, endPoint x: 923, endPoint y: 477, distance: 264.8
click at [927, 478] on div at bounding box center [1045, 391] width 1046 height 782
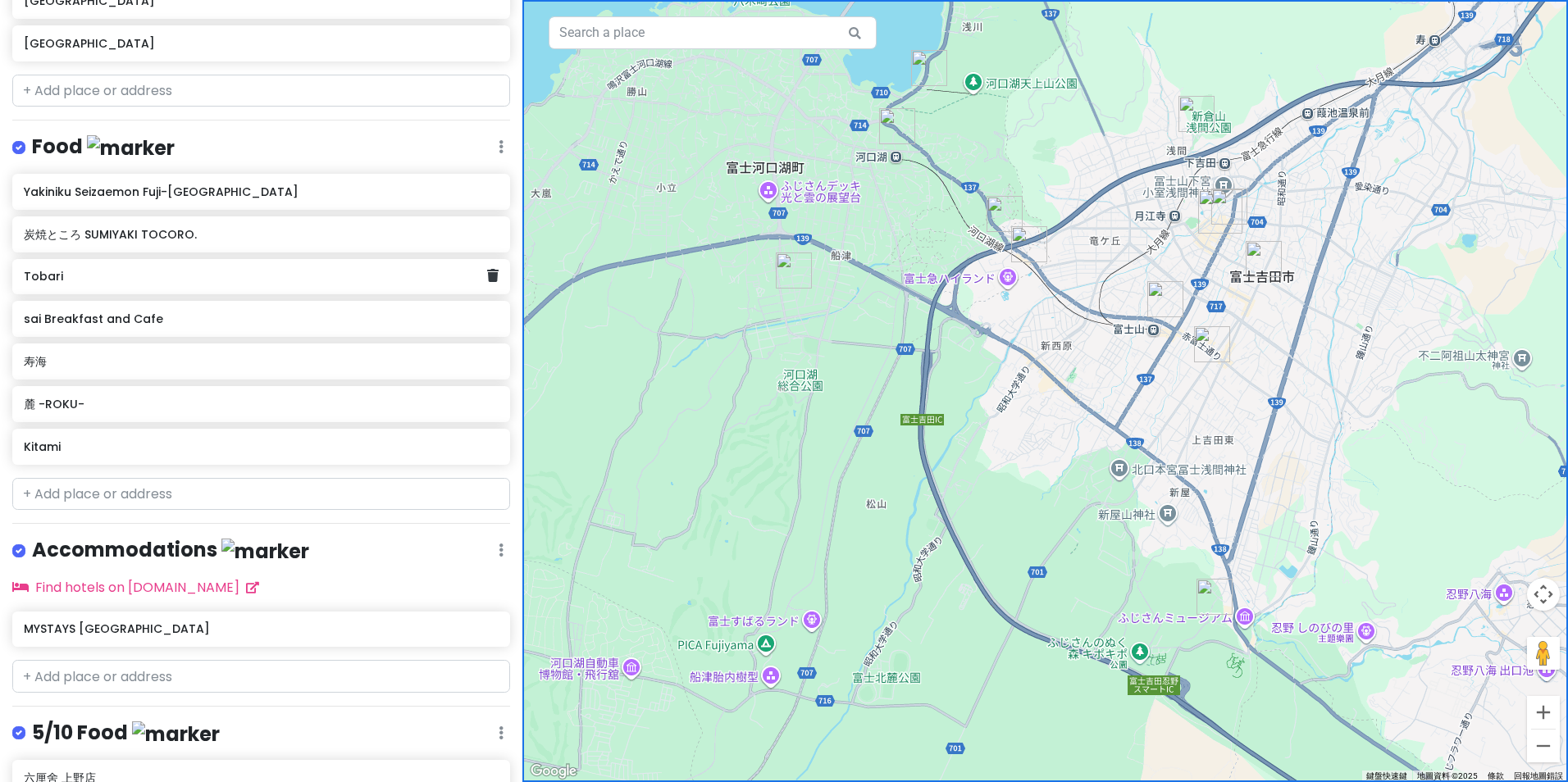
scroll to position [902, 0]
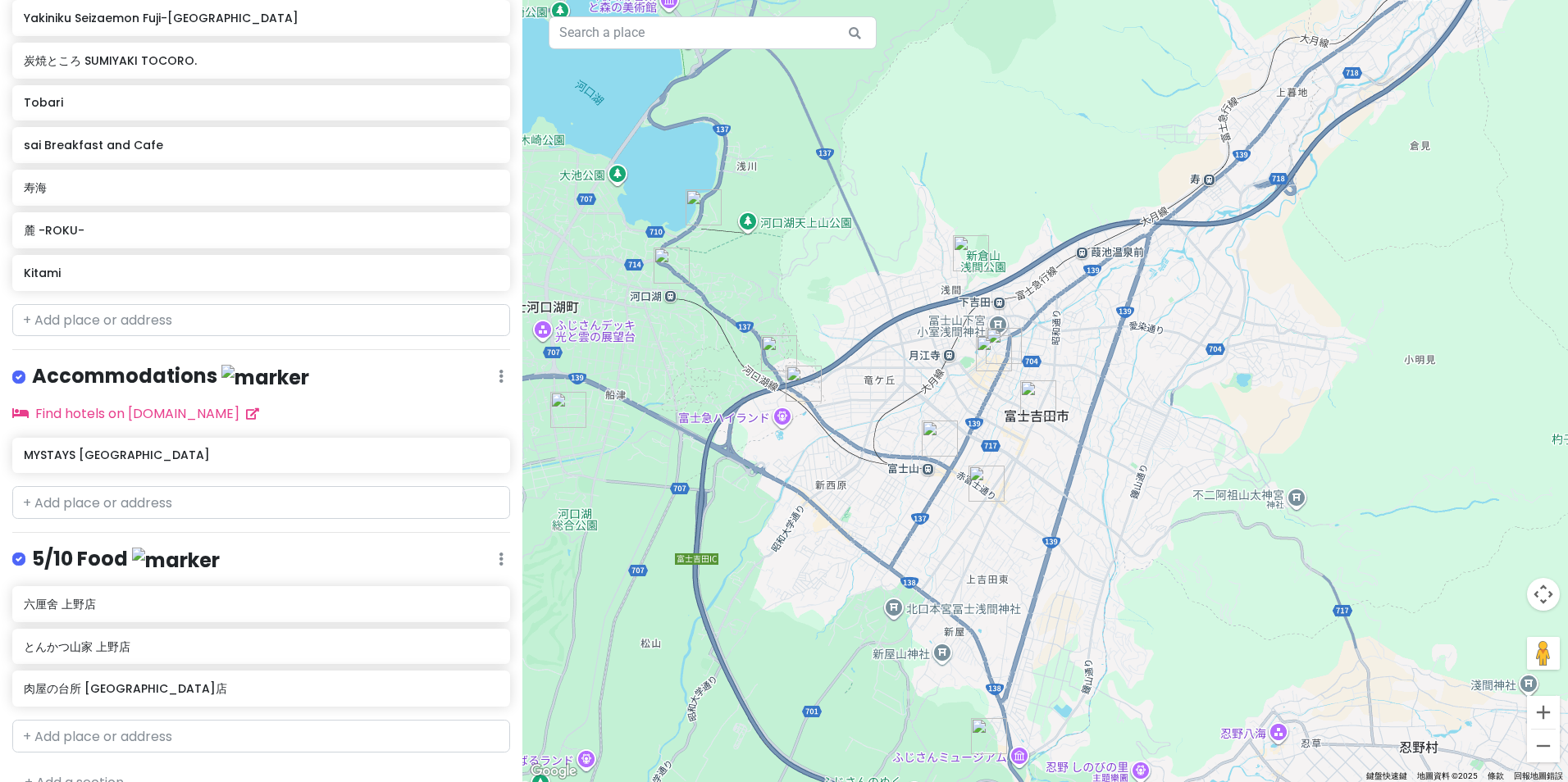
drag, startPoint x: 1039, startPoint y: 391, endPoint x: 813, endPoint y: 530, distance: 265.3
click at [813, 530] on div at bounding box center [1045, 391] width 1046 height 782
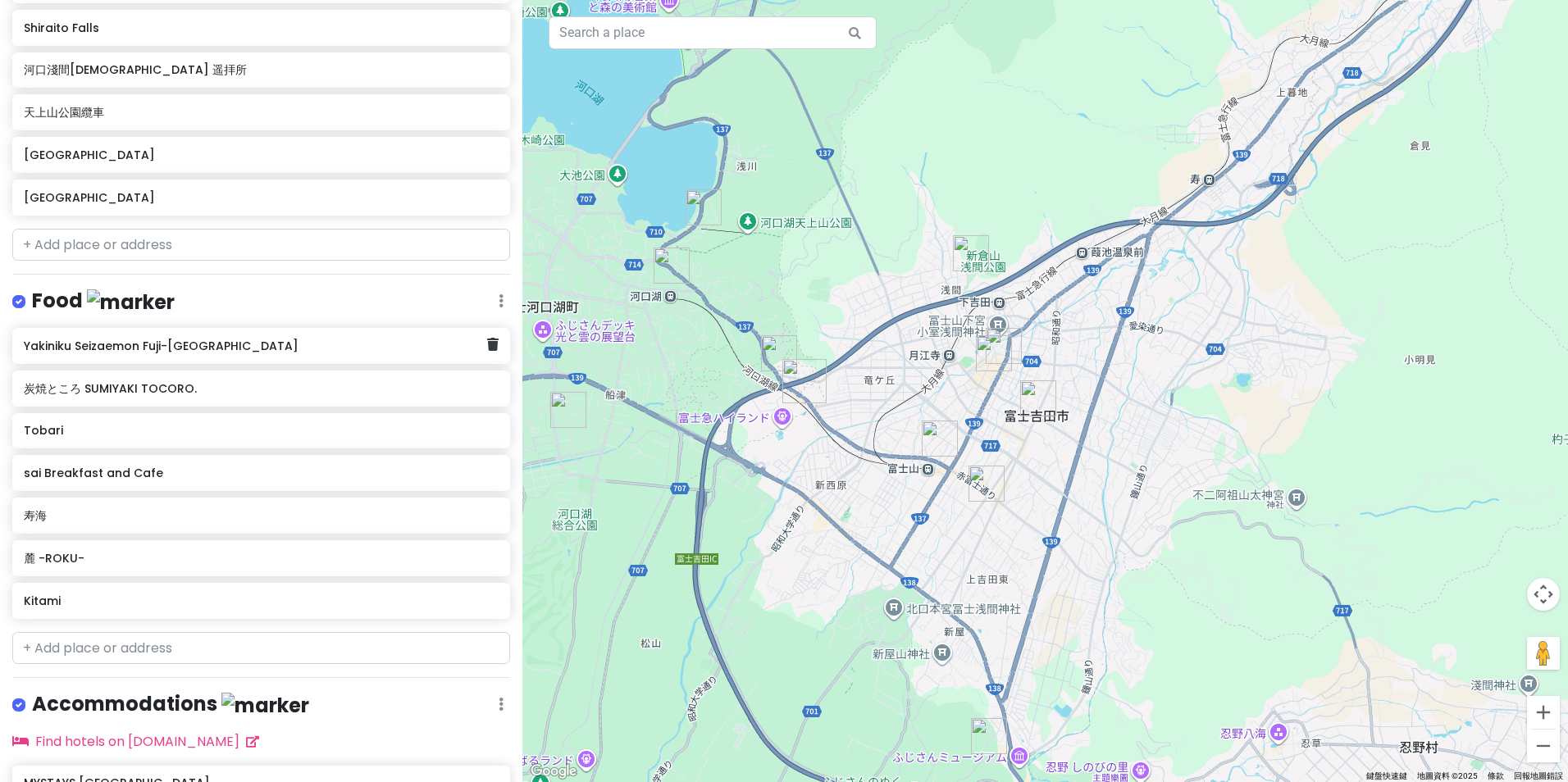
click at [304, 343] on h6 "Yakiniku Seizaemon Fuji-[GEOGRAPHIC_DATA]" at bounding box center [256, 346] width 463 height 15
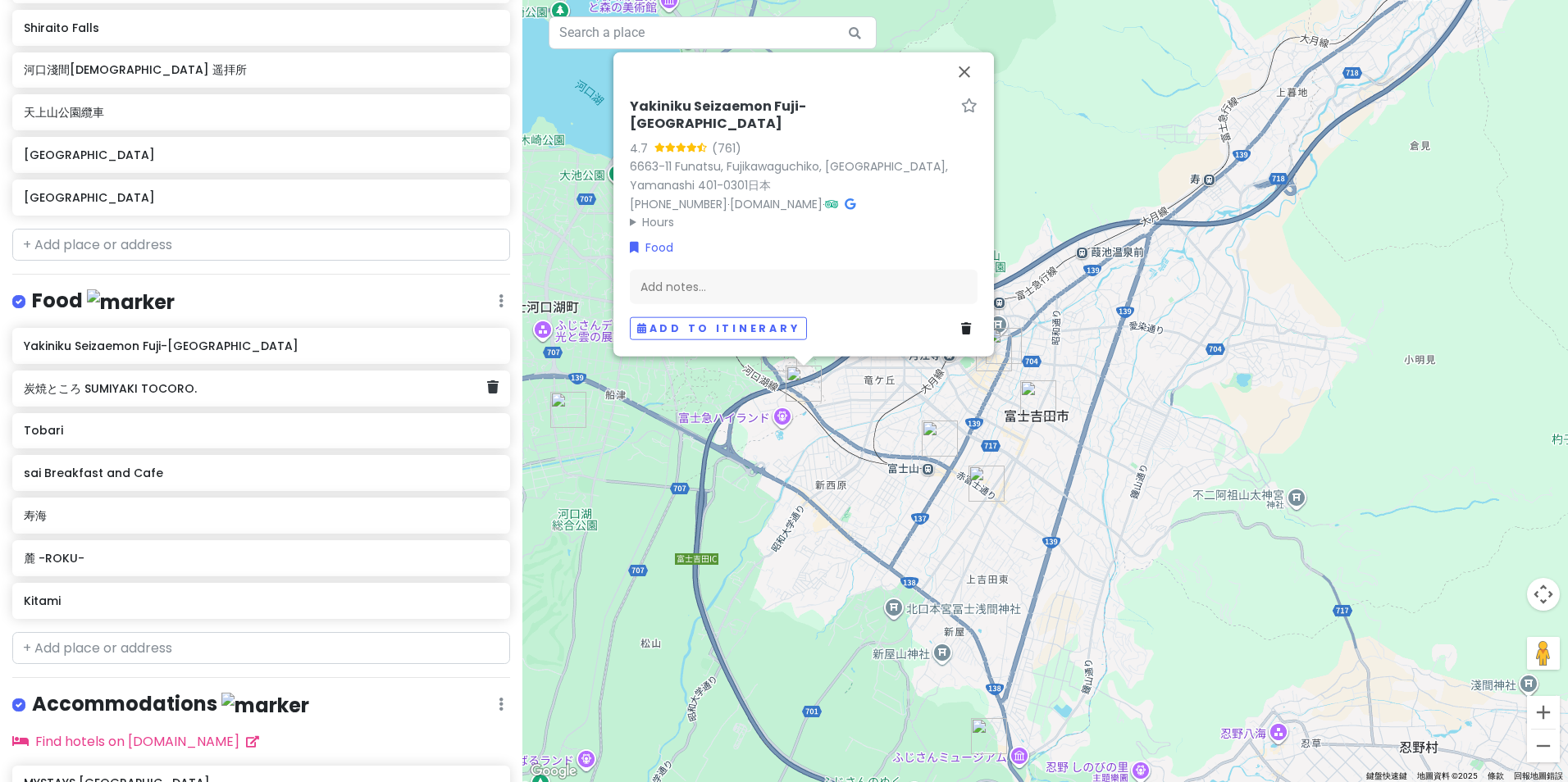
click at [273, 394] on div "炭焼ところ SUMIYAKI TOCORO." at bounding box center [256, 388] width 463 height 23
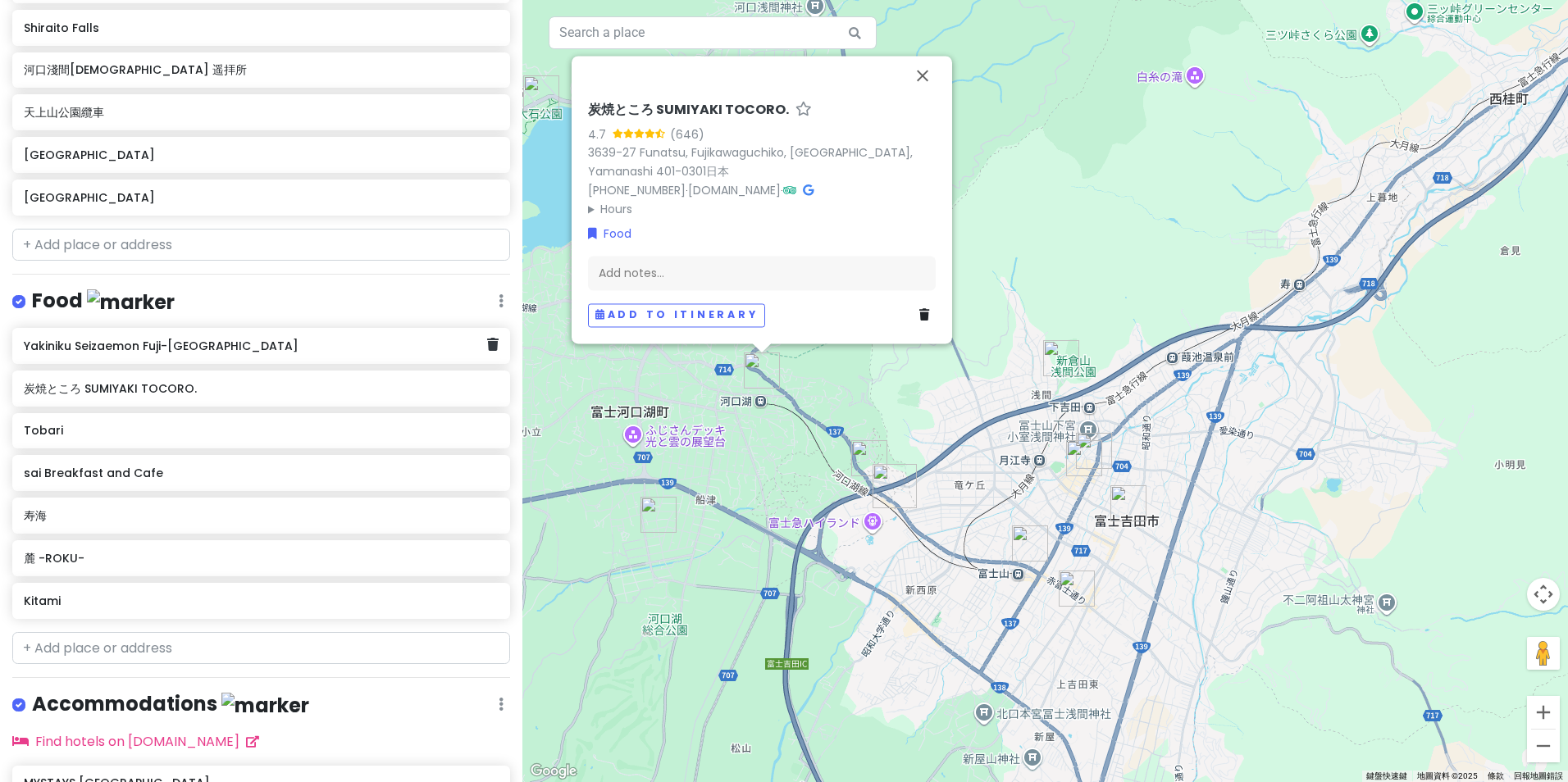
click at [249, 334] on div "Yakiniku Seizaemon Fuji-[GEOGRAPHIC_DATA]" at bounding box center [256, 346] width 463 height 23
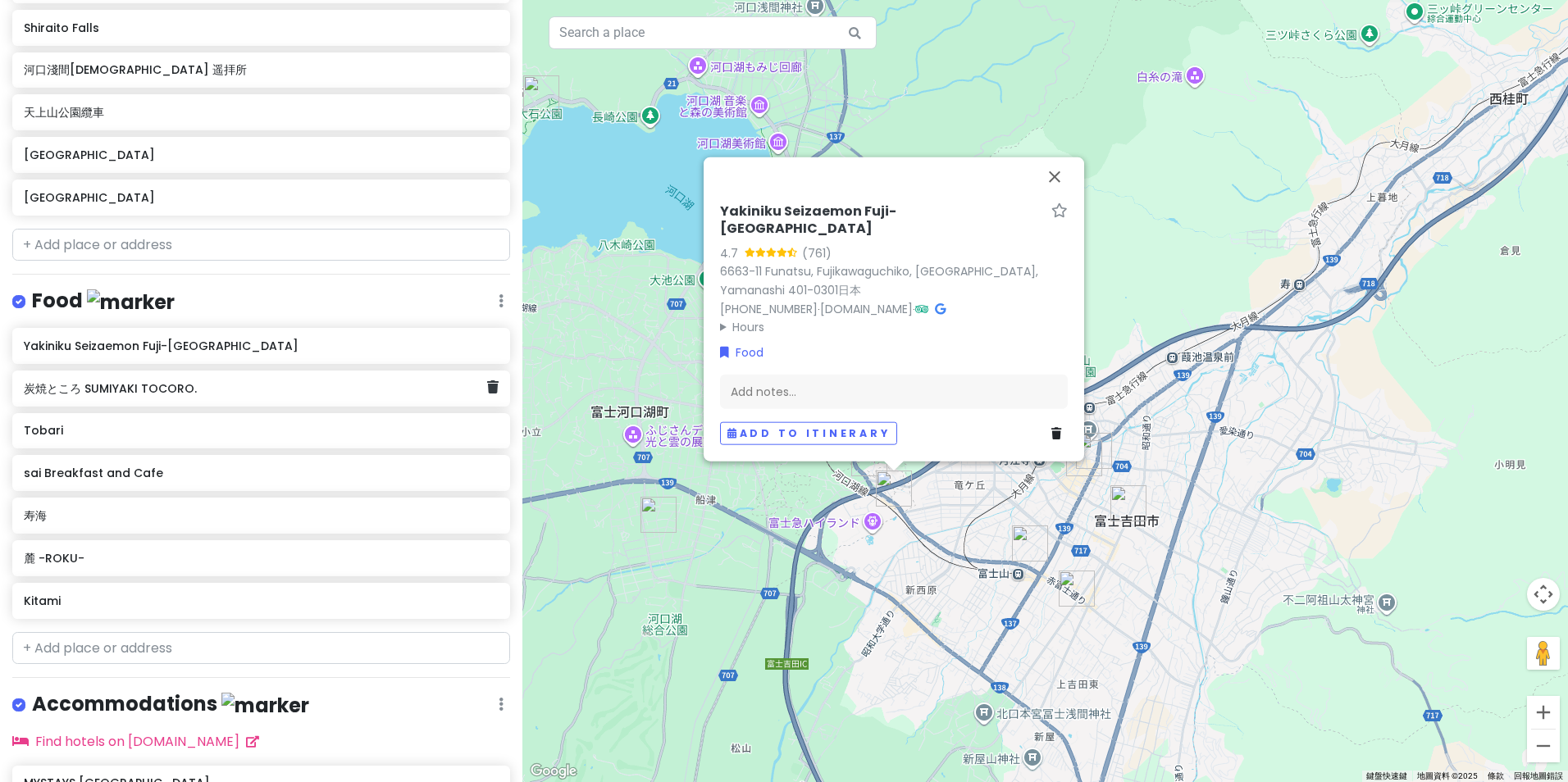
click at [249, 381] on h6 "炭焼ところ SUMIYAKI TOCORO." at bounding box center [256, 388] width 463 height 15
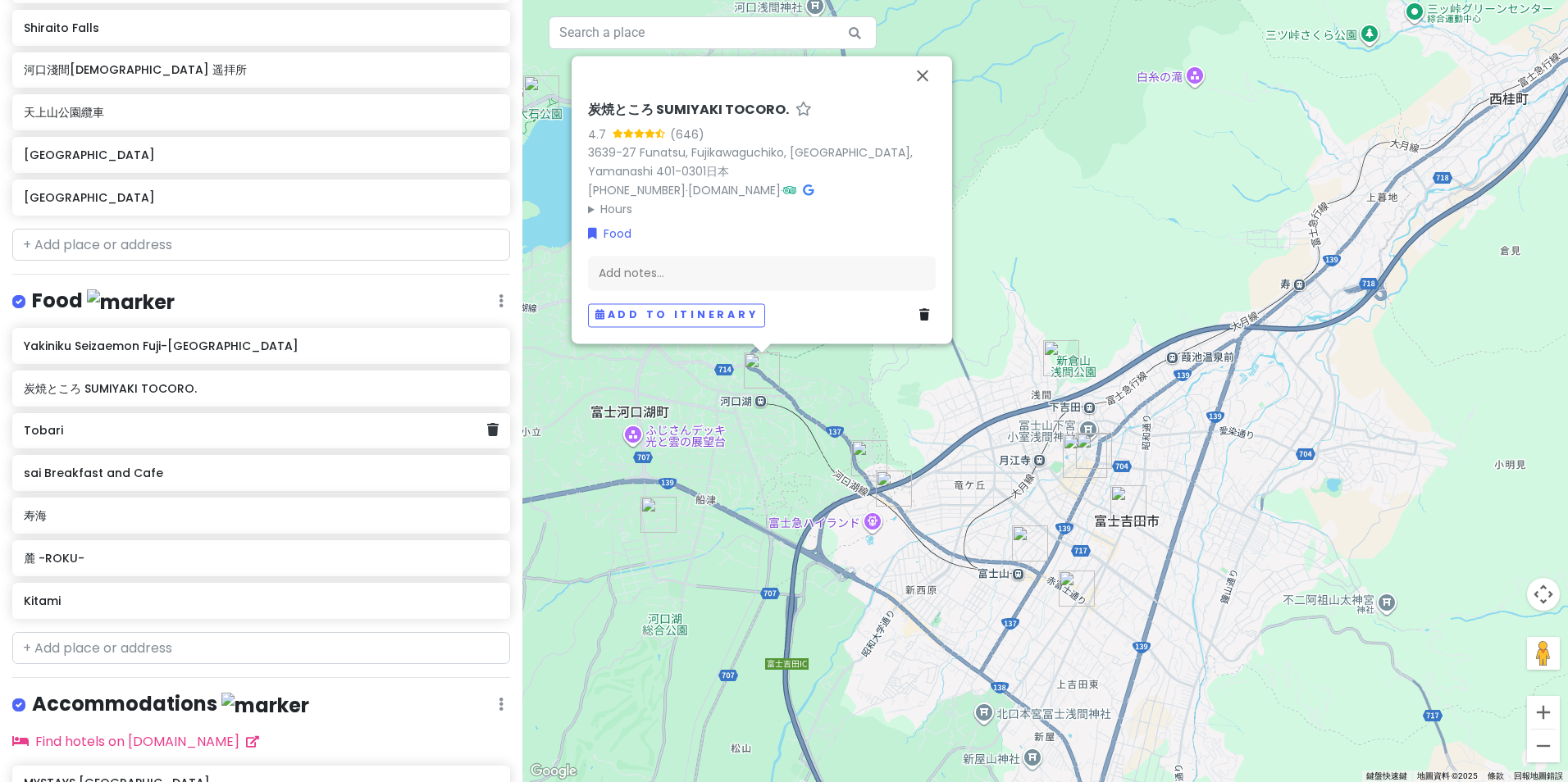
click at [257, 414] on div "Tobari" at bounding box center [261, 431] width 498 height 36
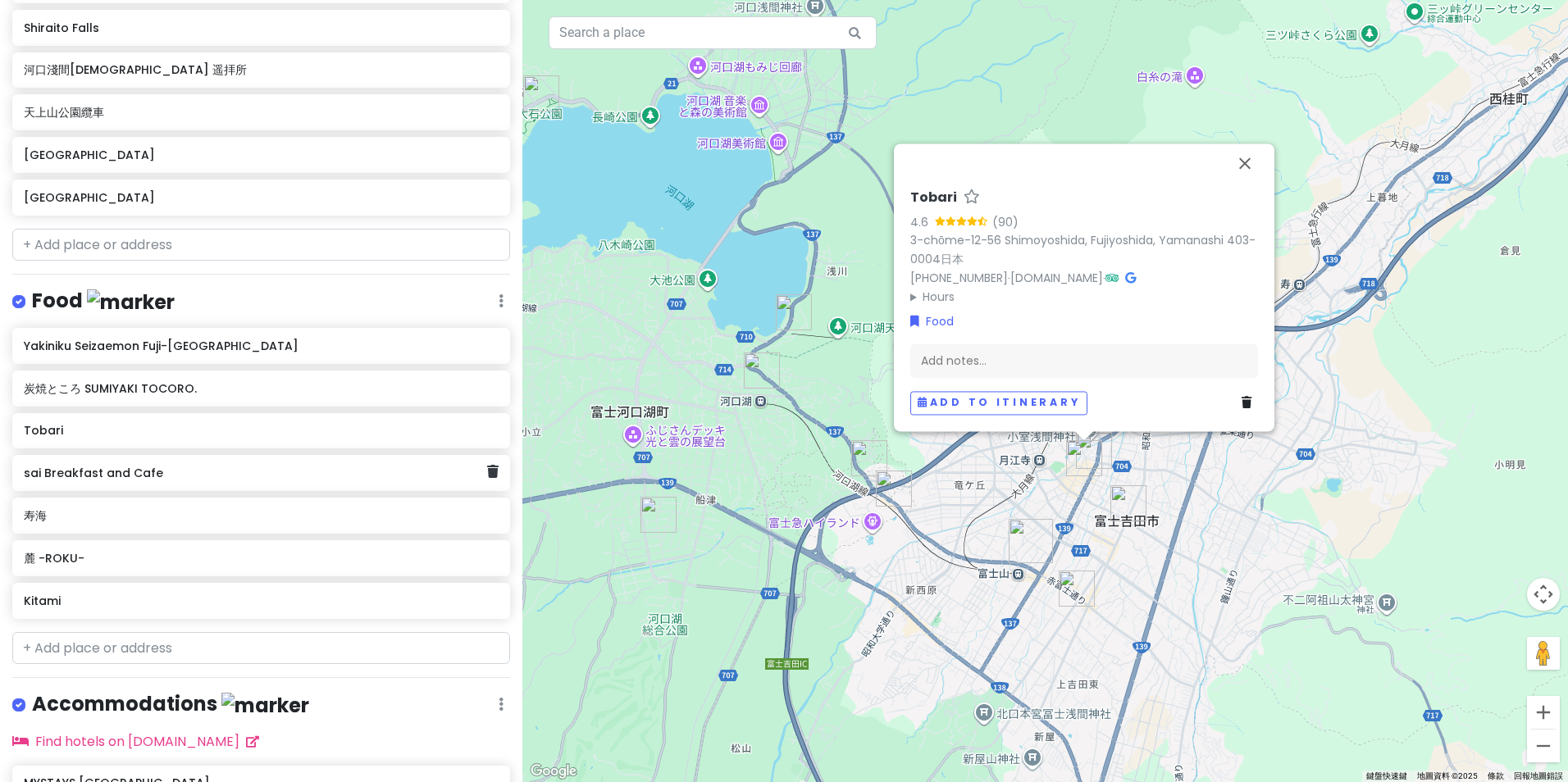
drag, startPoint x: 248, startPoint y: 480, endPoint x: 243, endPoint y: 496, distance: 16.8
click at [247, 480] on div "sai Breakfast and Cafe" at bounding box center [256, 473] width 463 height 23
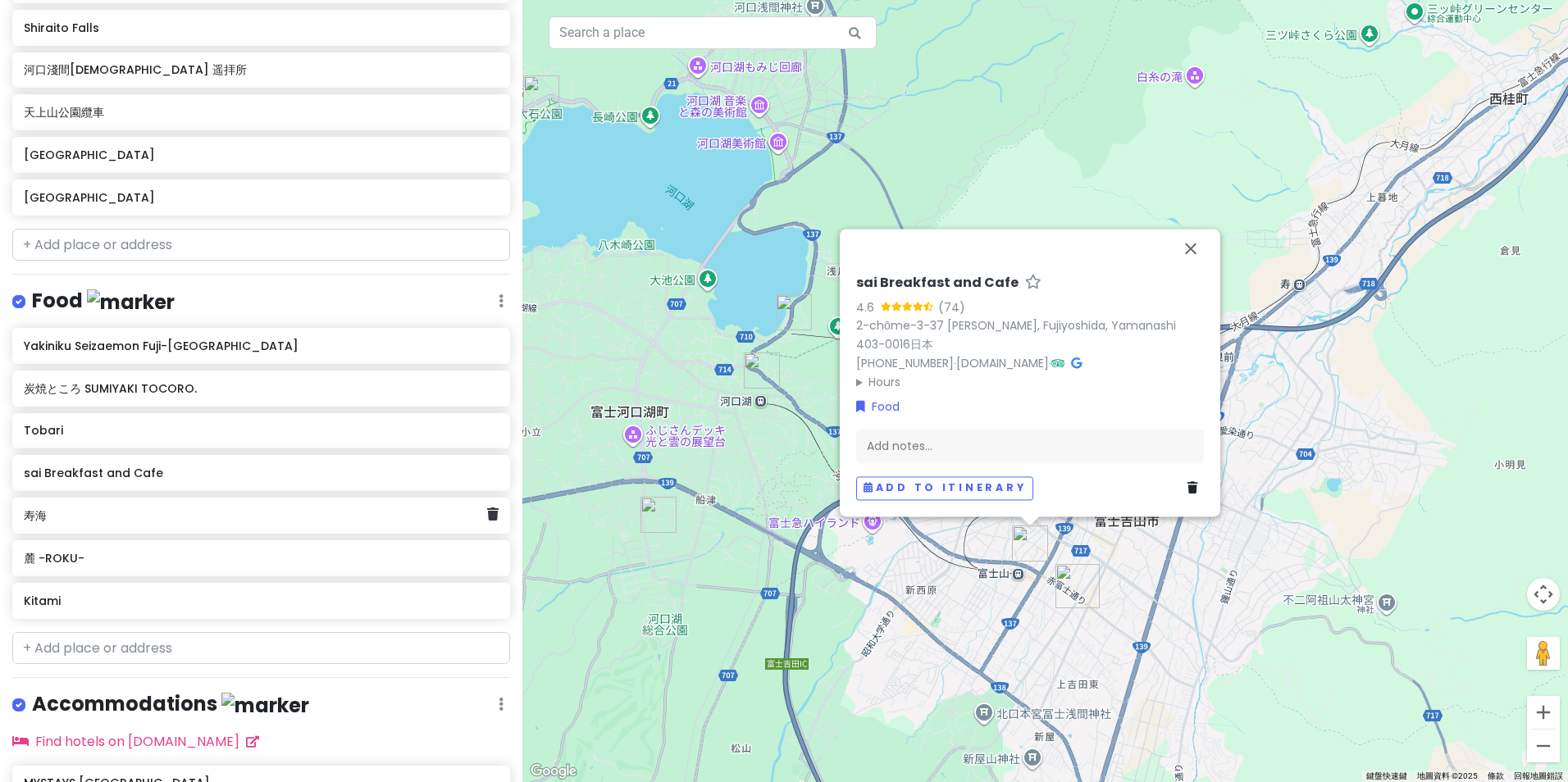
click at [231, 517] on h6 "寿海" at bounding box center [256, 515] width 463 height 15
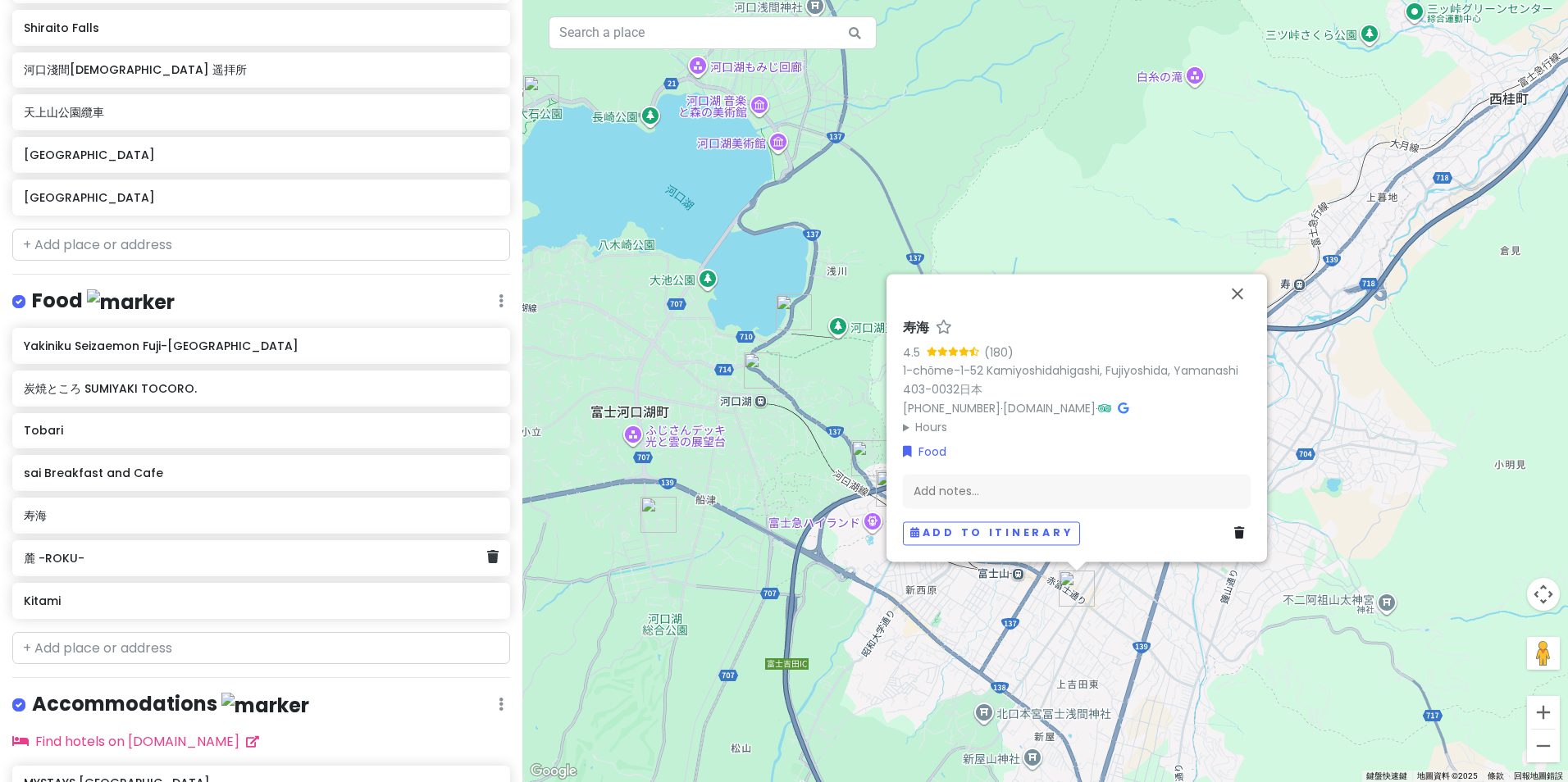
click at [232, 551] on h6 "麓 -ROKU-" at bounding box center [256, 558] width 463 height 15
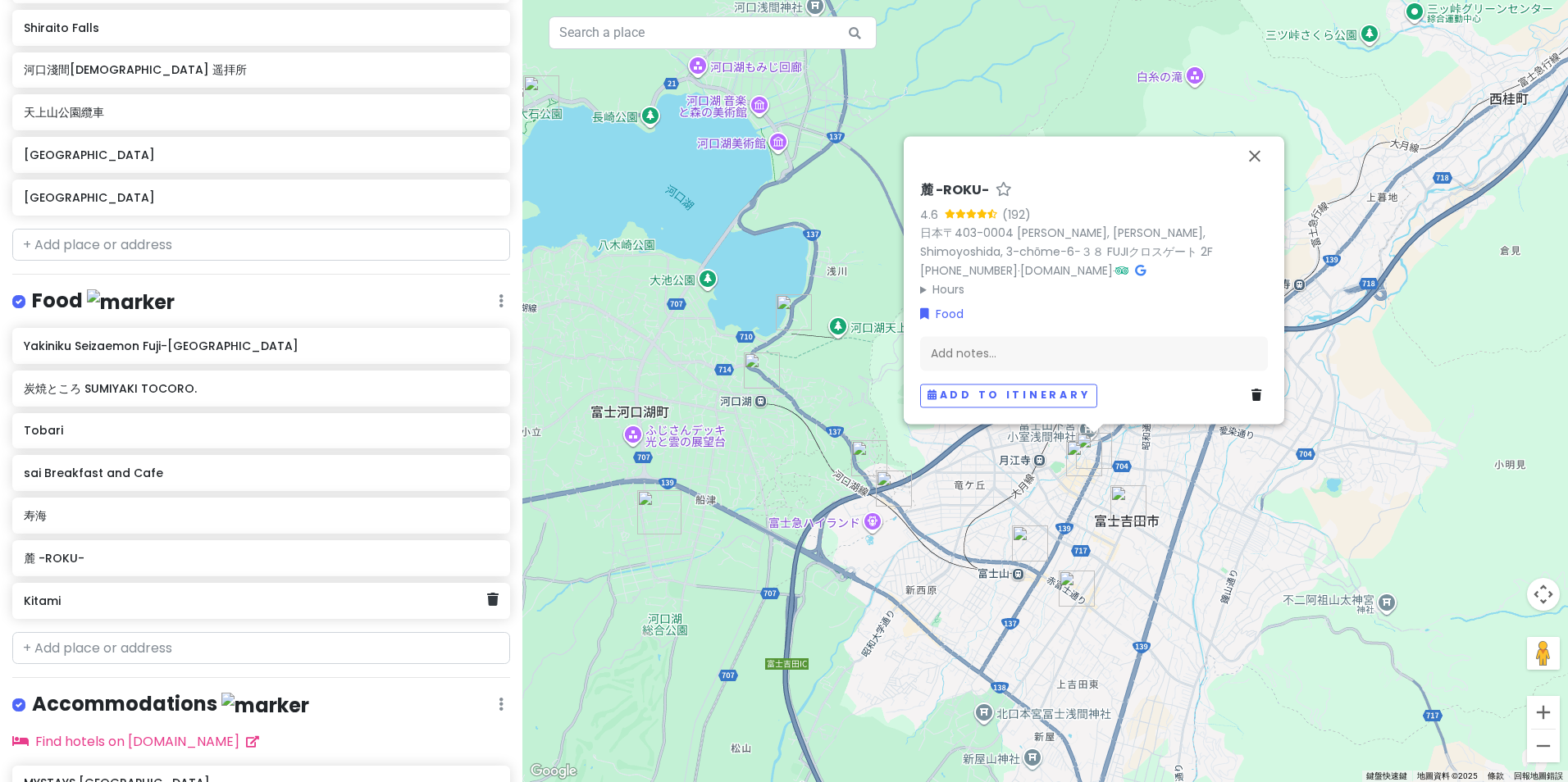
click at [222, 594] on h6 "Kitami" at bounding box center [256, 601] width 463 height 15
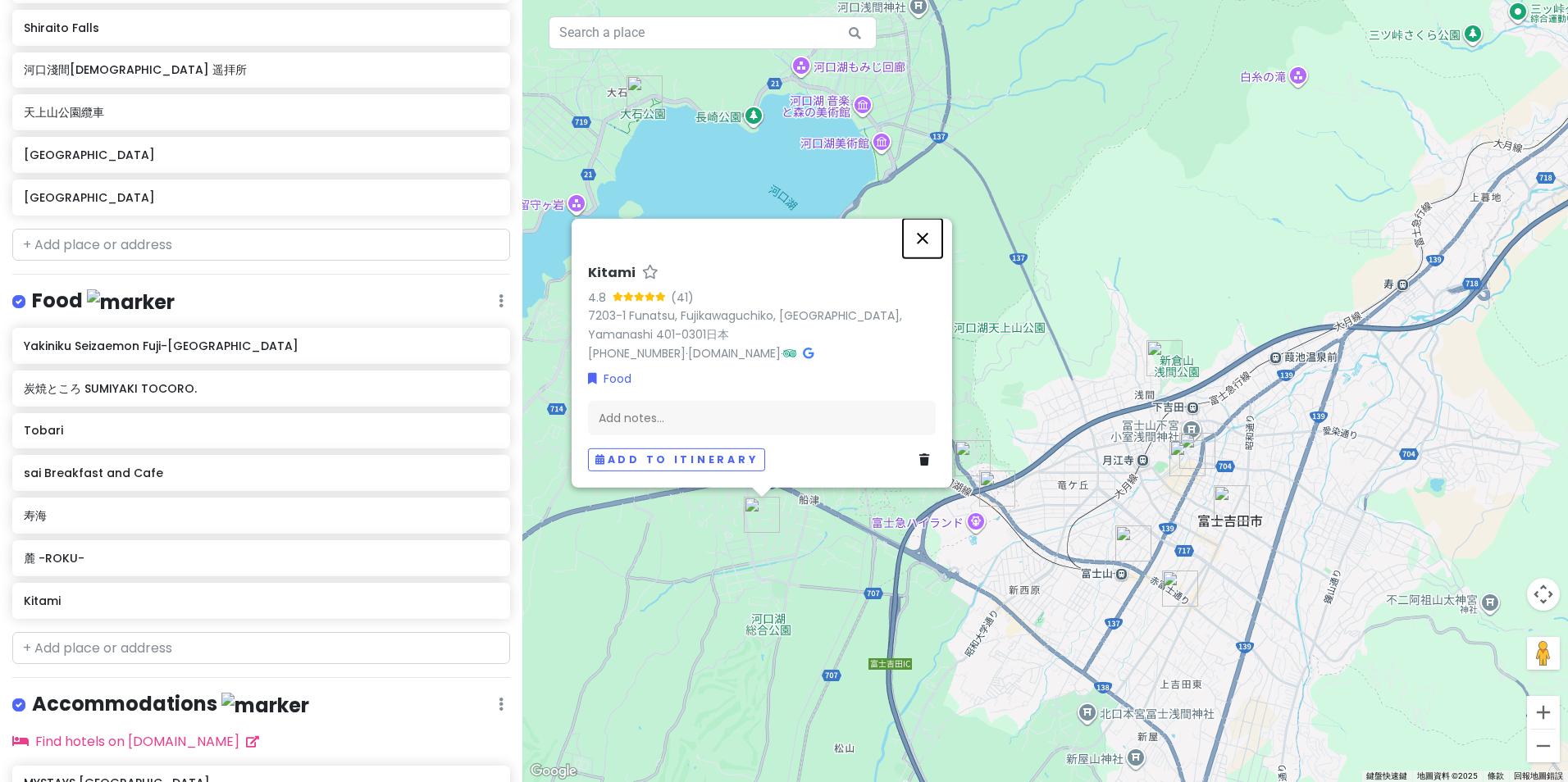
click at [922, 235] on button "關閉" at bounding box center [923, 238] width 40 height 40
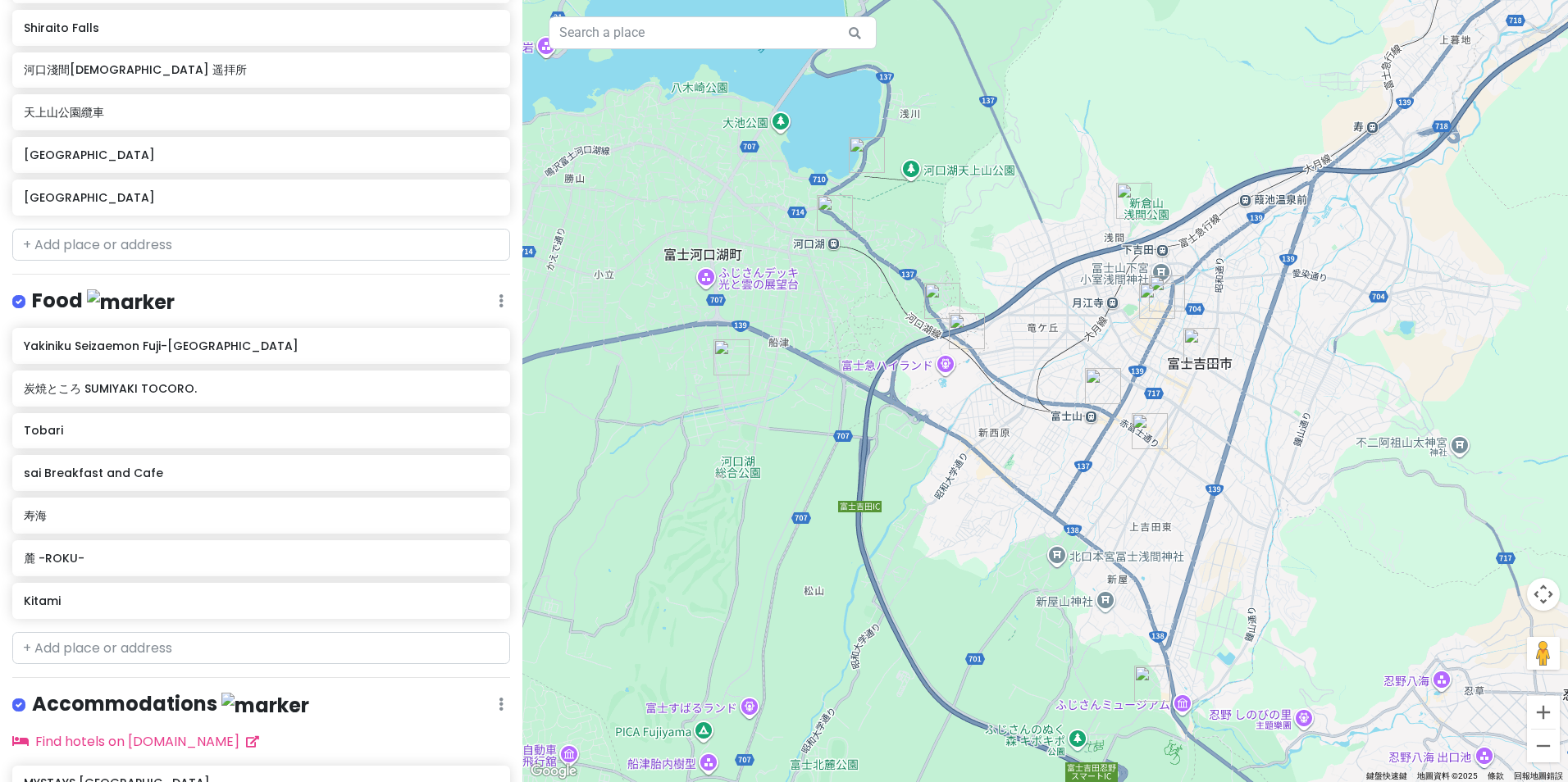
drag, startPoint x: 1033, startPoint y: 575, endPoint x: 1002, endPoint y: 415, distance: 163.0
click at [1002, 415] on div at bounding box center [1045, 391] width 1046 height 782
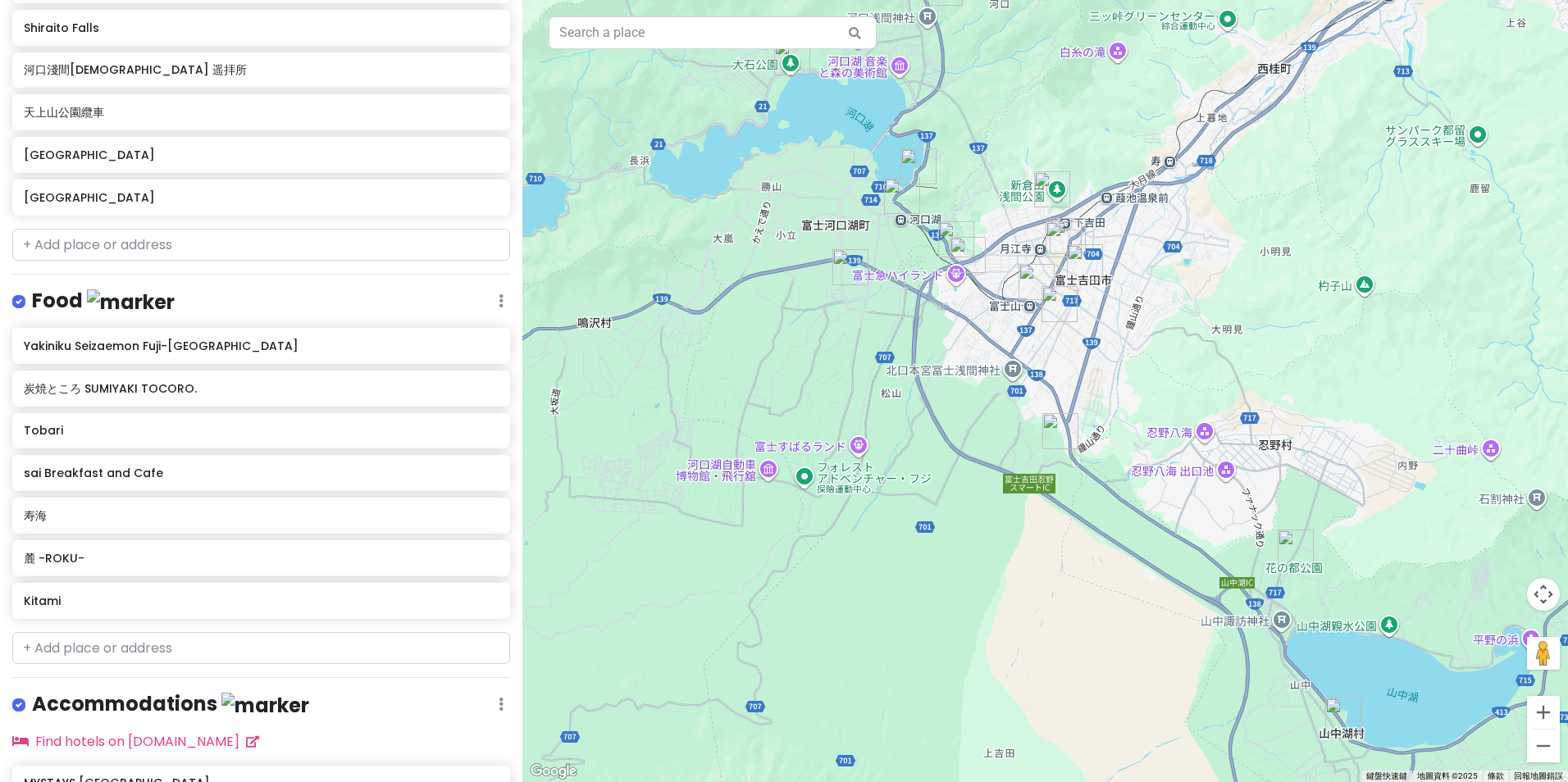
drag, startPoint x: 1032, startPoint y: 505, endPoint x: 1020, endPoint y: 389, distance: 116.6
click at [1020, 389] on div at bounding box center [1045, 391] width 1046 height 782
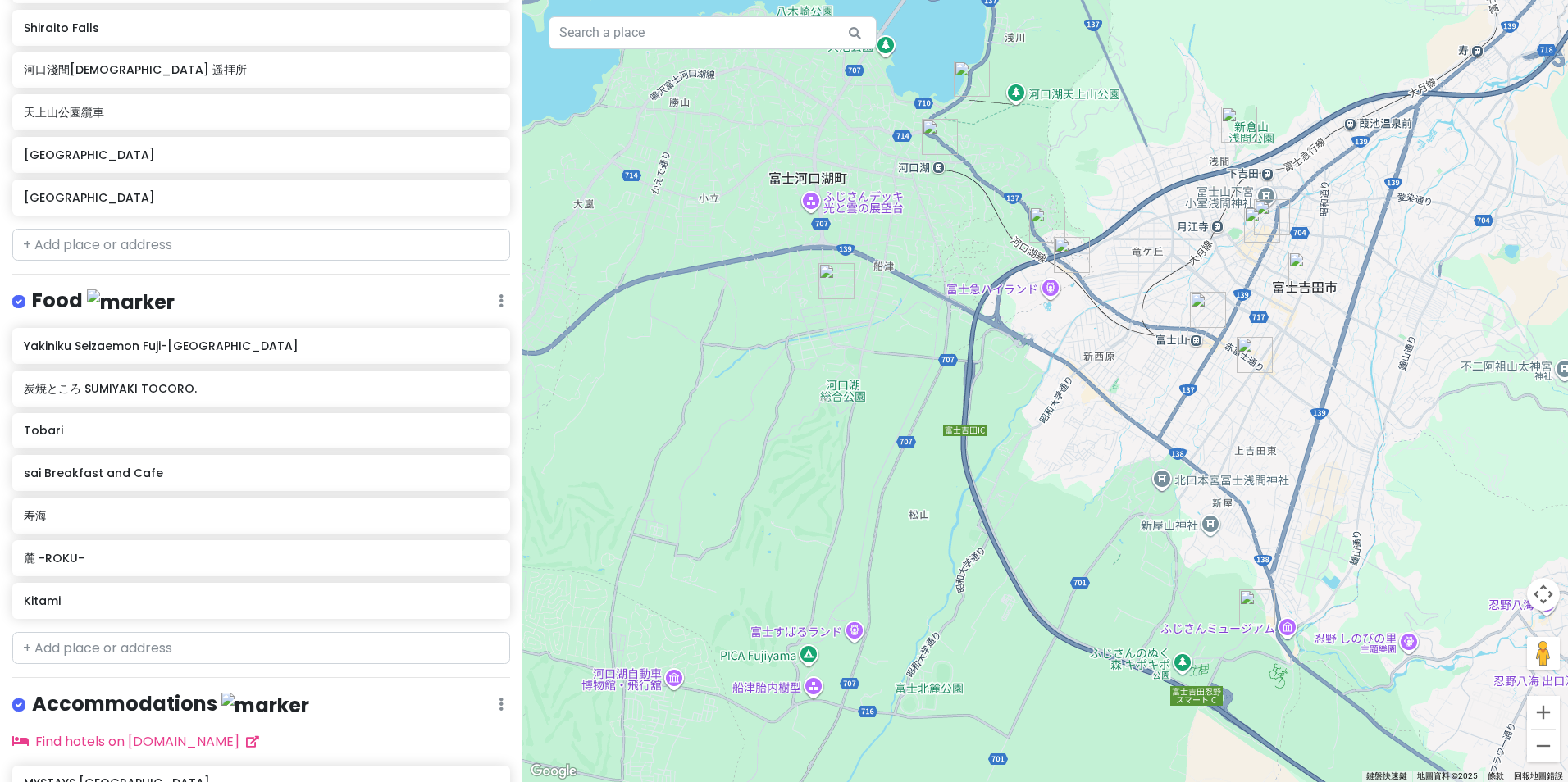
drag, startPoint x: 881, startPoint y: 289, endPoint x: 928, endPoint y: 421, distance: 140.1
click at [928, 421] on div at bounding box center [1045, 391] width 1046 height 782
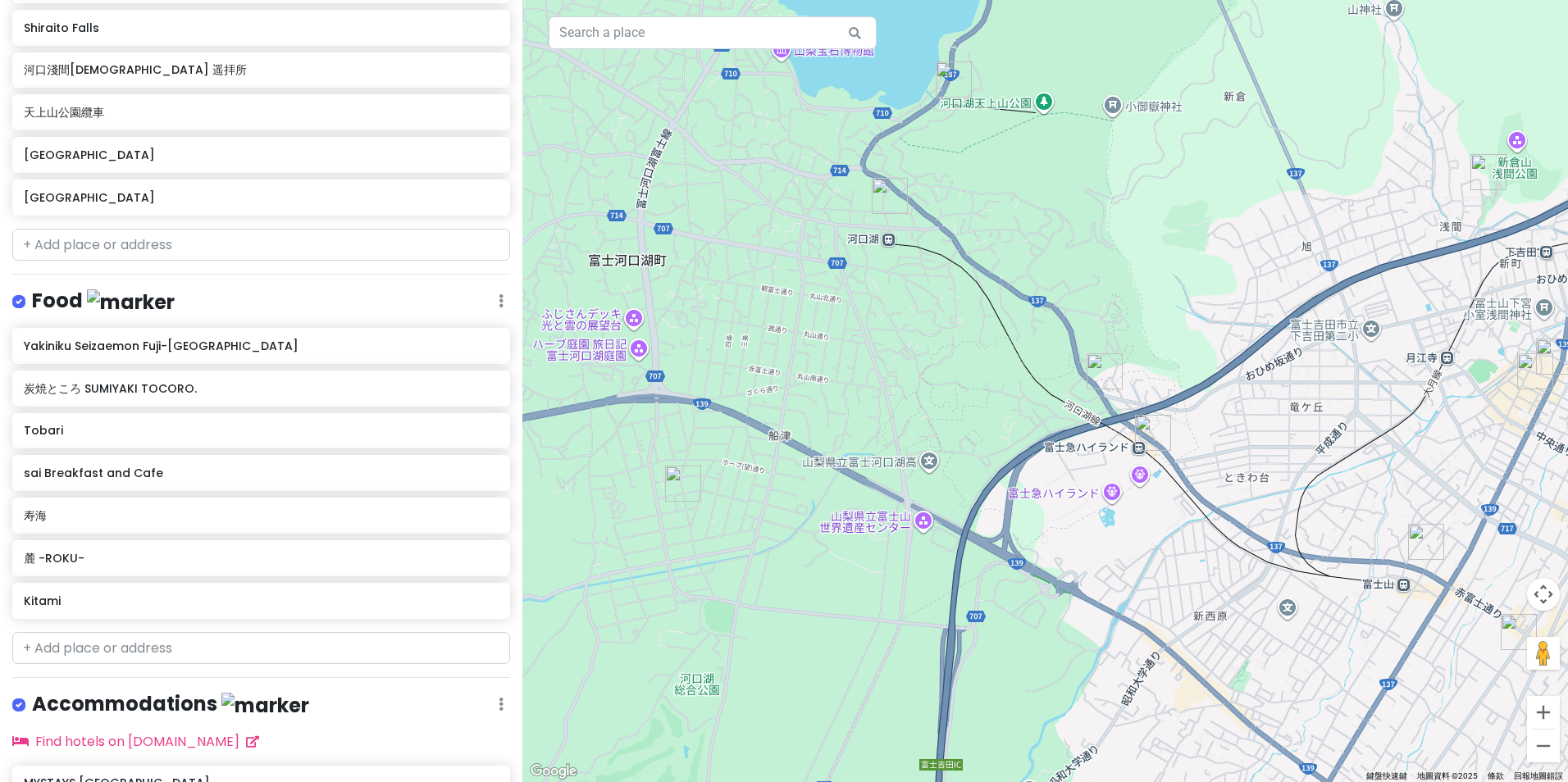
drag, startPoint x: 1003, startPoint y: 485, endPoint x: 904, endPoint y: 693, distance: 230.4
click at [904, 693] on div at bounding box center [1045, 391] width 1046 height 782
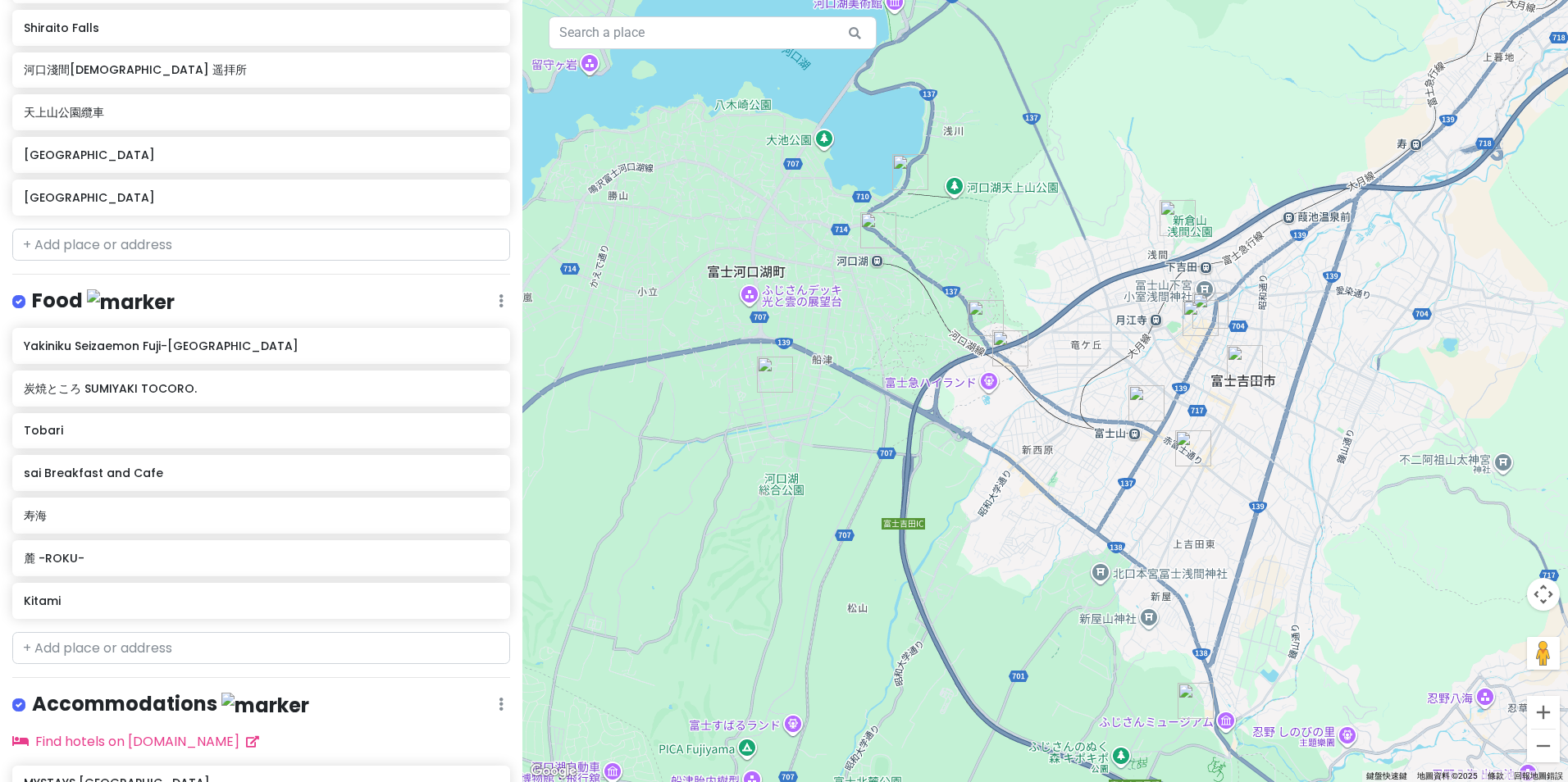
drag, startPoint x: 978, startPoint y: 715, endPoint x: 937, endPoint y: 506, distance: 213.0
click at [932, 488] on div at bounding box center [1045, 391] width 1046 height 782
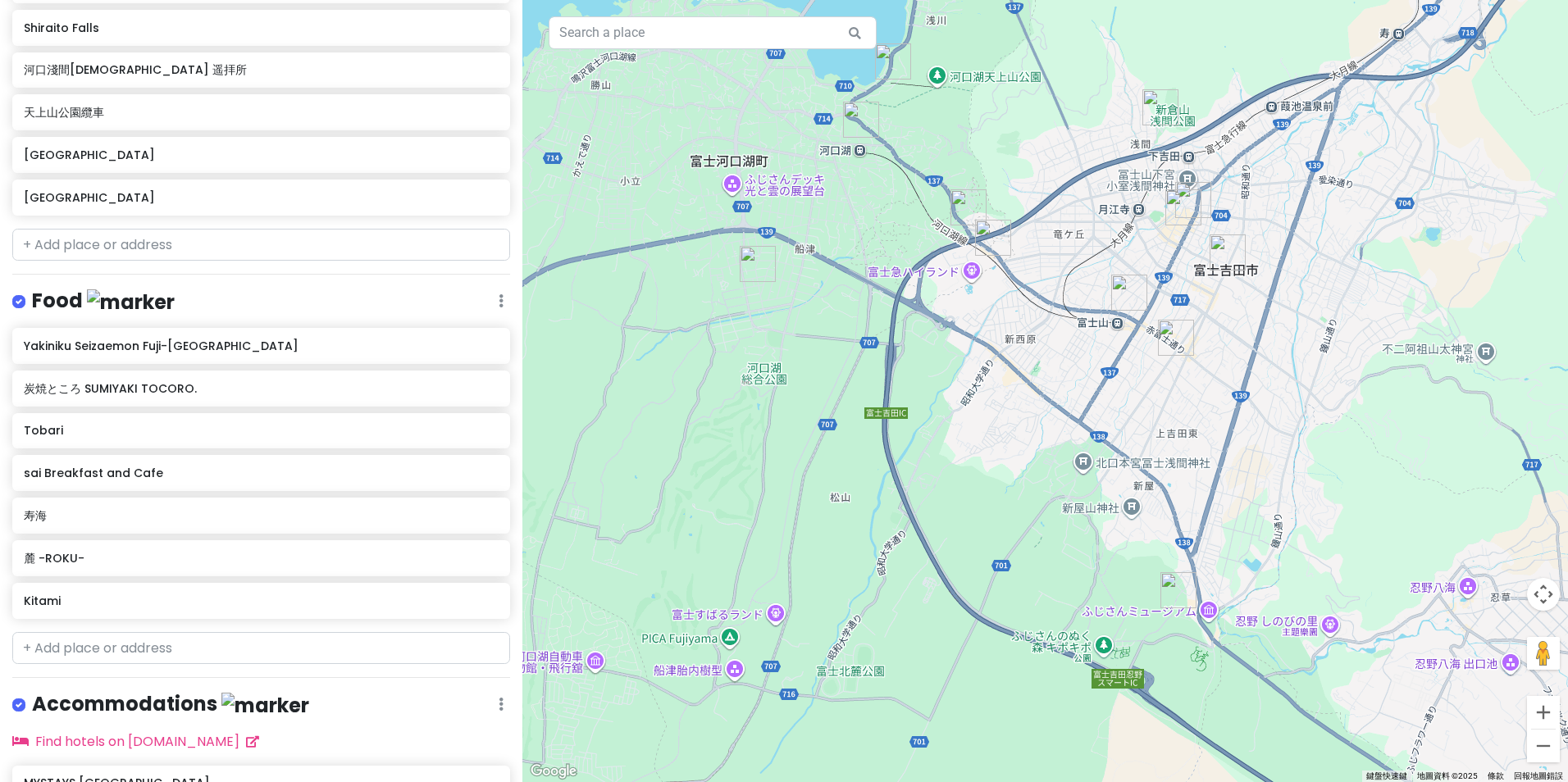
drag, startPoint x: 1058, startPoint y: 568, endPoint x: 1057, endPoint y: 467, distance: 101.0
click at [1057, 469] on div at bounding box center [1045, 391] width 1046 height 782
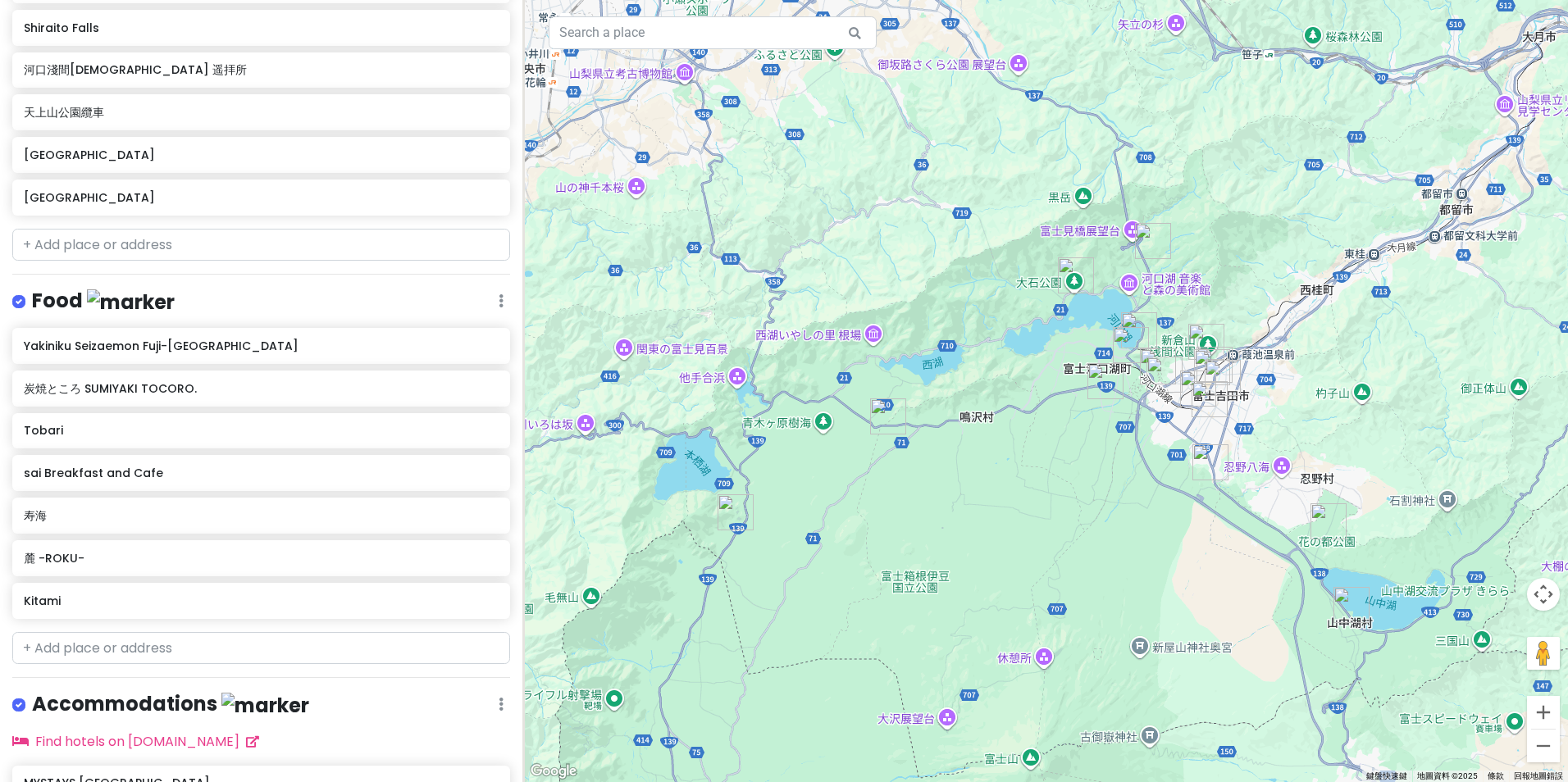
drag, startPoint x: 834, startPoint y: 486, endPoint x: 1001, endPoint y: 453, distance: 170.2
click at [1001, 453] on div at bounding box center [1045, 391] width 1046 height 782
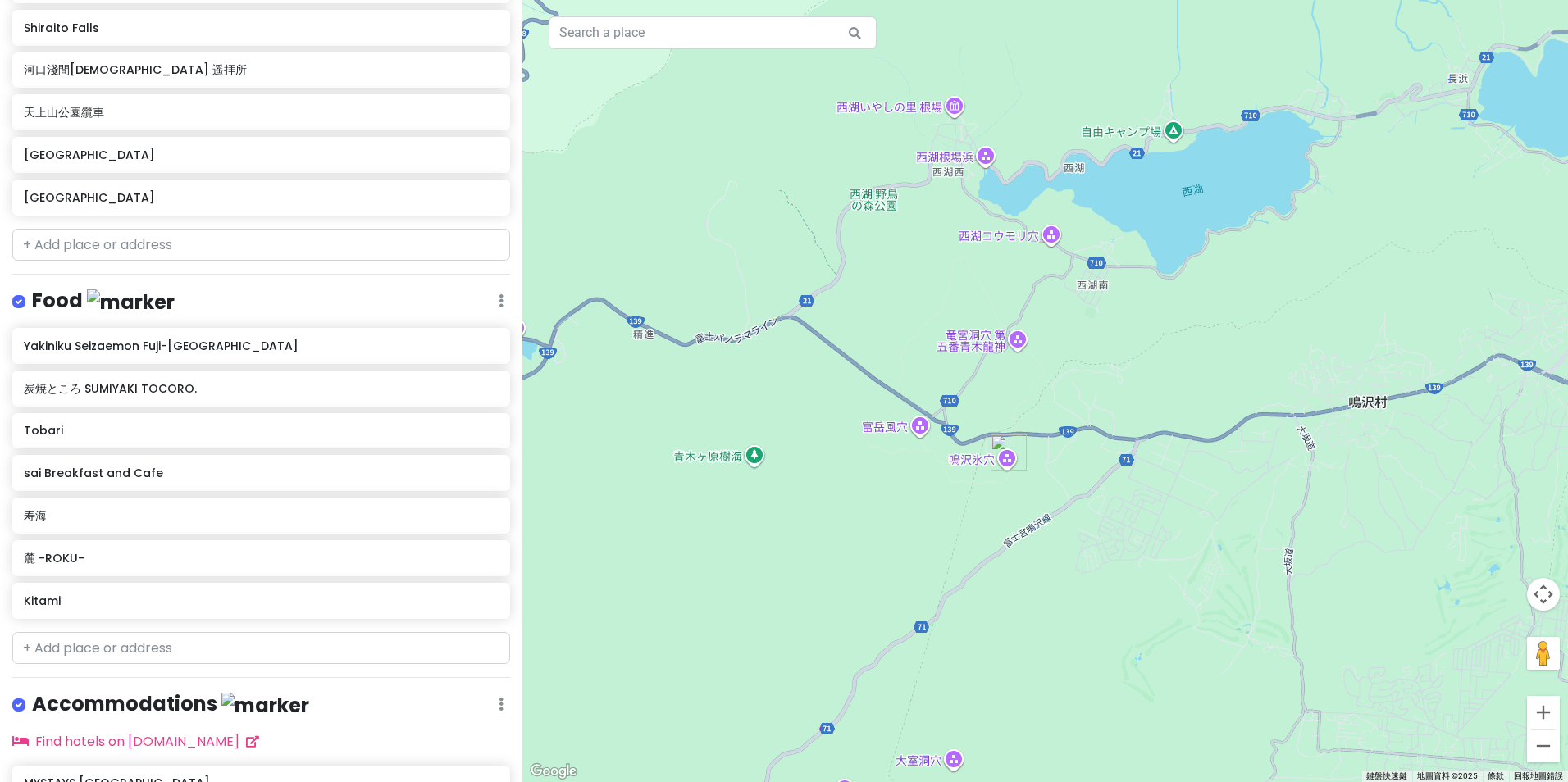
click at [1006, 441] on img "鳴澤冰穴" at bounding box center [1009, 453] width 36 height 36
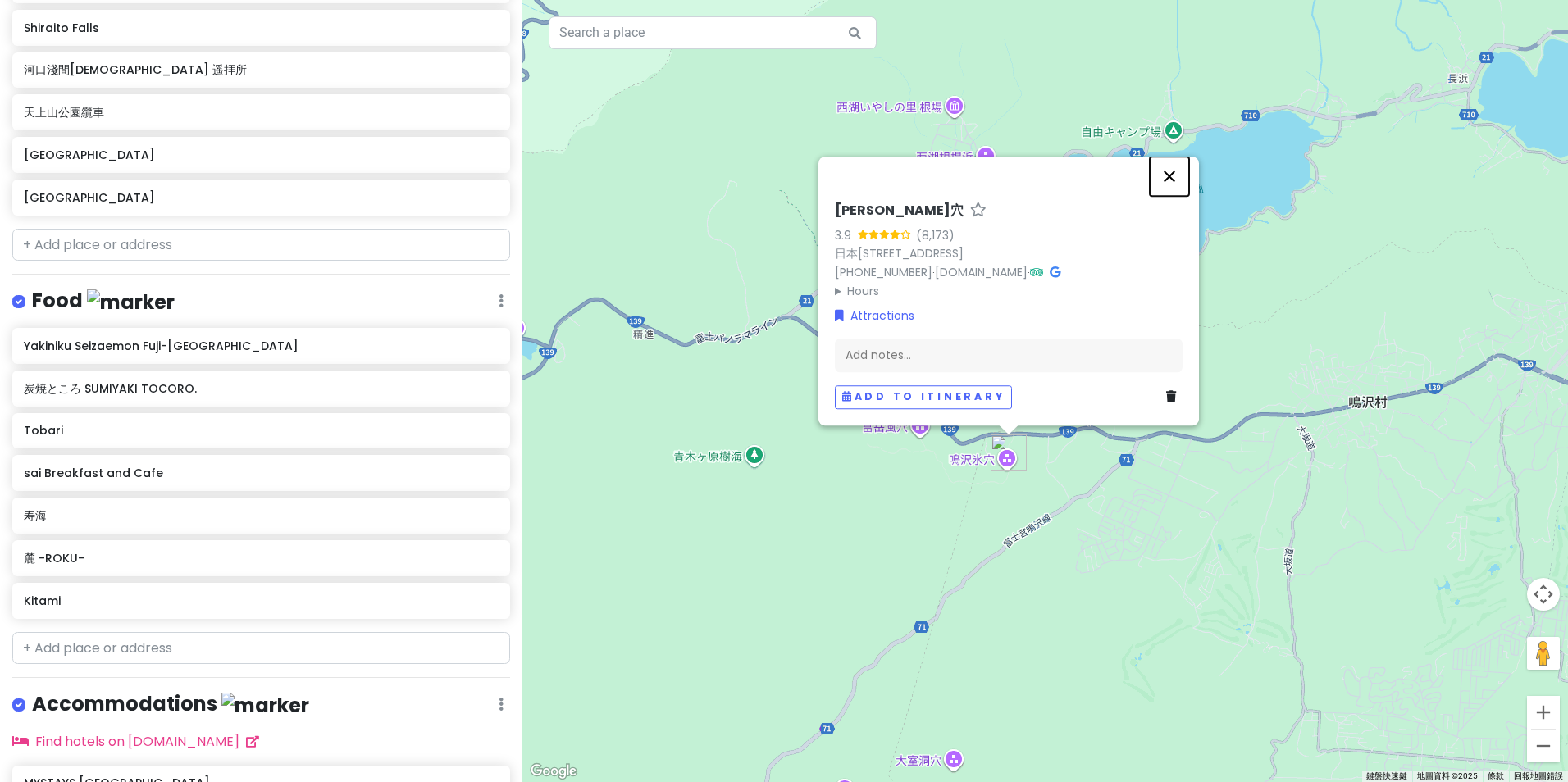
click at [1170, 157] on button "關閉" at bounding box center [1170, 176] width 40 height 40
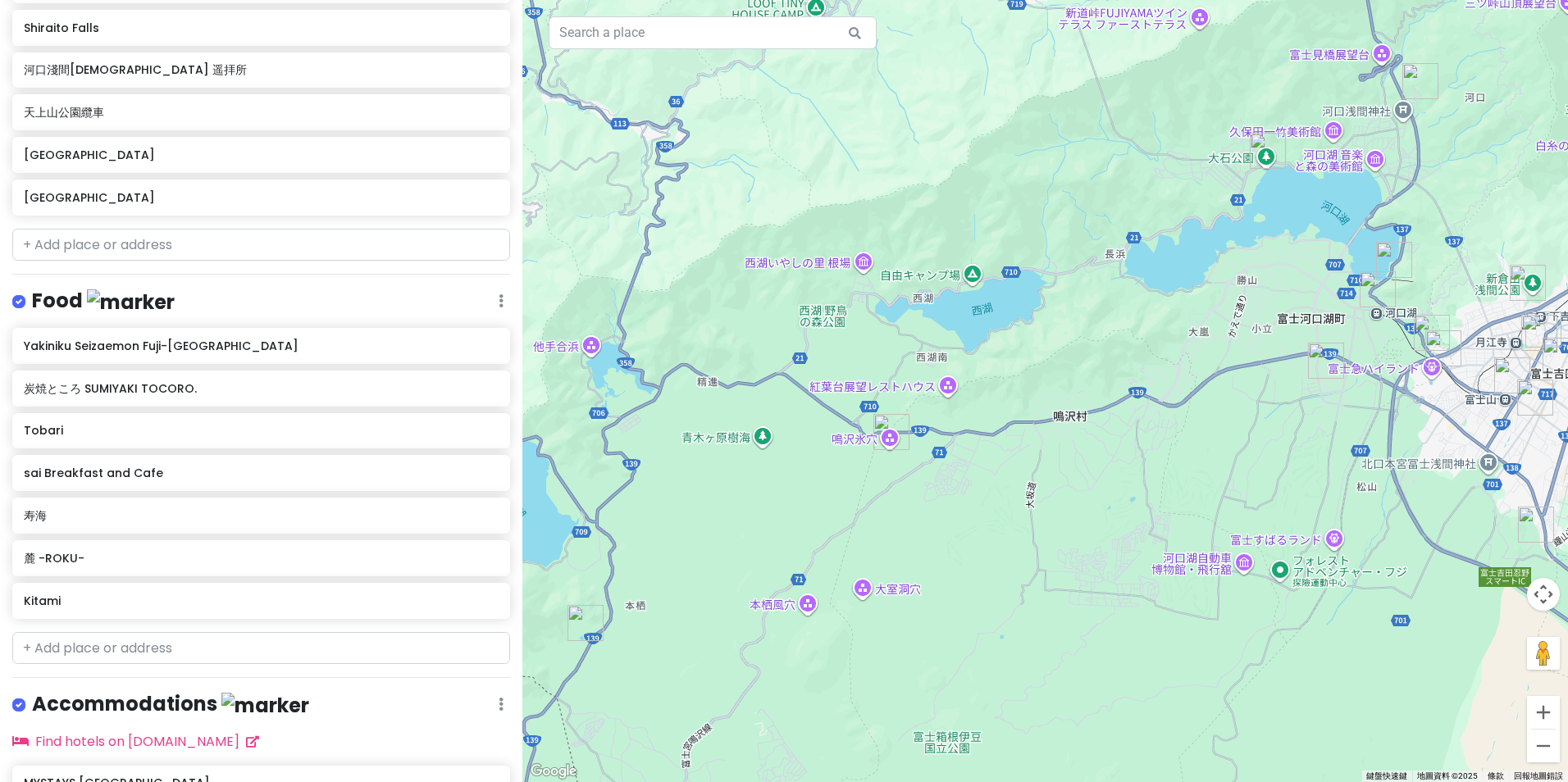
drag, startPoint x: 1323, startPoint y: 540, endPoint x: 1089, endPoint y: 496, distance: 238.1
click at [1089, 496] on div at bounding box center [1045, 391] width 1046 height 782
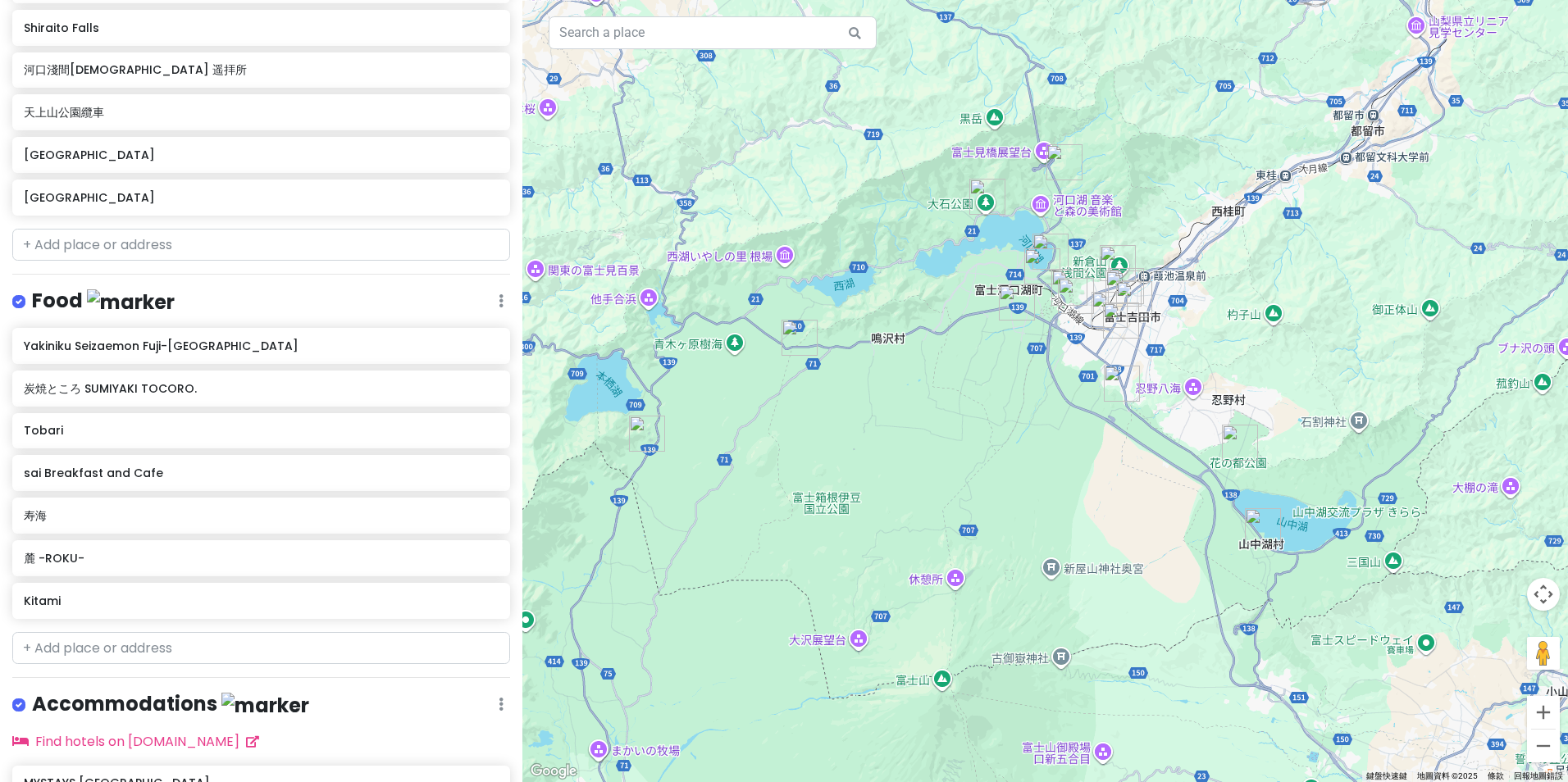
drag, startPoint x: 1260, startPoint y: 536, endPoint x: 1065, endPoint y: 436, distance: 219.1
click at [1062, 435] on div at bounding box center [1045, 391] width 1046 height 782
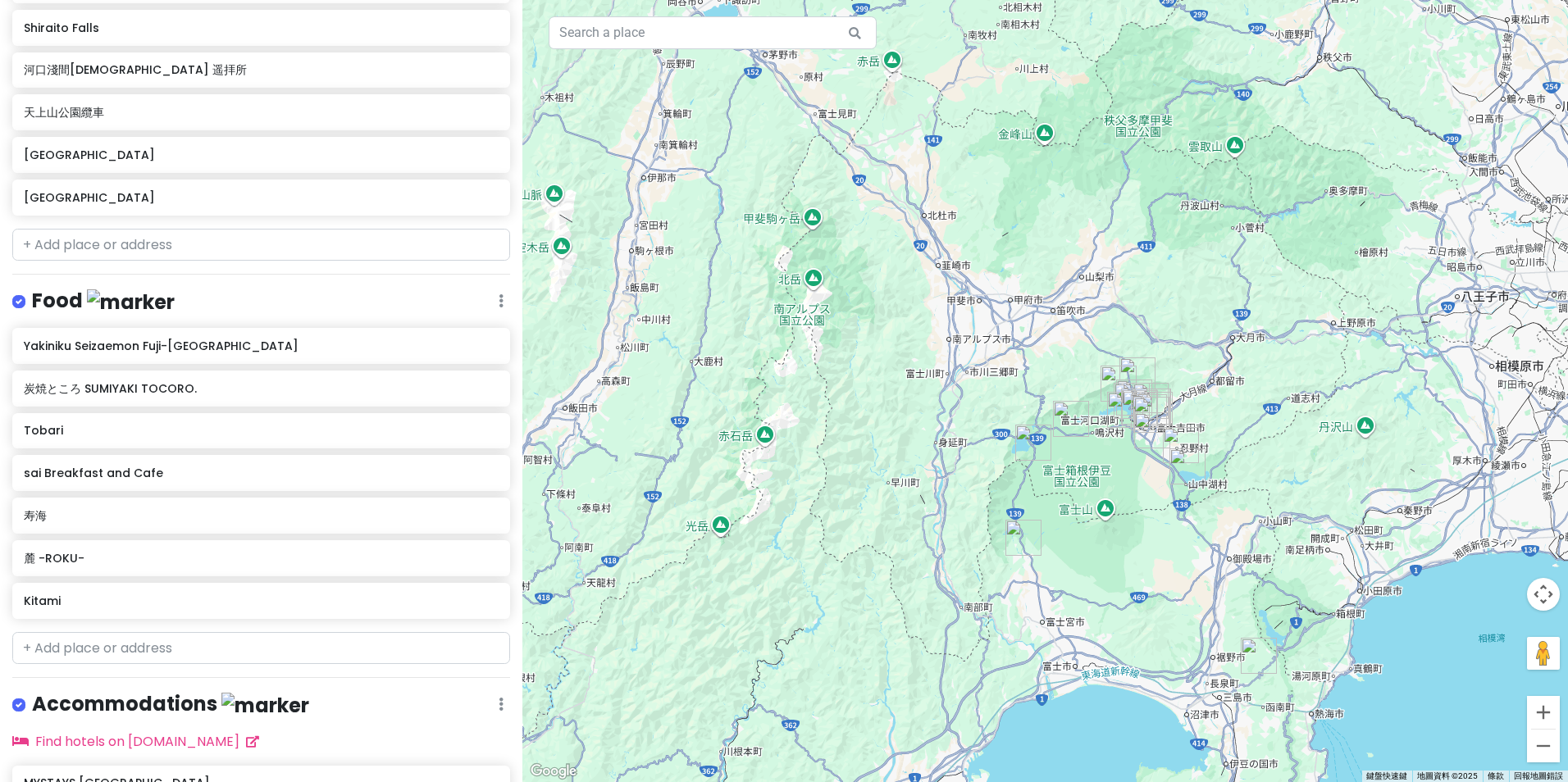
click at [1256, 653] on img "三島天空步道" at bounding box center [1259, 656] width 36 height 36
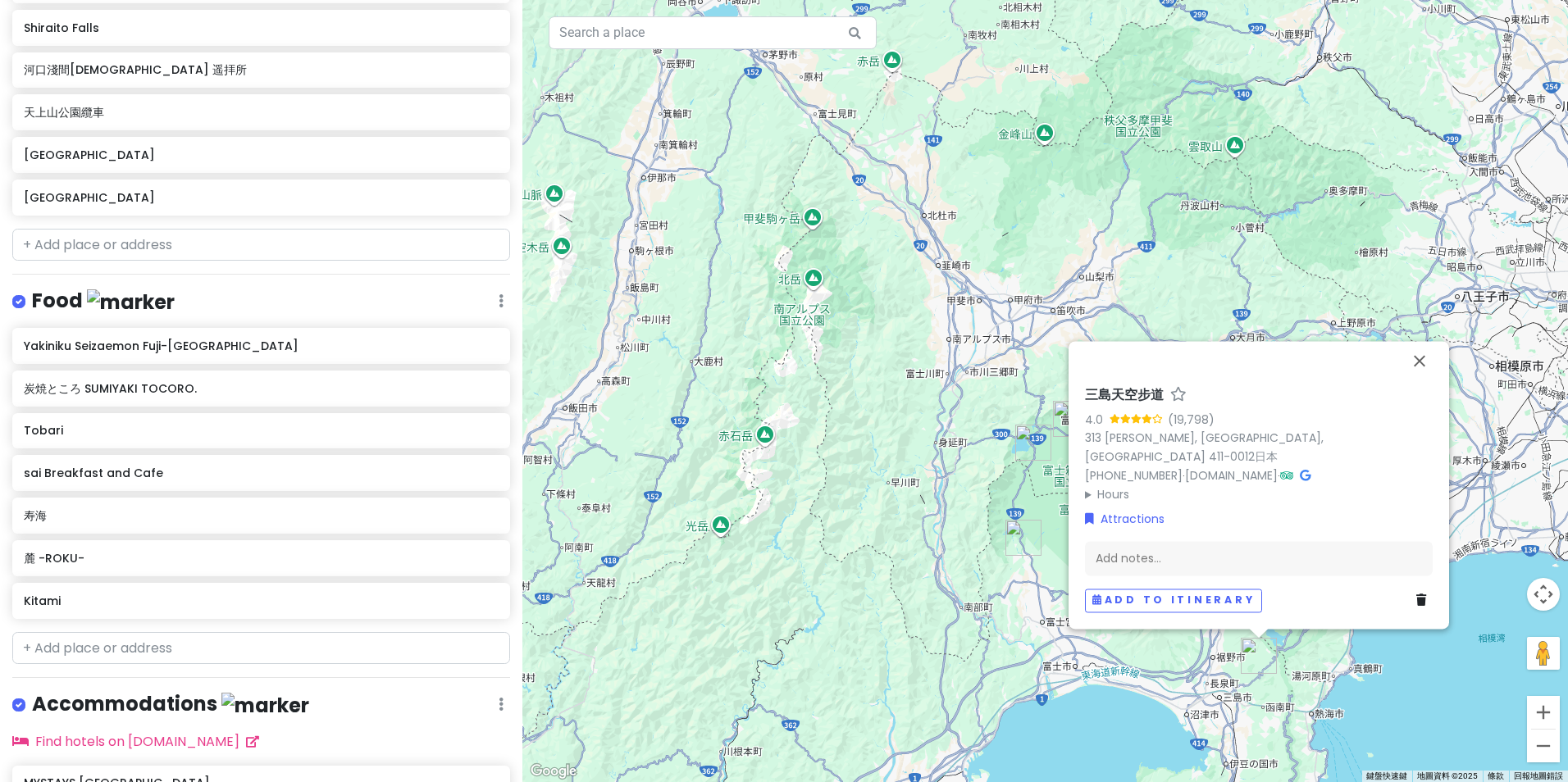
click at [1015, 533] on img "Shiraito Falls" at bounding box center [1023, 538] width 36 height 36
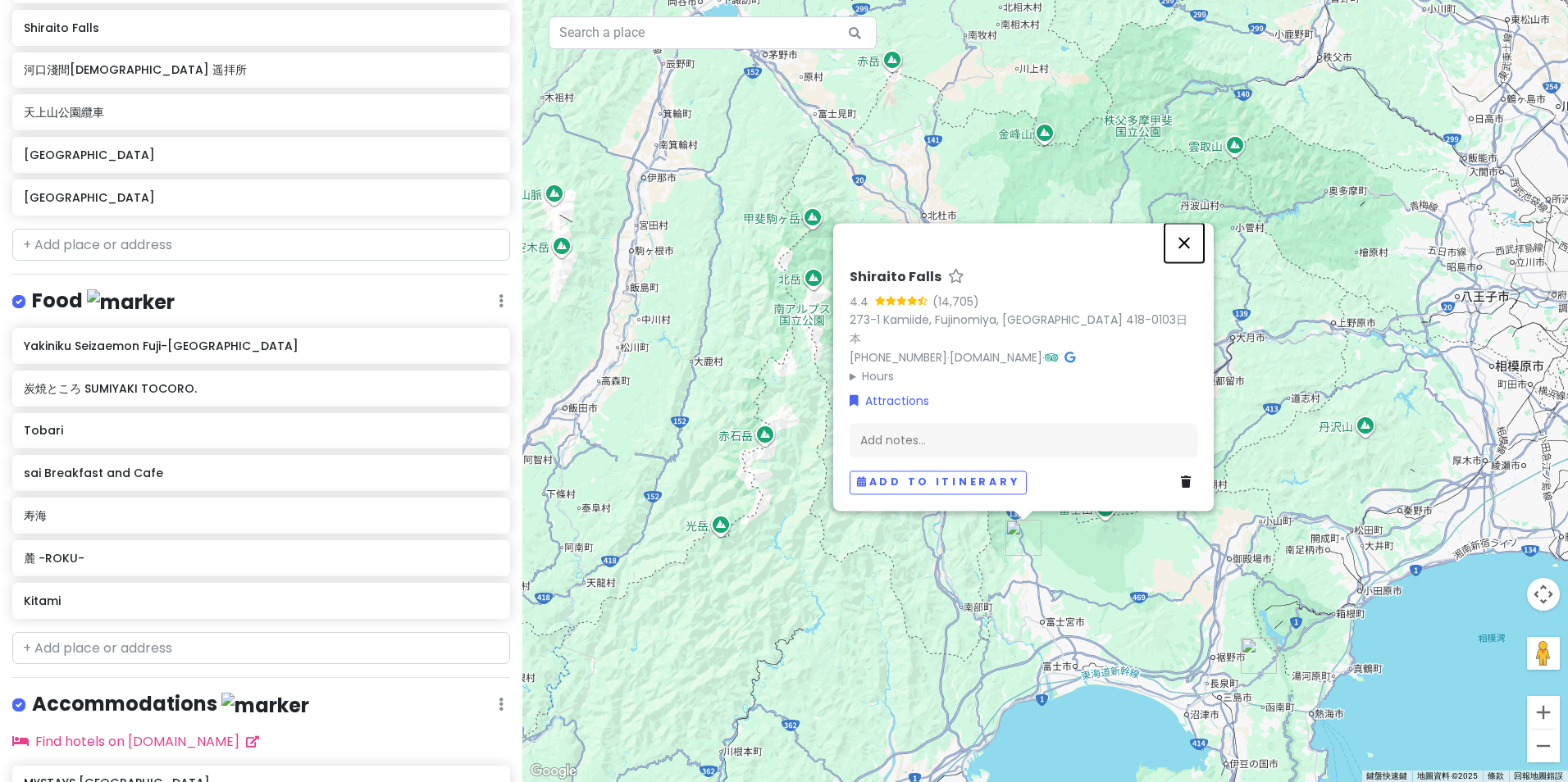
click at [1187, 258] on button "關閉" at bounding box center [1184, 243] width 40 height 40
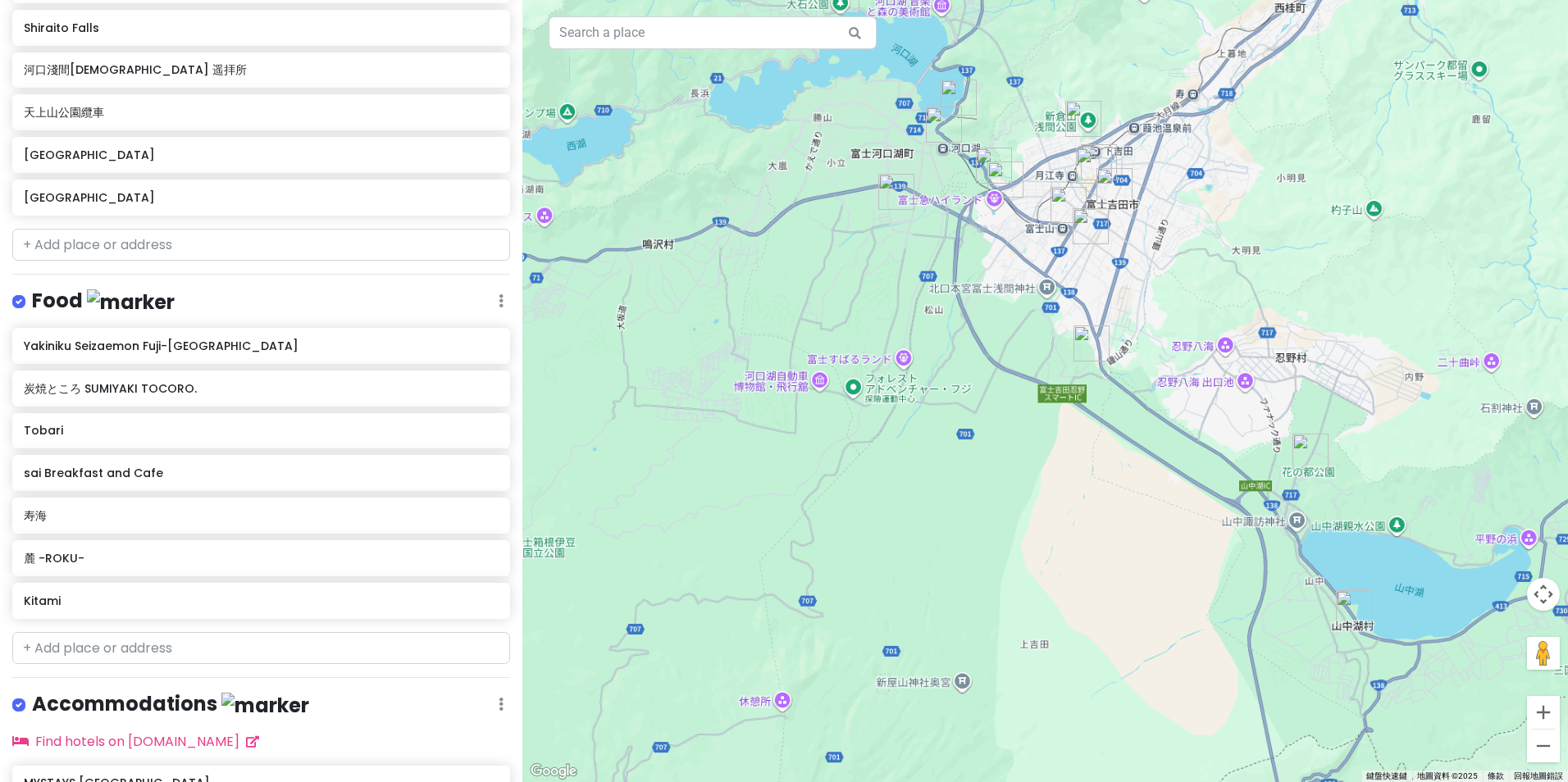
drag, startPoint x: 959, startPoint y: 345, endPoint x: 1047, endPoint y: 617, distance: 285.9
click at [1063, 645] on div at bounding box center [1045, 391] width 1046 height 782
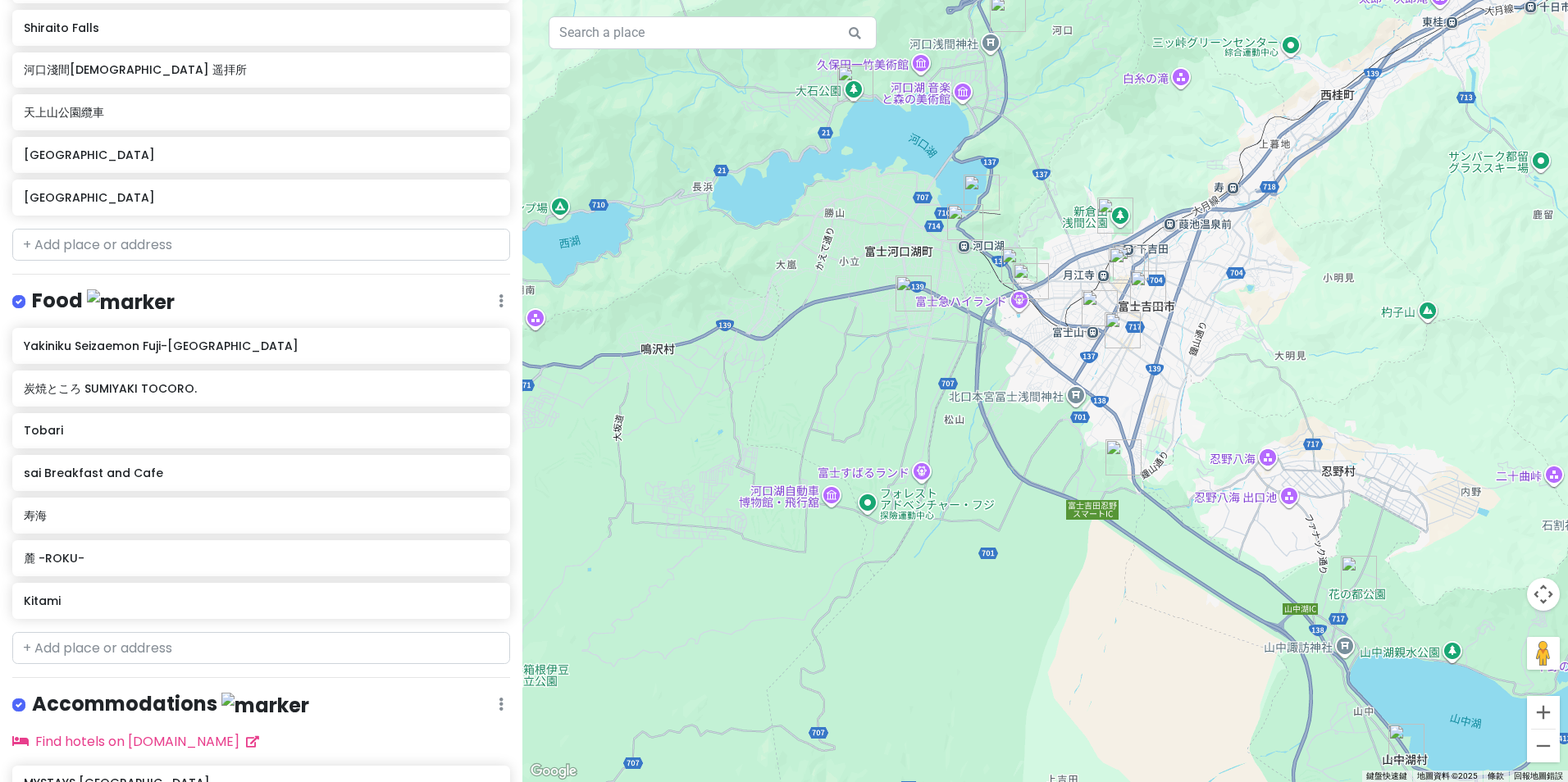
drag, startPoint x: 1059, startPoint y: 348, endPoint x: 1069, endPoint y: 514, distance: 166.3
click at [1069, 514] on div at bounding box center [1045, 391] width 1046 height 782
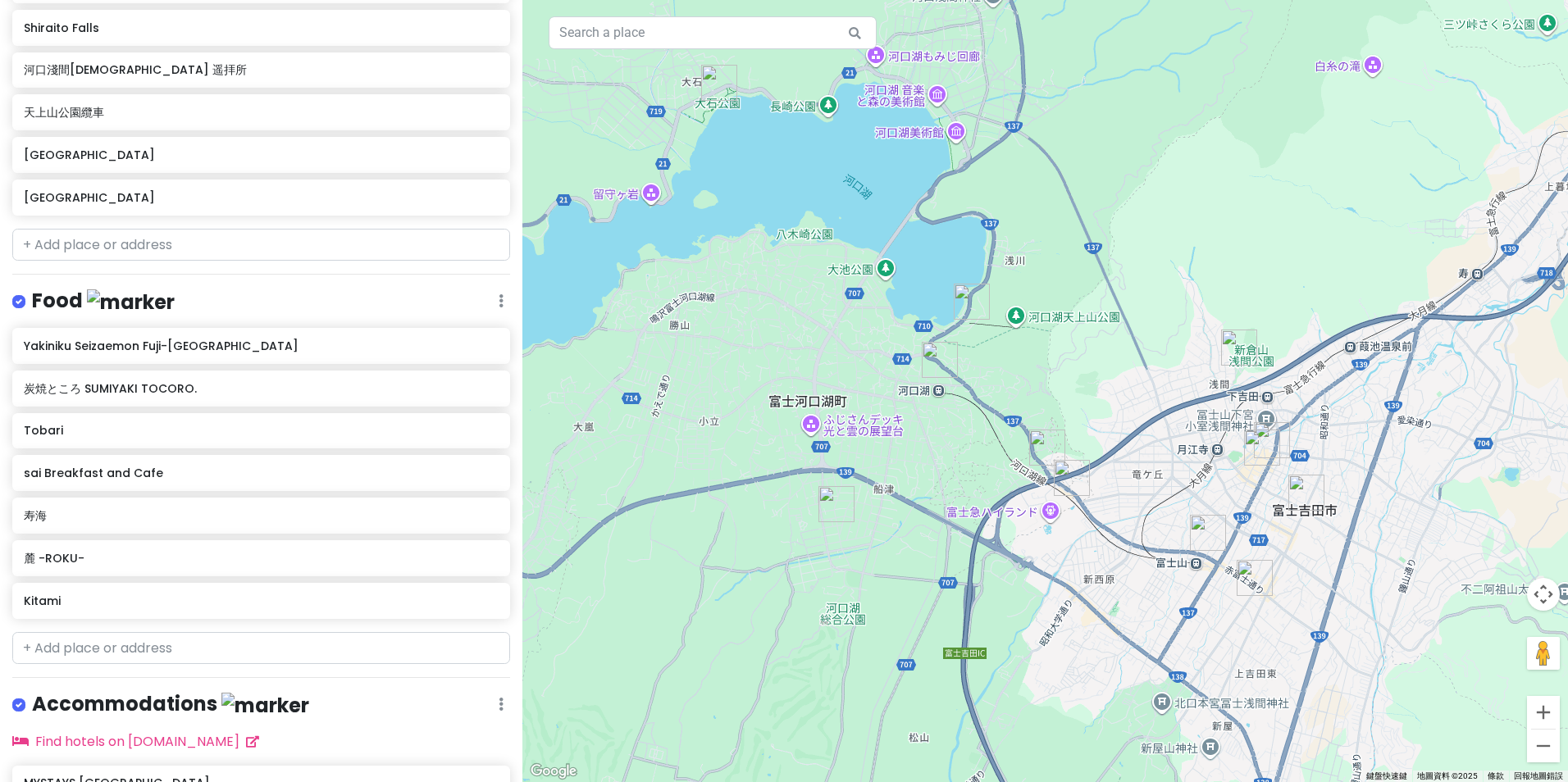
drag, startPoint x: 982, startPoint y: 611, endPoint x: 924, endPoint y: 411, distance: 208.2
click at [1001, 372] on div at bounding box center [1045, 391] width 1046 height 782
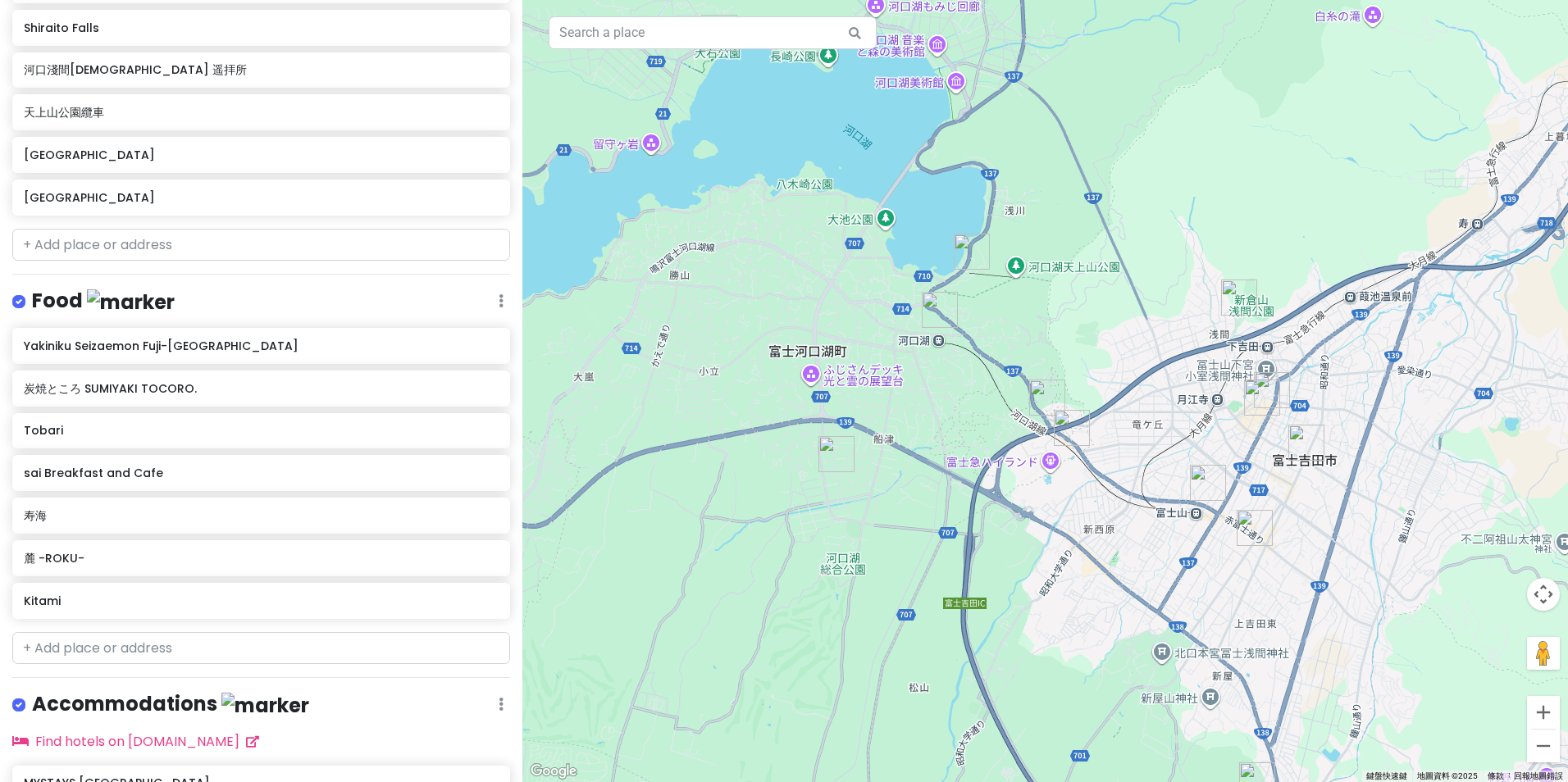
click at [836, 457] on img "Kitami" at bounding box center [837, 455] width 36 height 36
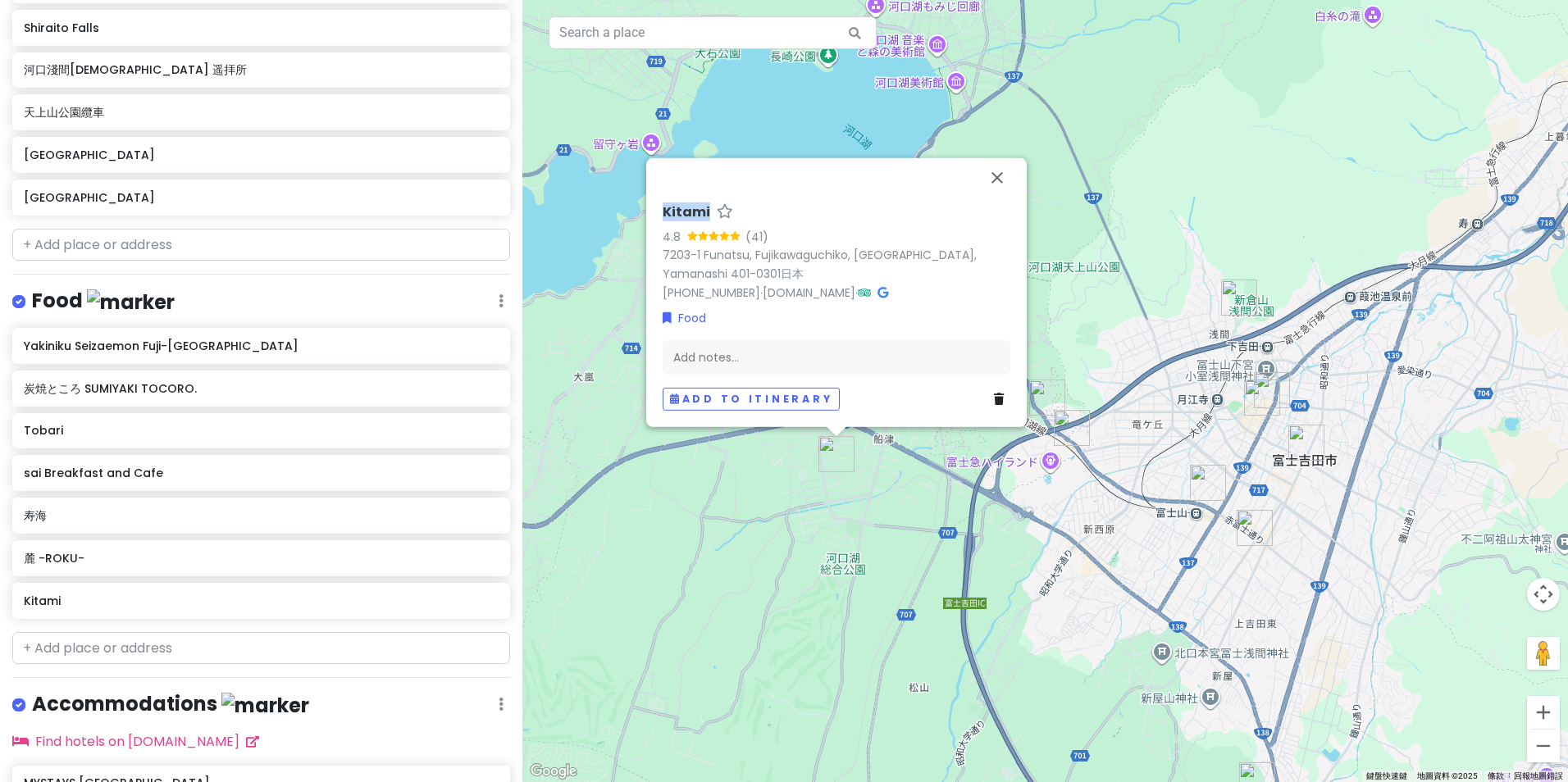
drag, startPoint x: 659, startPoint y: 215, endPoint x: 710, endPoint y: 215, distance: 51.0
click at [710, 215] on div "Kitami 4.8 (41) 7203-1 [PERSON_NAME], Fujikawaguchiko, [GEOGRAPHIC_DATA], Yaman…" at bounding box center [837, 308] width 361 height 219
copy h6 "Kitami"
click at [133, 564] on div "麓 -ROKU-" at bounding box center [256, 558] width 463 height 23
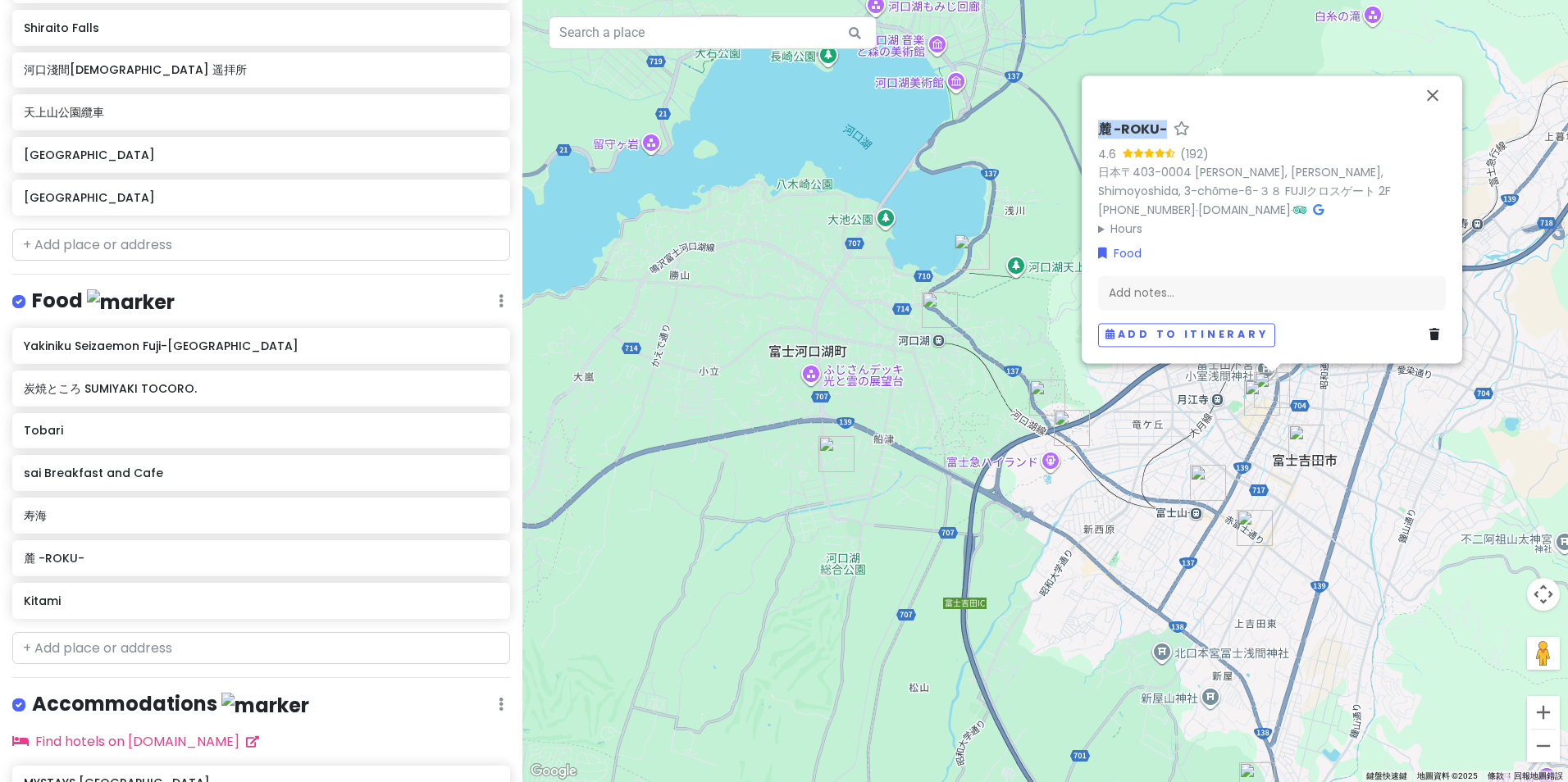
drag, startPoint x: 1093, startPoint y: 129, endPoint x: 1164, endPoint y: 123, distance: 71.3
click at [1164, 123] on div "麓 -ROKU- 4.6 (192) 日本〒403-0004 [GEOGRAPHIC_DATA], Fujiyoshida, Shimoyoshida, 3-…" at bounding box center [1272, 234] width 361 height 238
click at [109, 522] on div "寿海" at bounding box center [256, 516] width 463 height 23
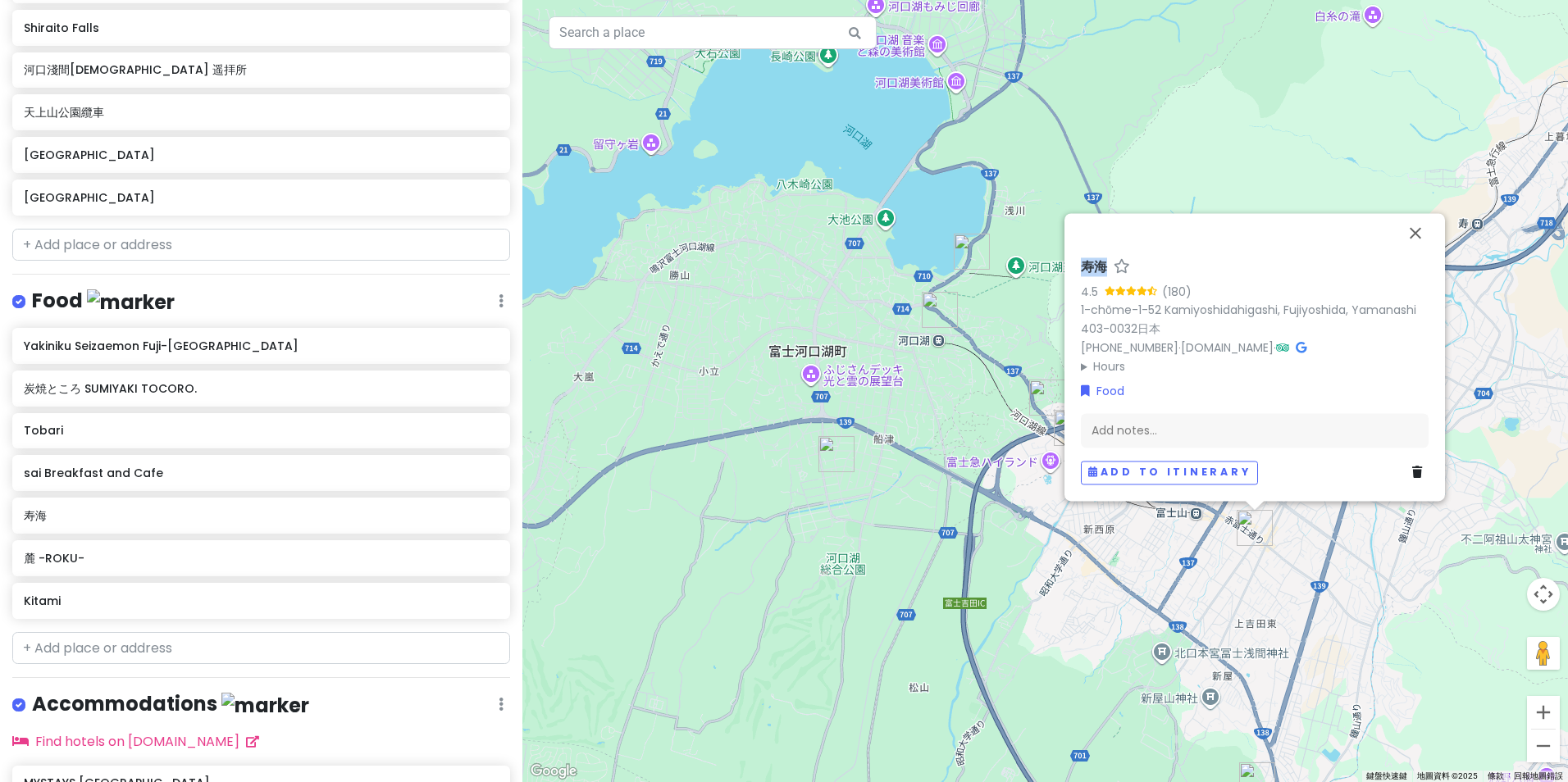
drag, startPoint x: 1083, startPoint y: 274, endPoint x: 1104, endPoint y: 269, distance: 21.6
click at [1104, 269] on h6 "寿海" at bounding box center [1094, 268] width 26 height 17
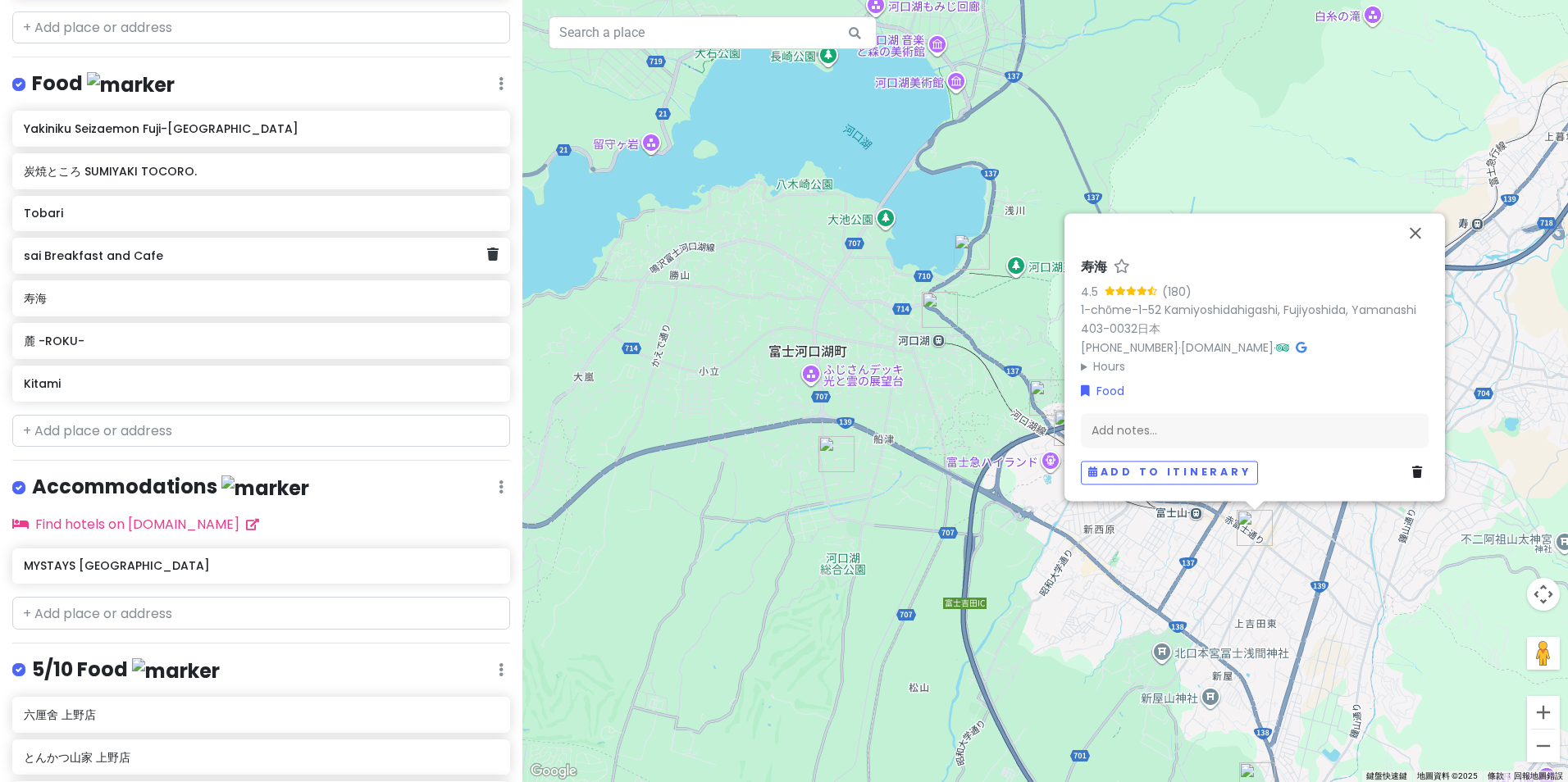
scroll to position [927, 0]
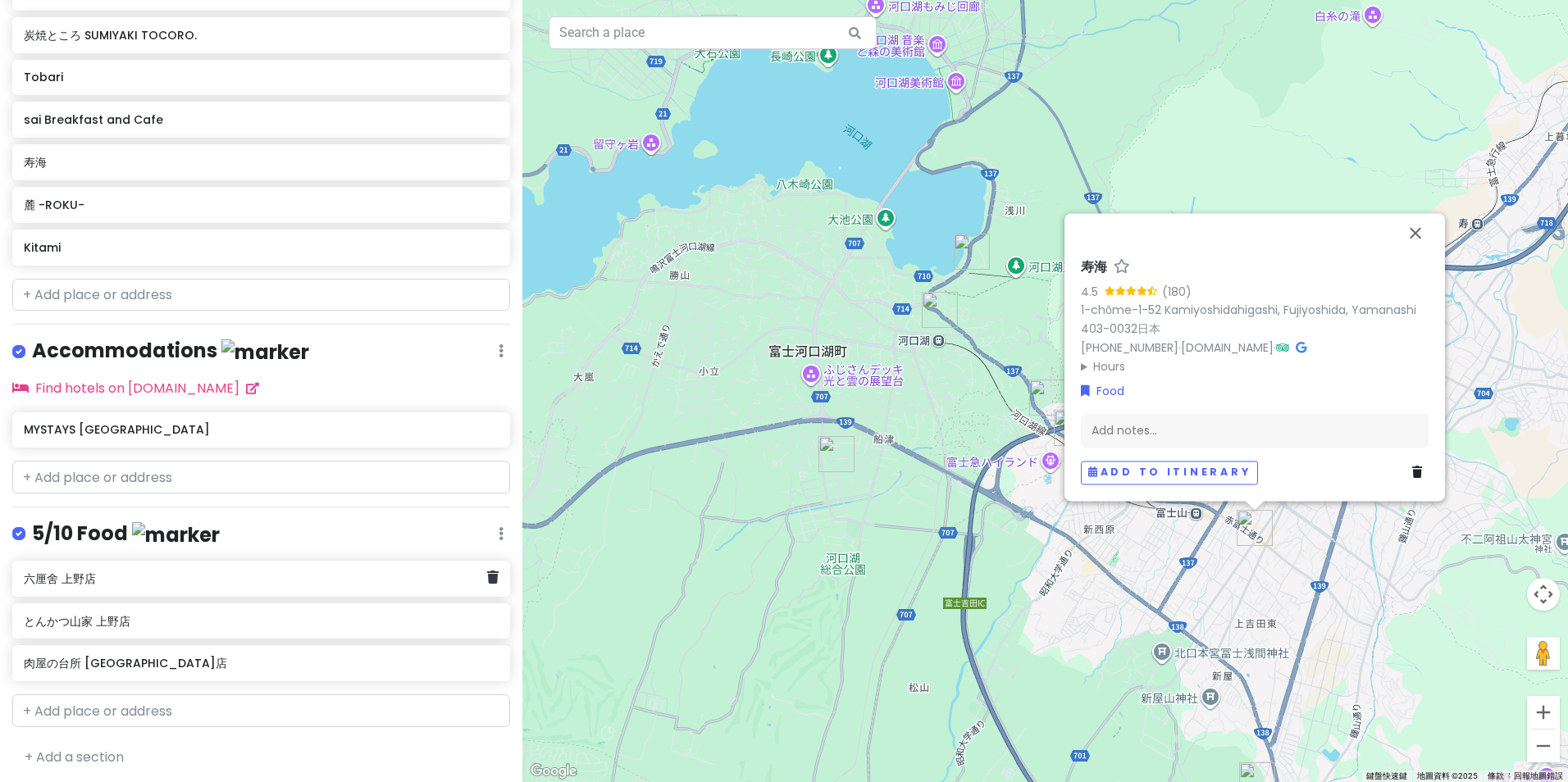
click at [137, 582] on div "六厘舍 上野店" at bounding box center [256, 579] width 463 height 23
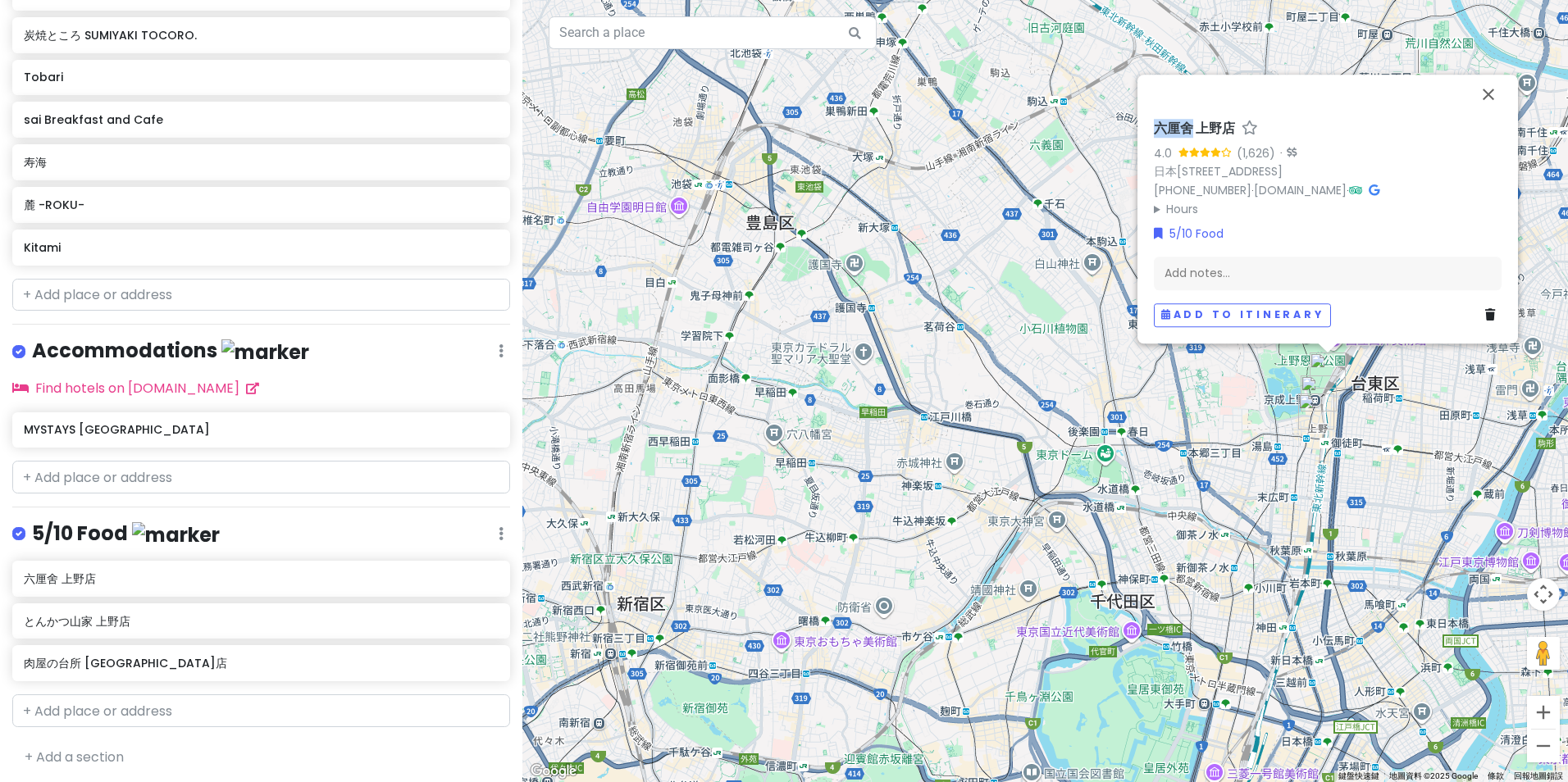
drag, startPoint x: 1145, startPoint y: 110, endPoint x: 1189, endPoint y: 107, distance: 44.1
click at [1189, 107] on div "[GEOGRAPHIC_DATA] 上野店 4.0 (1,626) · 日本[STREET_ADDRESS] [PHONE_NUMBER] · [DOMAIN…" at bounding box center [1328, 208] width 380 height 269
copy h6 "六厘舍"
click at [112, 620] on h6 "とんかつ山家 上野店" at bounding box center [256, 621] width 463 height 15
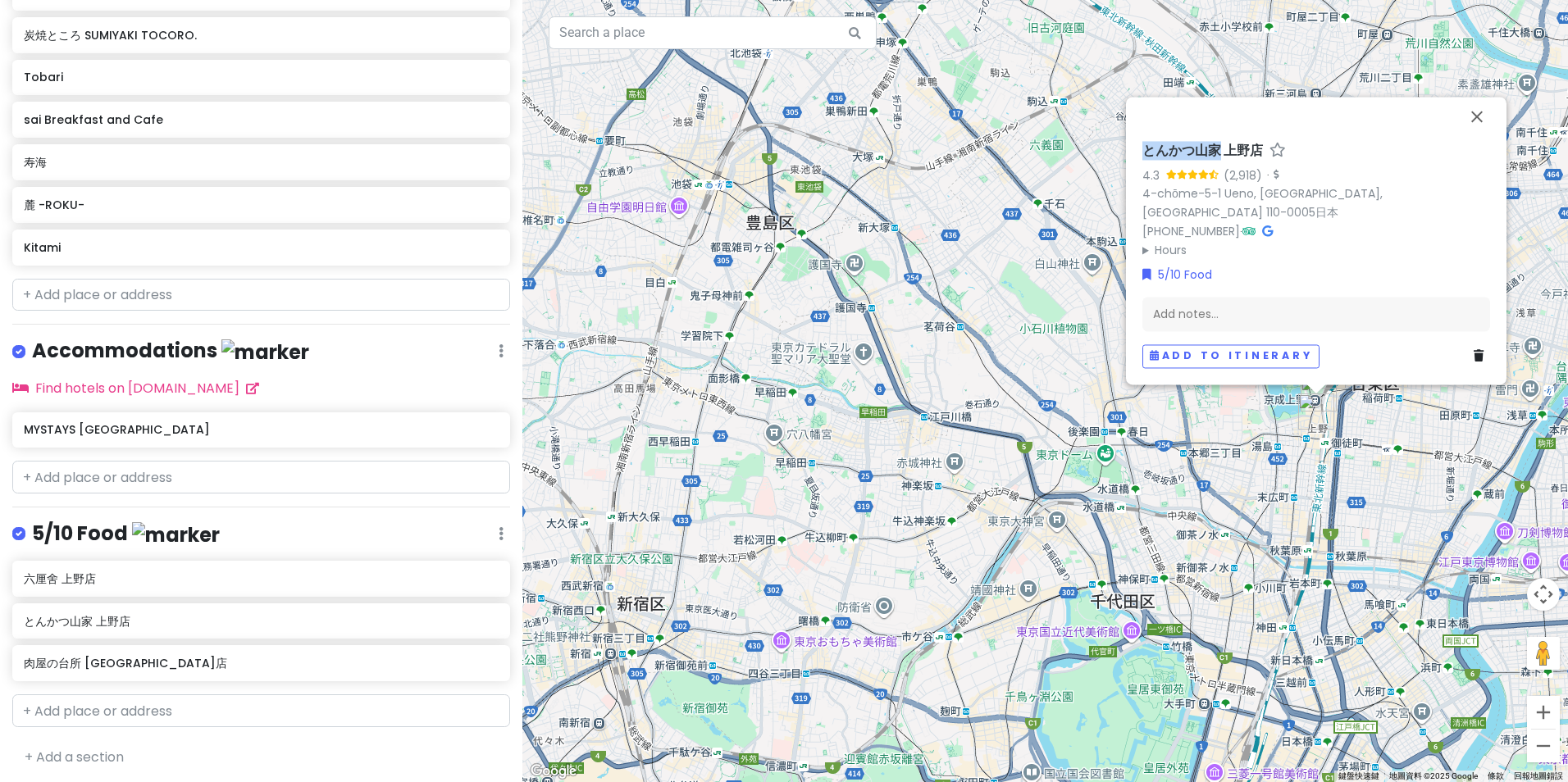
drag, startPoint x: 1138, startPoint y: 171, endPoint x: 1222, endPoint y: 167, distance: 84.1
click at [1222, 167] on div "とんかつ山家 上野店 4.3 (2,918) · 4-chōme-5-1 Ueno, [GEOGRAPHIC_DATA] 110-0005日本 [PHONE_…" at bounding box center [1316, 256] width 361 height 238
copy h6 "とんかつ山家"
click at [99, 659] on h6 "肉屋の台所 [GEOGRAPHIC_DATA]店" at bounding box center [256, 663] width 463 height 15
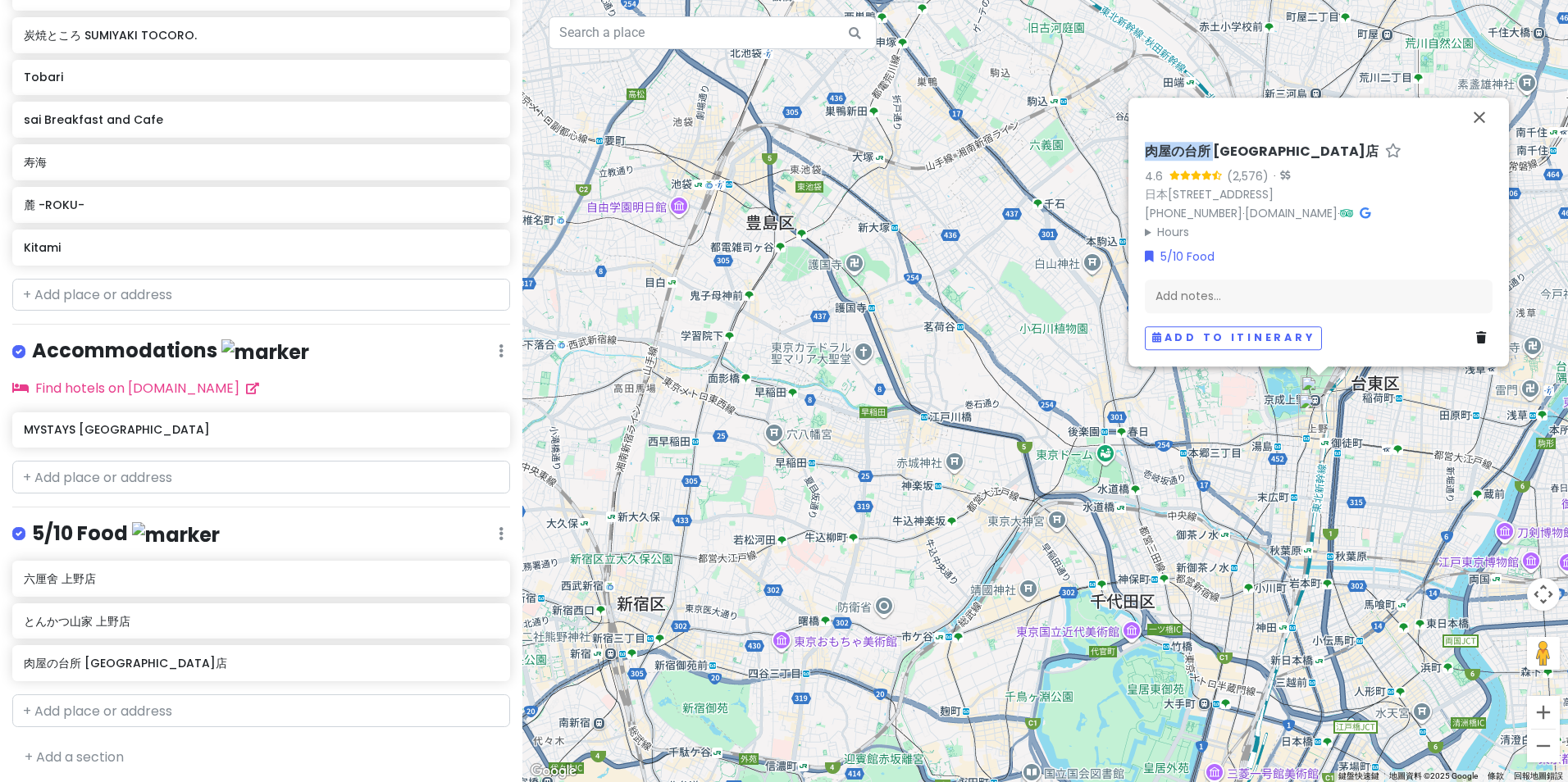
drag, startPoint x: 1140, startPoint y: 112, endPoint x: 1212, endPoint y: 115, distance: 72.1
click at [1212, 137] on div "肉屋の台所 [GEOGRAPHIC_DATA]店 4.6 (2,576) · 日本[STREET_ADDRESS] [PHONE_NUMBER] · [DOM…" at bounding box center [1319, 246] width 361 height 219
copy h6 "肉屋の台所"
click at [169, 654] on div "六厘舍 上野店 とんかつ山家 上野店 肉屋の台所 [GEOGRAPHIC_DATA]店" at bounding box center [261, 624] width 522 height 127
copy h6 "肉屋の台所"
